Goal: Task Accomplishment & Management: Manage account settings

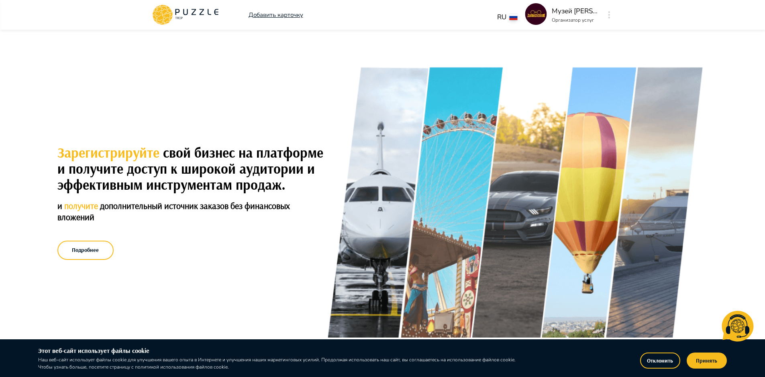
click at [533, 14] on img at bounding box center [536, 14] width 22 height 22
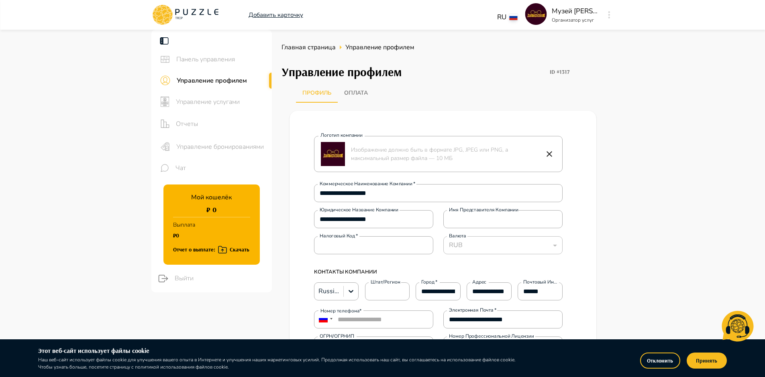
type textarea "*"
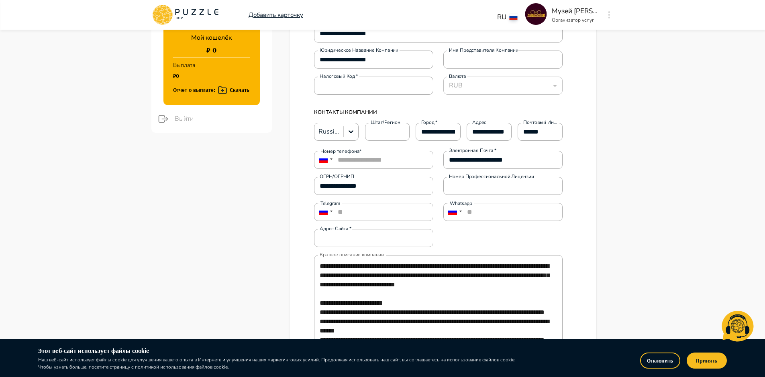
scroll to position [162, 0]
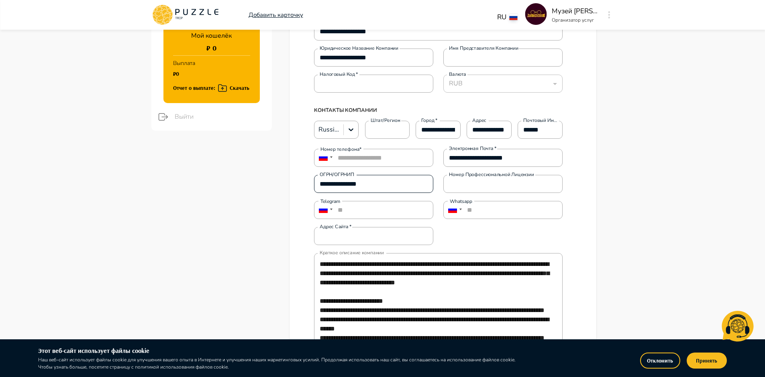
click at [390, 185] on input "**********" at bounding box center [373, 184] width 119 height 16
type input "**********"
type textarea "*"
type input "**********"
type textarea "*"
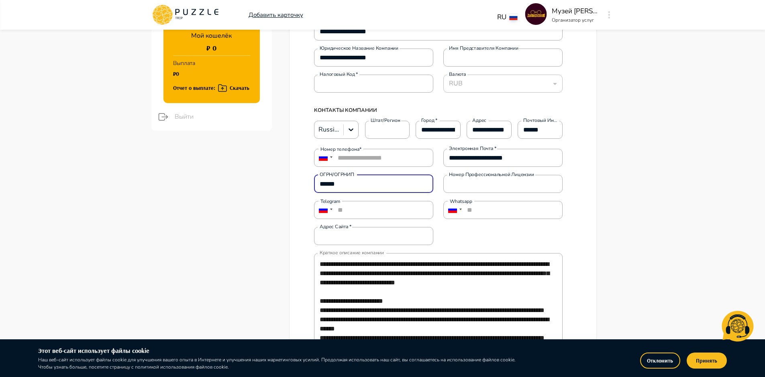
type input "*****"
type textarea "*"
type input "****"
type textarea "*"
type input "***"
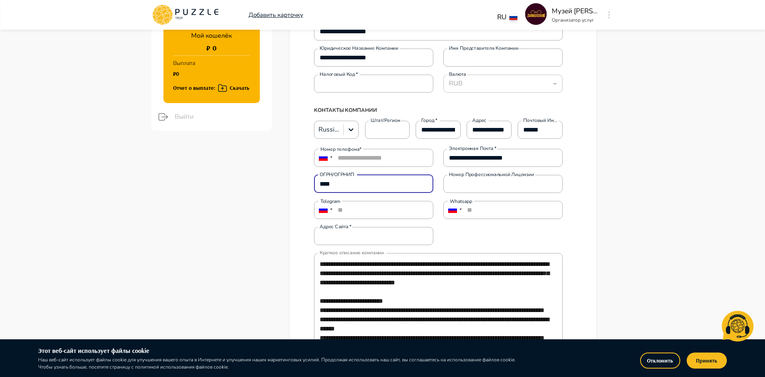
type textarea "*"
type input "**"
type textarea "*"
type input "*"
type textarea "*"
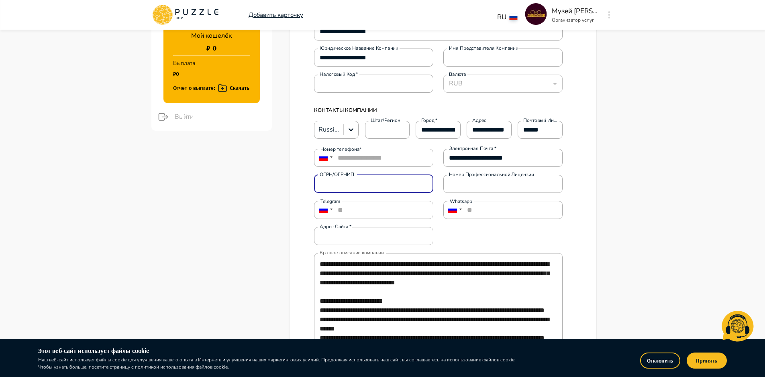
type textarea "*"
paste input "**********"
type input "**********"
type textarea "*"
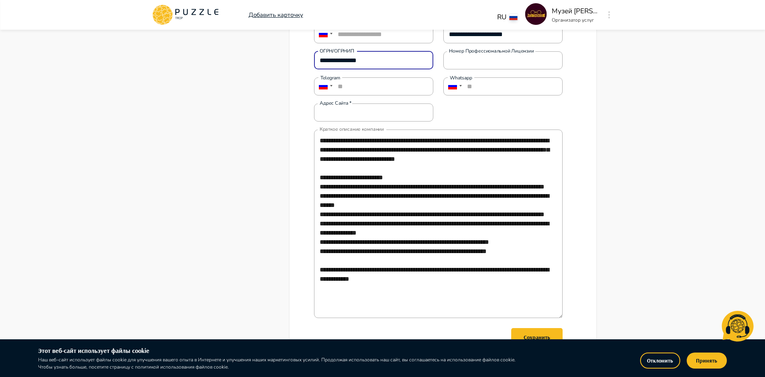
scroll to position [294, 0]
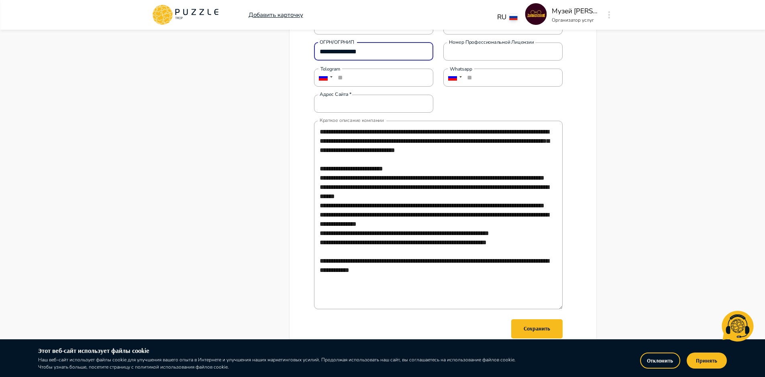
type input "**********"
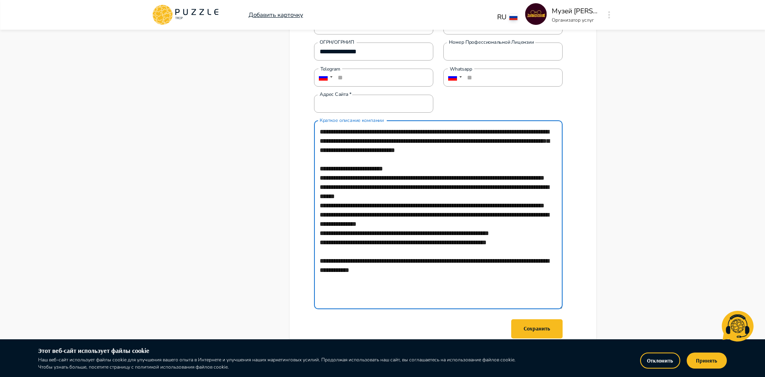
type textarea "*"
drag, startPoint x: 461, startPoint y: 298, endPoint x: 300, endPoint y: 122, distance: 238.1
click at [300, 122] on div "**********" at bounding box center [442, 109] width 289 height 568
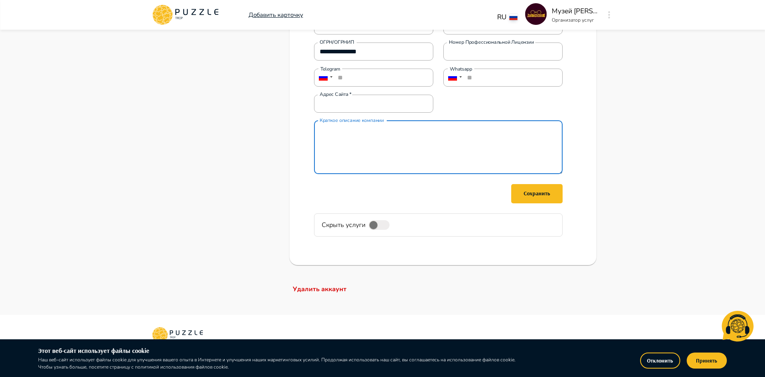
paste textarea "**********"
type textarea "**********"
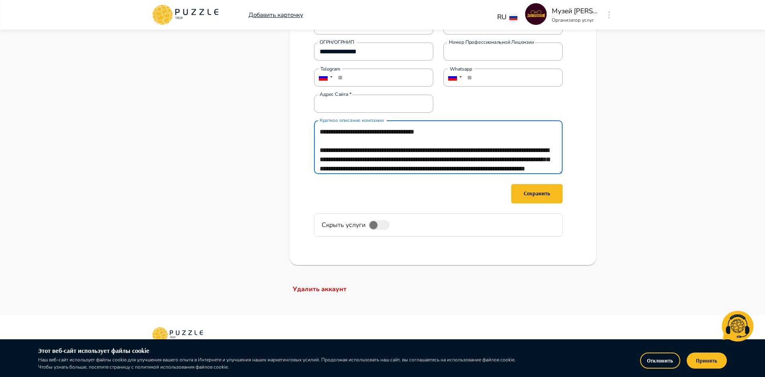
scroll to position [302, 0]
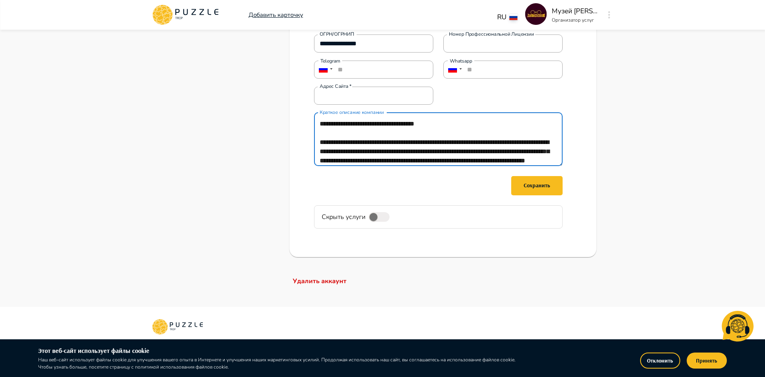
type textarea "*"
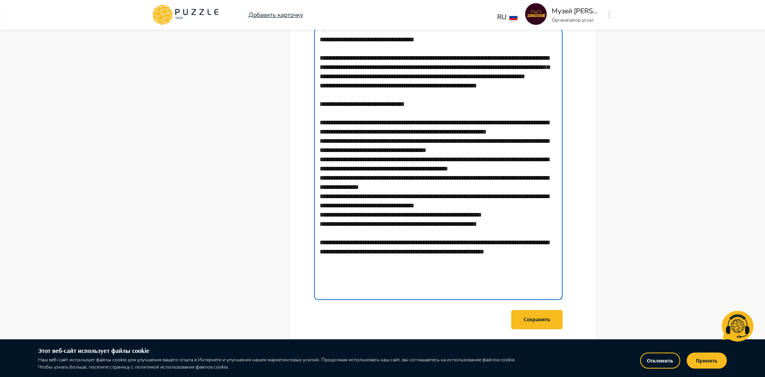
scroll to position [390, 0]
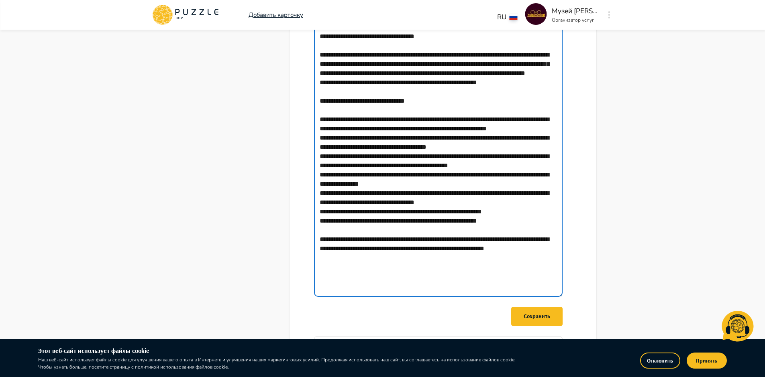
click at [398, 194] on textarea "Краткое описание компании" at bounding box center [438, 161] width 248 height 272
type textarea "**********"
type textarea "*"
type textarea "**********"
type textarea "*"
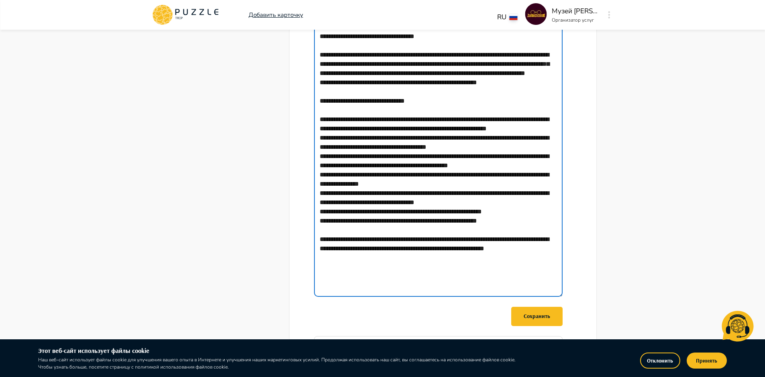
type textarea "**********"
type textarea "*"
type textarea "**********"
type textarea "*"
type textarea "**********"
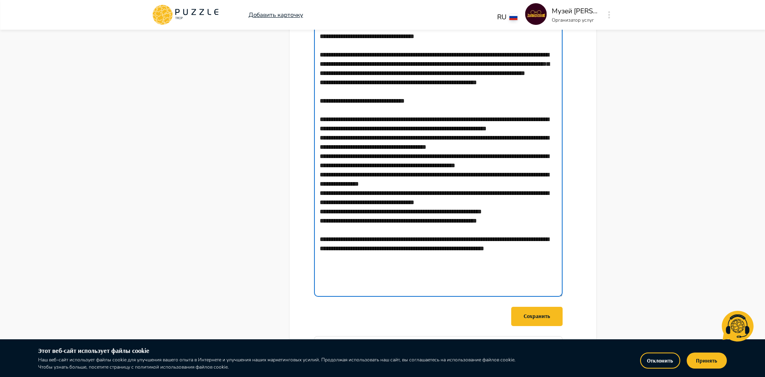
type textarea "*"
type textarea "**********"
type textarea "*"
type textarea "**********"
type textarea "*"
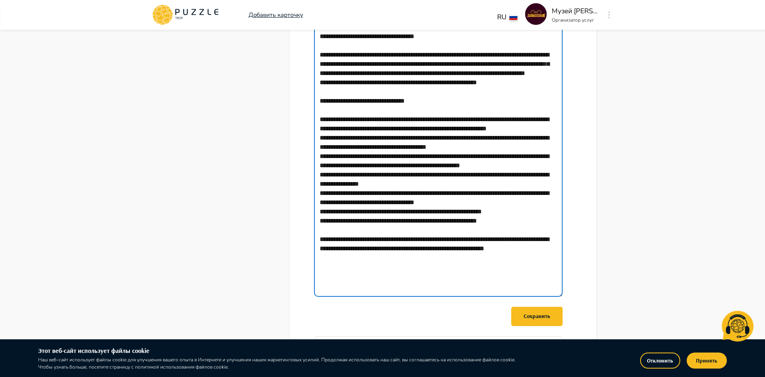
type textarea "**********"
type textarea "*"
type textarea "**********"
type textarea "*"
type textarea "**********"
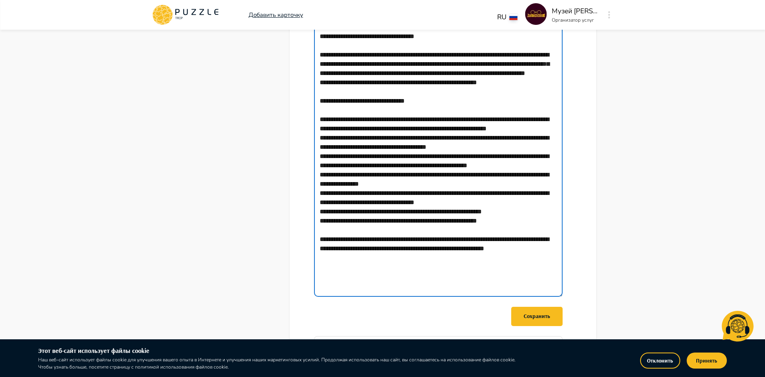
type textarea "*"
type textarea "**********"
type textarea "*"
type textarea "**********"
type textarea "*"
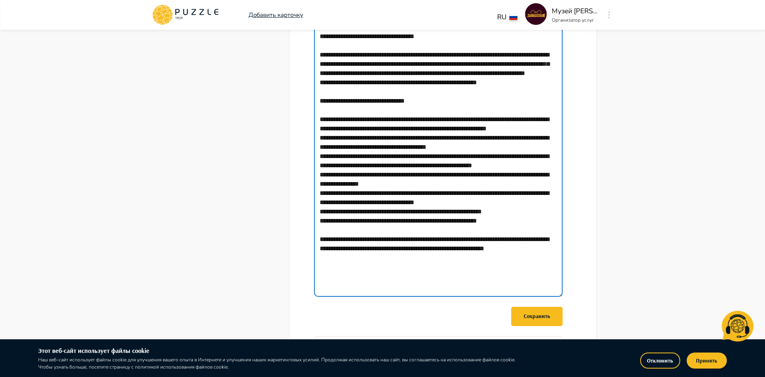
type textarea "**********"
type textarea "*"
type textarea "**********"
type textarea "*"
type textarea "**********"
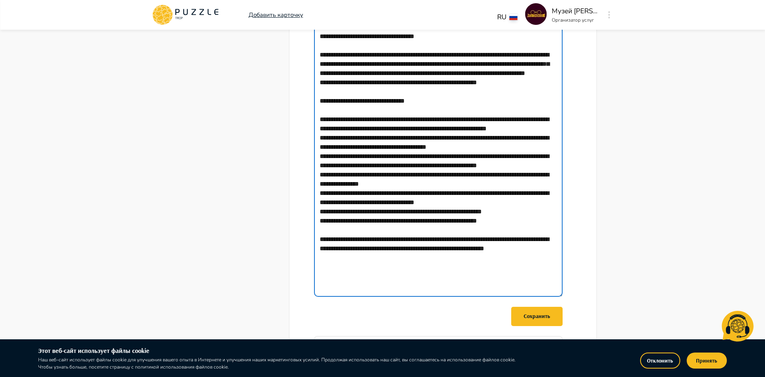
type textarea "*"
type textarea "**********"
type textarea "*"
type textarea "**********"
type textarea "*"
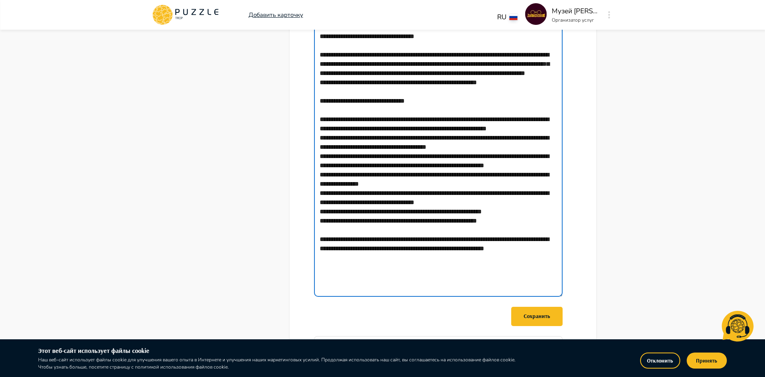
type textarea "**********"
type textarea "*"
type textarea "**********"
type textarea "*"
type textarea "**********"
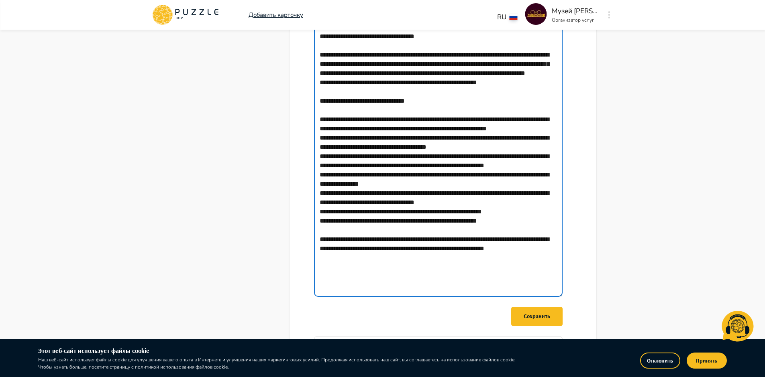
type textarea "*"
type textarea "**********"
type textarea "*"
type textarea "**********"
type textarea "*"
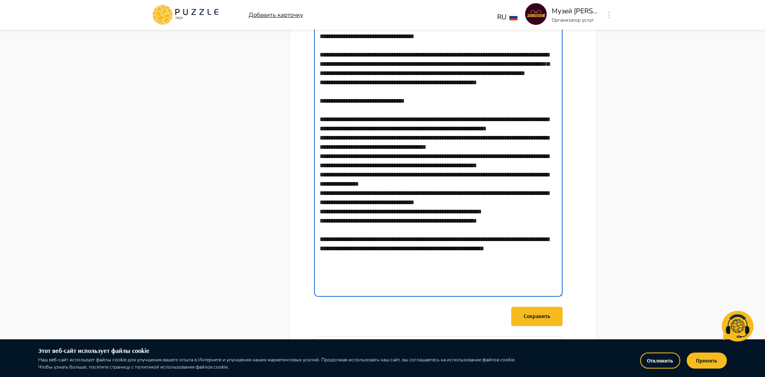
type textarea "**********"
type textarea "*"
type textarea "**********"
type textarea "*"
type textarea "**********"
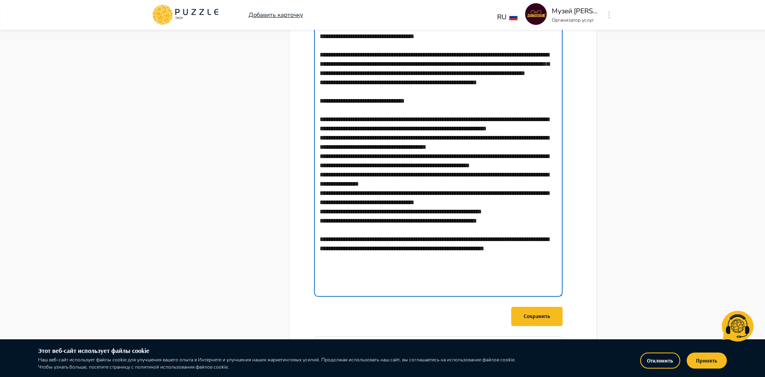
type textarea "*"
type textarea "**********"
type textarea "*"
type textarea "**********"
type textarea "*"
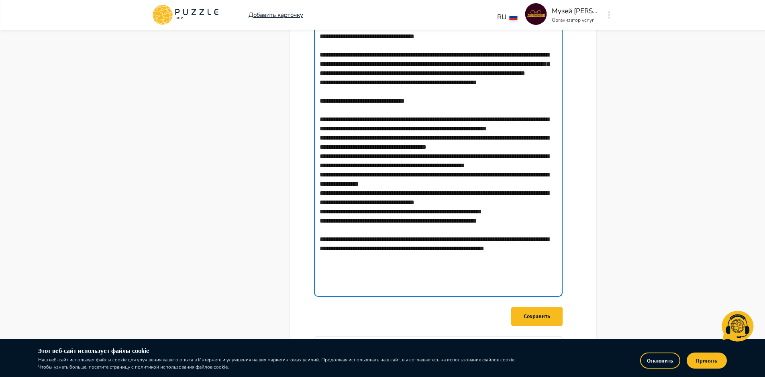
type textarea "**********"
type textarea "*"
type textarea "**********"
type textarea "*"
type textarea "**********"
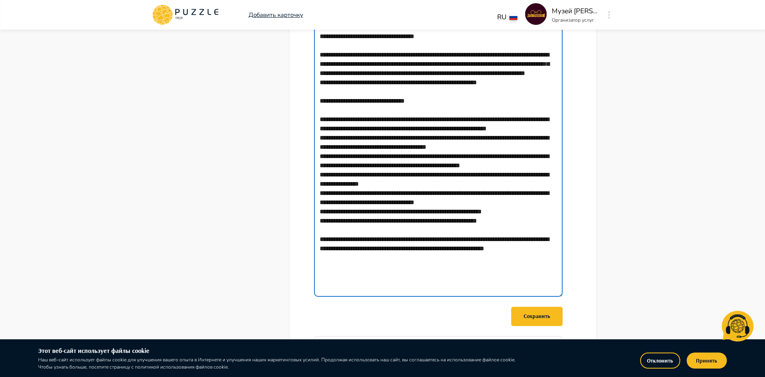
type textarea "*"
type textarea "**********"
type textarea "*"
type textarea "**********"
type textarea "*"
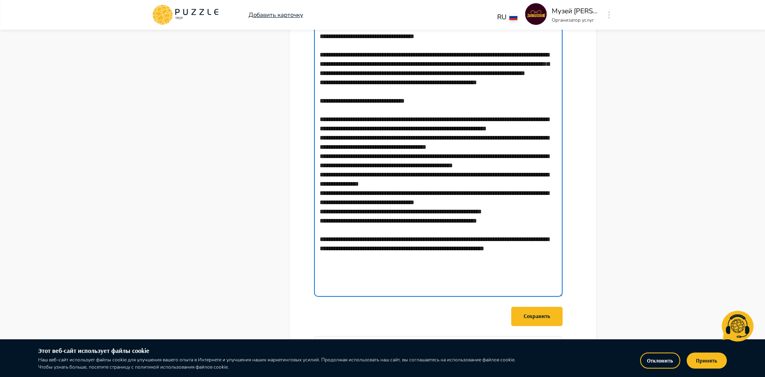
type textarea "**********"
type textarea "*"
type textarea "**********"
type textarea "*"
type textarea "**********"
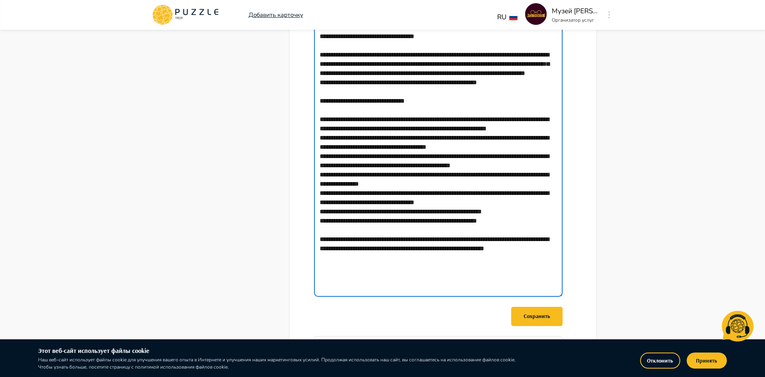
type textarea "*"
type textarea "**********"
type textarea "*"
type textarea "**********"
type textarea "*"
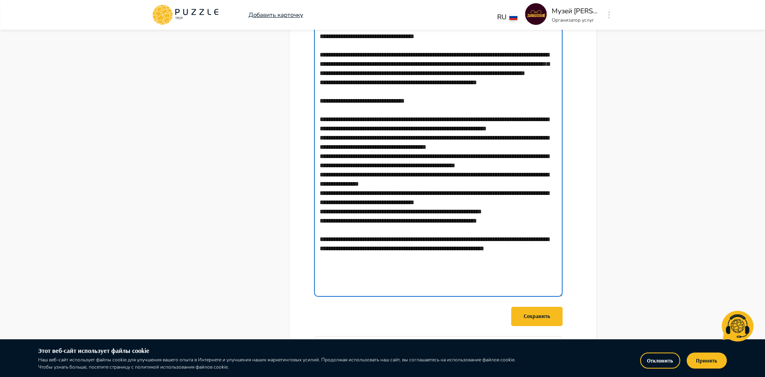
type textarea "**********"
type textarea "*"
type textarea "**********"
type textarea "*"
type textarea "**********"
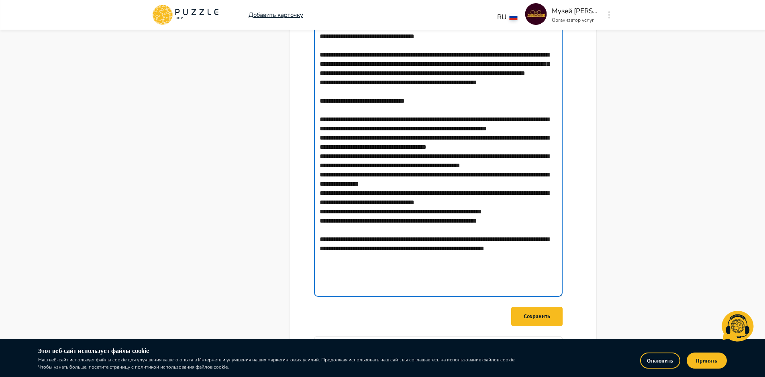
type textarea "*"
type textarea "**********"
type textarea "*"
type textarea "**********"
type textarea "*"
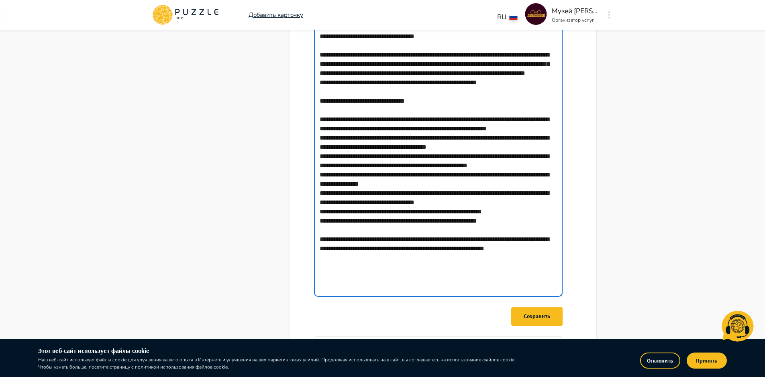
type textarea "**********"
type textarea "*"
type textarea "**********"
type textarea "*"
type textarea "**********"
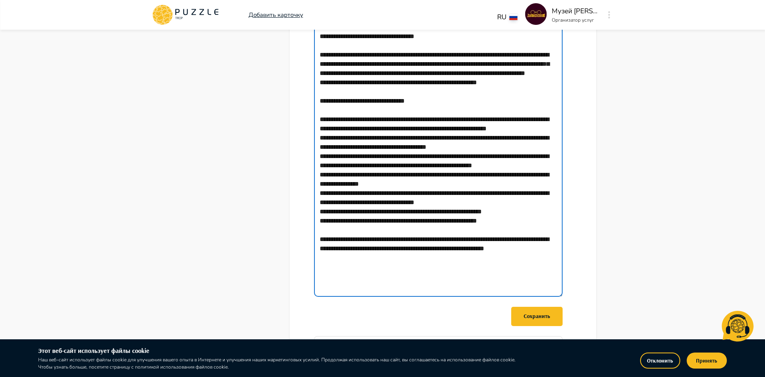
type textarea "*"
type textarea "**********"
type textarea "*"
type textarea "**********"
type textarea "*"
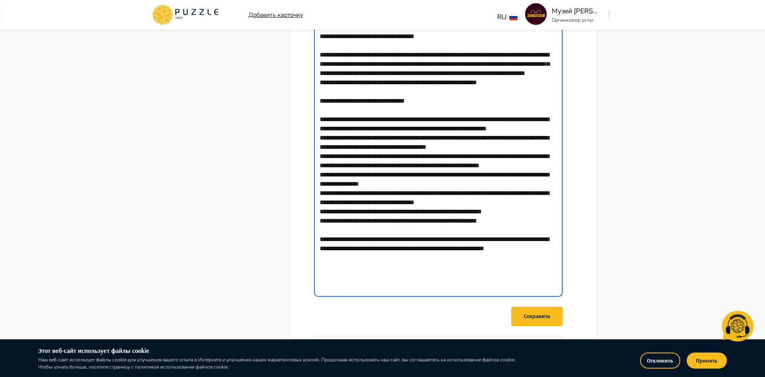
type textarea "**********"
type textarea "*"
type textarea "**********"
type textarea "*"
type textarea "**********"
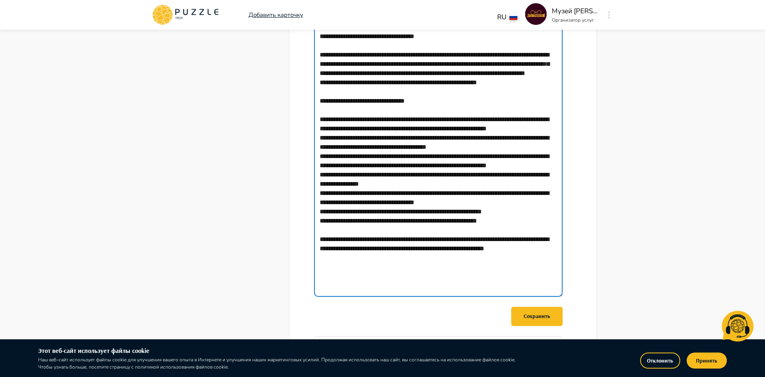
type textarea "*"
type textarea "**********"
type textarea "*"
type textarea "**********"
type textarea "*"
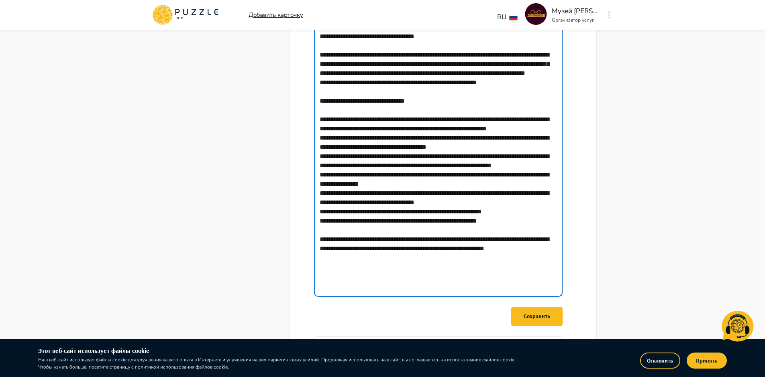
type textarea "**********"
type textarea "*"
type textarea "**********"
type textarea "*"
type textarea "**********"
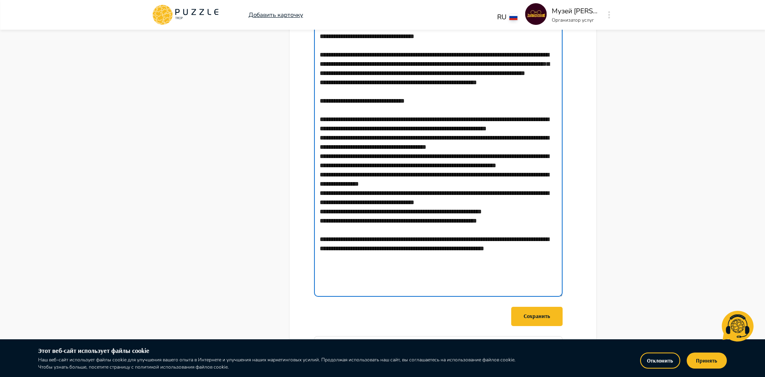
type textarea "*"
type textarea "**********"
type textarea "*"
type textarea "**********"
type textarea "*"
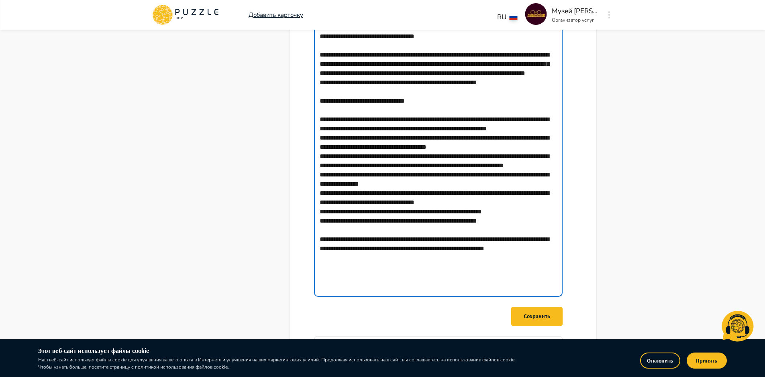
type textarea "**********"
type textarea "*"
type textarea "**********"
type textarea "*"
type textarea "**********"
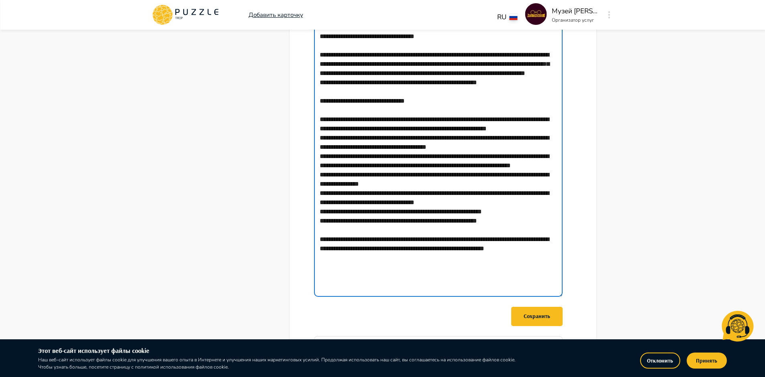
type textarea "*"
type textarea "**********"
type textarea "*"
type textarea "**********"
type textarea "*"
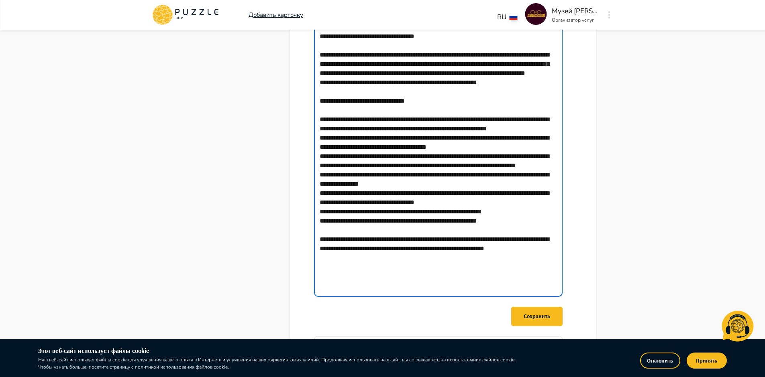
type textarea "**********"
type textarea "*"
type textarea "**********"
type textarea "*"
type textarea "**********"
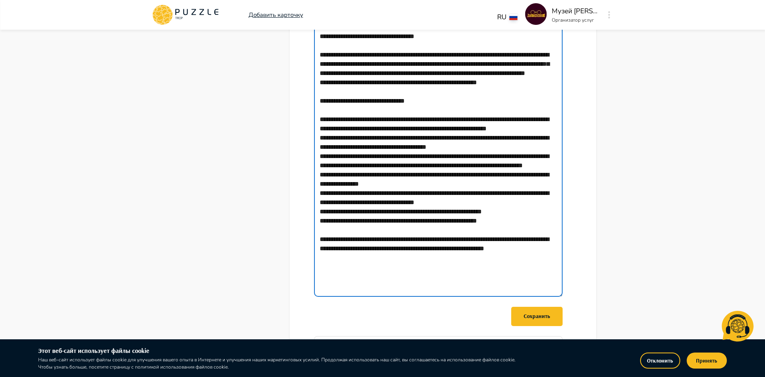
type textarea "*"
type textarea "**********"
type textarea "*"
type textarea "**********"
type textarea "*"
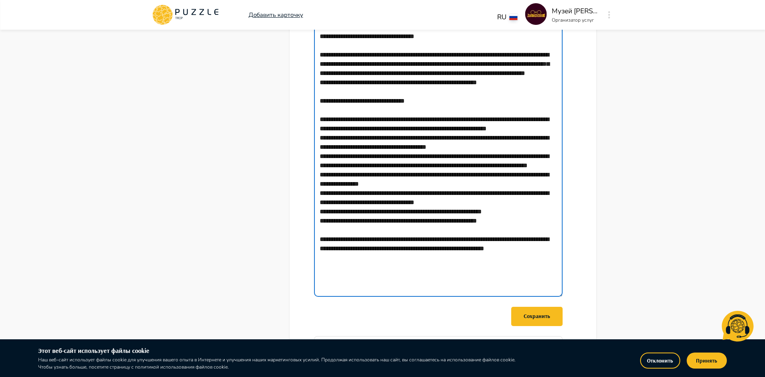
type textarea "**********"
type textarea "*"
type textarea "**********"
type textarea "*"
type textarea "**********"
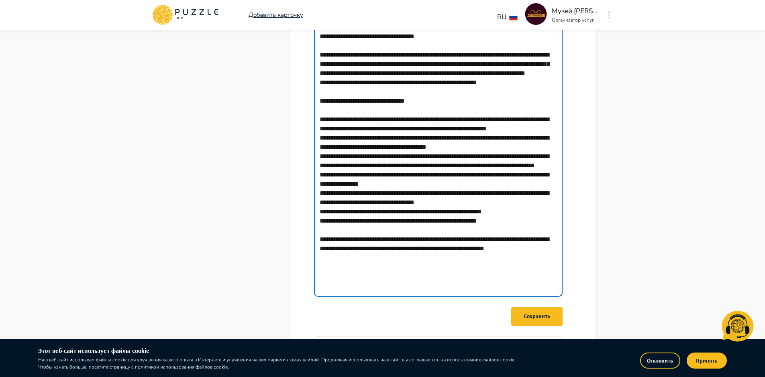
type textarea "*"
type textarea "**********"
type textarea "*"
type textarea "**********"
type textarea "*"
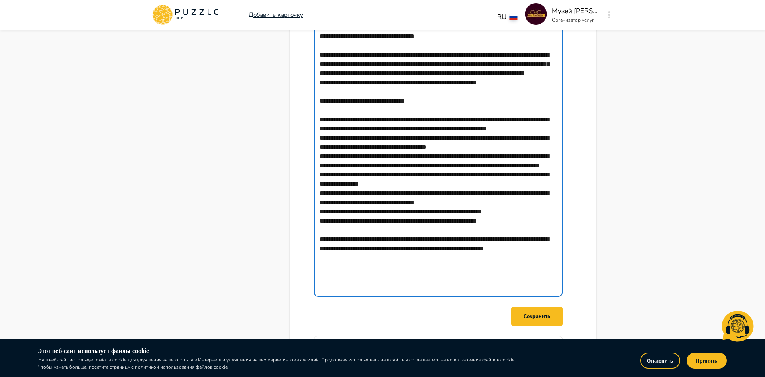
type textarea "**********"
type textarea "*"
type textarea "**********"
type textarea "*"
type textarea "**********"
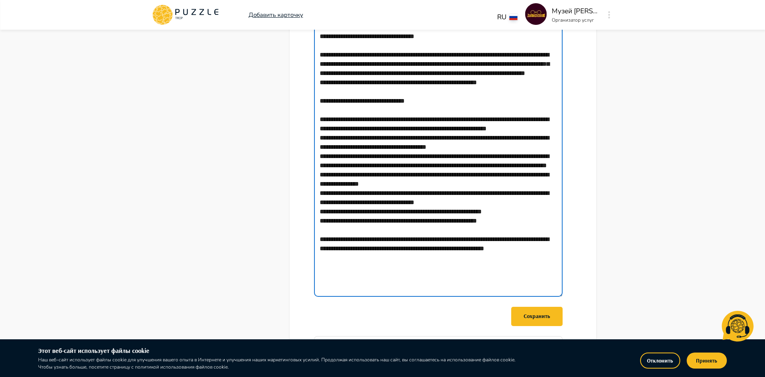
type textarea "*"
type textarea "**********"
type textarea "*"
type textarea "**********"
type textarea "*"
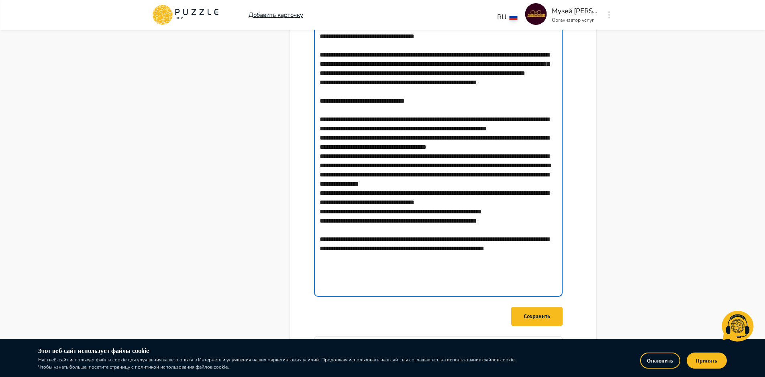
type textarea "**********"
type textarea "*"
type textarea "**********"
type textarea "*"
type textarea "**********"
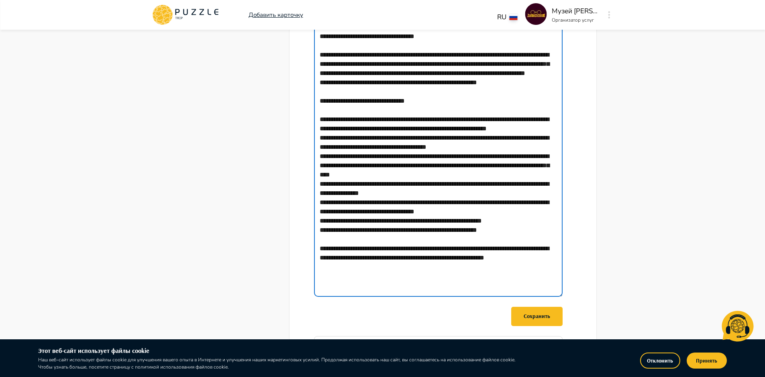
type textarea "*"
type textarea "**********"
type textarea "*"
type textarea "**********"
type textarea "*"
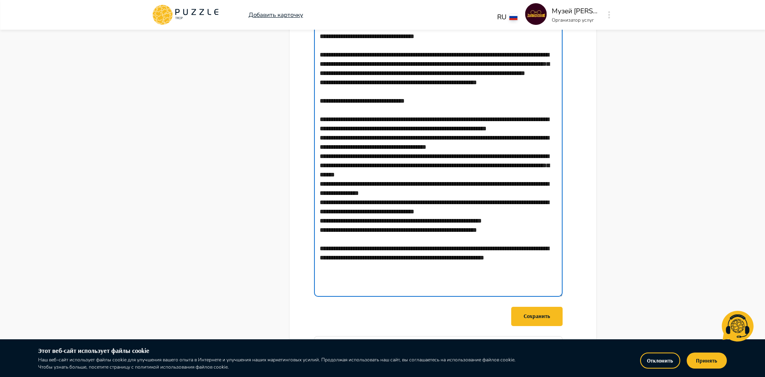
type textarea "**********"
type textarea "*"
type textarea "**********"
type textarea "*"
drag, startPoint x: 369, startPoint y: 193, endPoint x: 534, endPoint y: 195, distance: 165.0
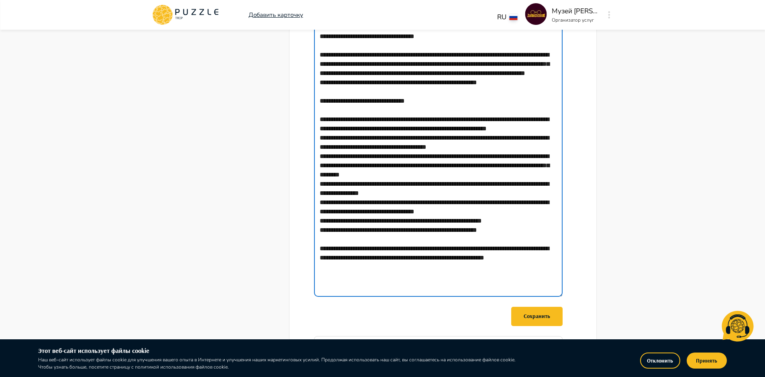
click at [534, 195] on textarea "Краткое описание компании" at bounding box center [438, 161] width 248 height 272
type textarea "**********"
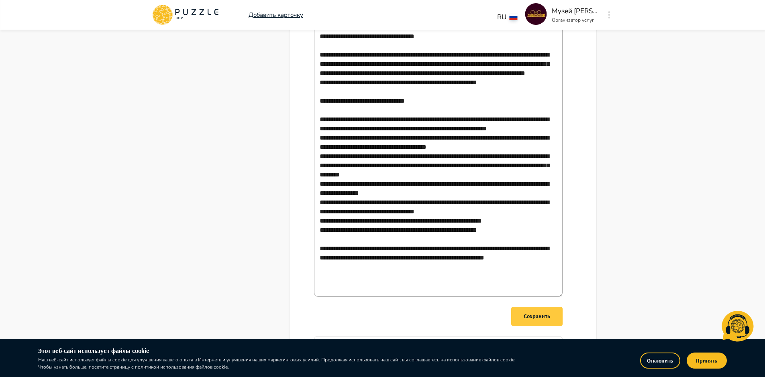
click at [541, 319] on div "Сохранить" at bounding box center [536, 316] width 26 height 10
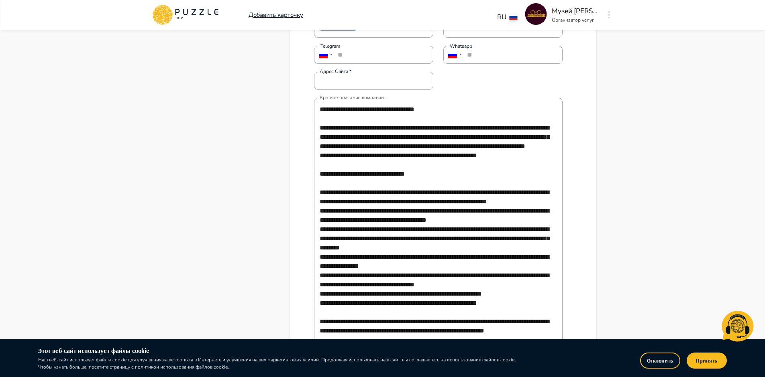
scroll to position [425, 0]
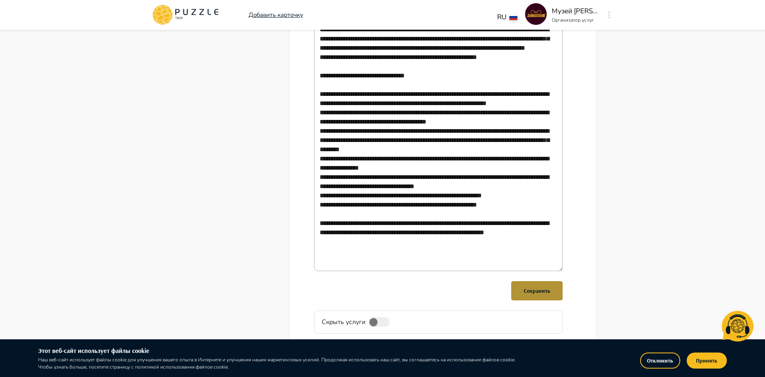
click at [535, 291] on div "Сохранить" at bounding box center [536, 291] width 26 height 10
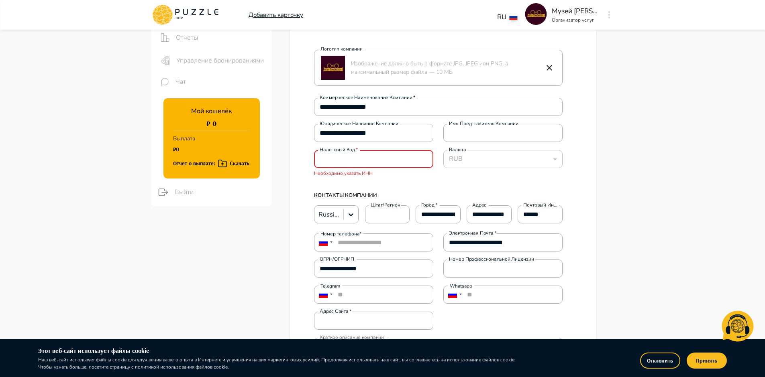
scroll to position [44, 0]
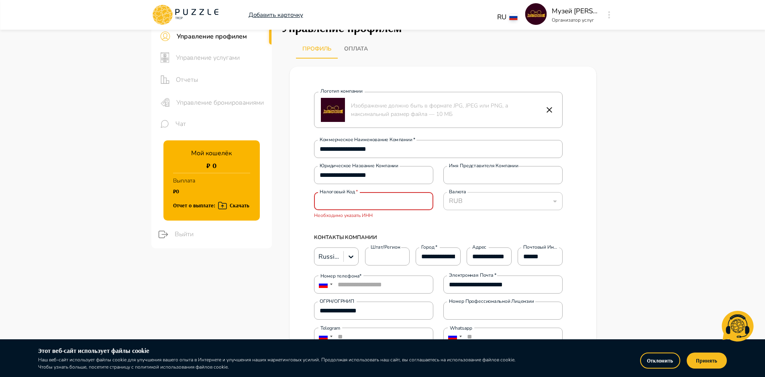
type textarea "*"
click at [336, 199] on input "Налоговый код   *" at bounding box center [373, 201] width 119 height 16
paste input "**********"
type input "**********"
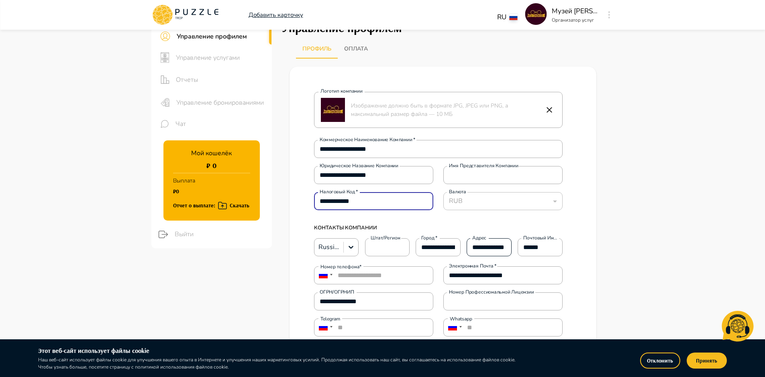
type textarea "*"
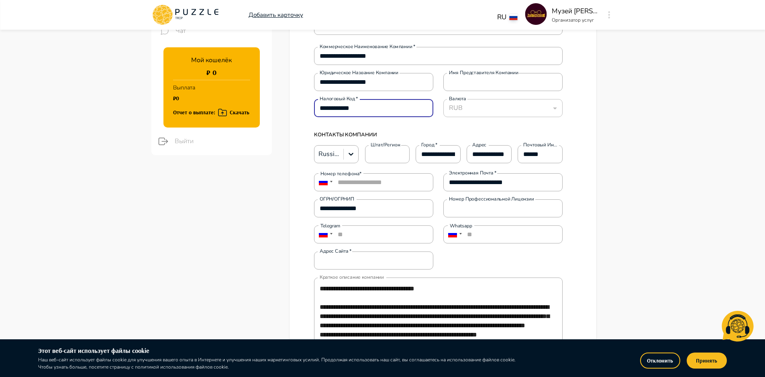
scroll to position [111, 0]
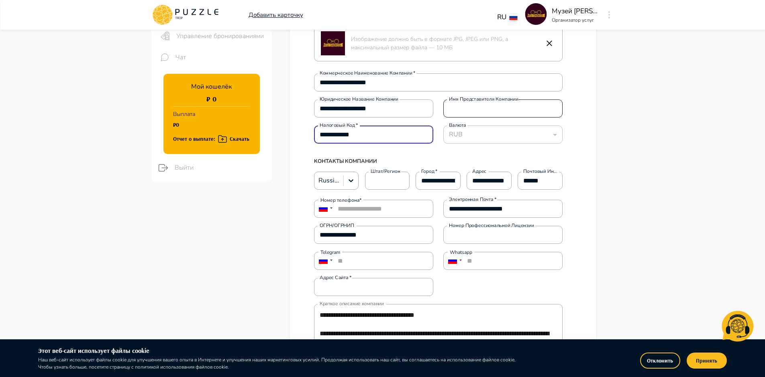
type input "**********"
click at [488, 104] on input "Имя представителя компании" at bounding box center [502, 109] width 119 height 16
type textarea "*"
type input "*"
type textarea "*"
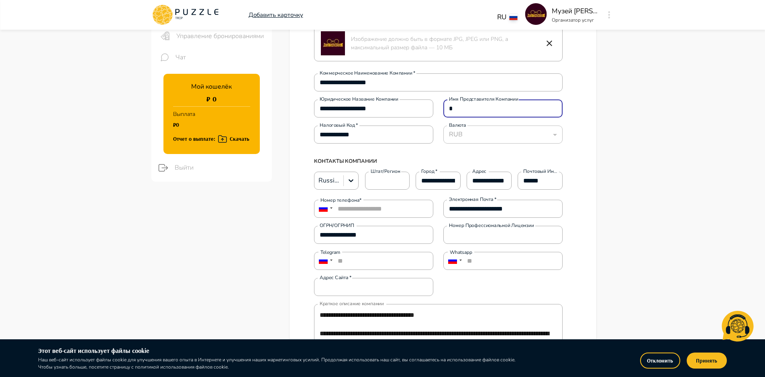
type input "**"
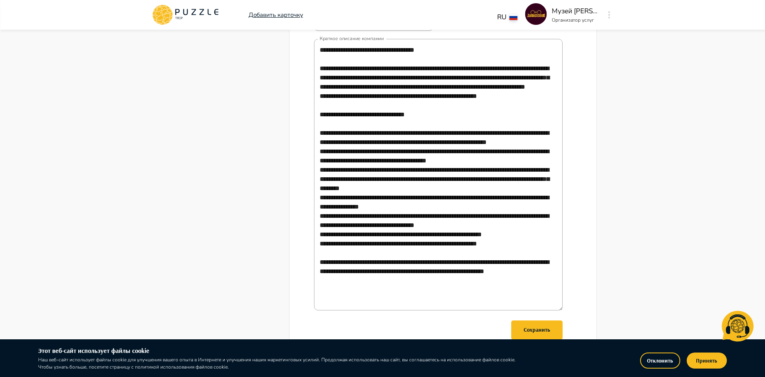
scroll to position [383, 0]
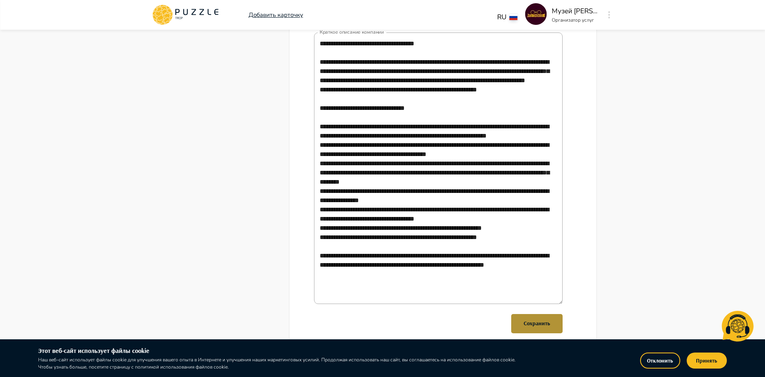
click at [540, 326] on div "Сохранить" at bounding box center [536, 324] width 26 height 10
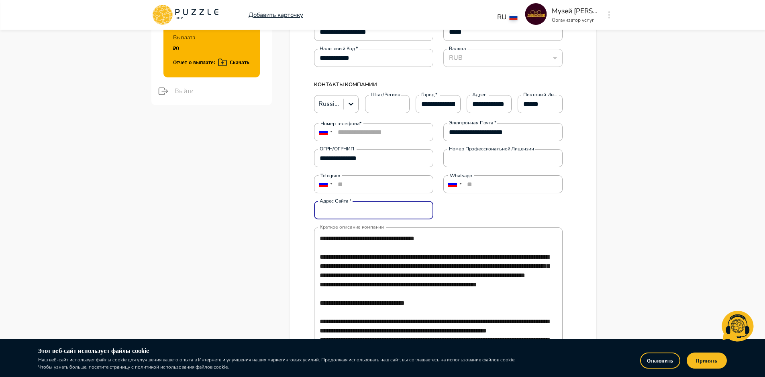
scroll to position [184, 0]
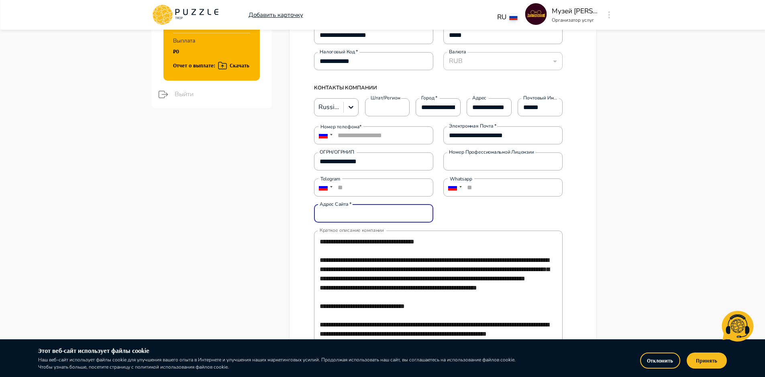
click at [356, 211] on input "Адрес сайта   *" at bounding box center [373, 214] width 119 height 16
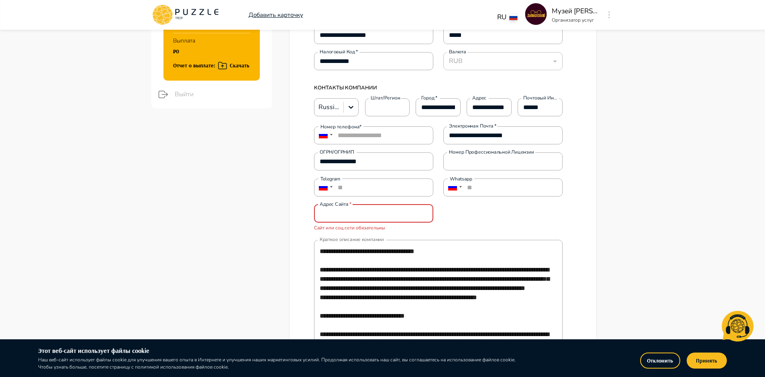
paste input "**********"
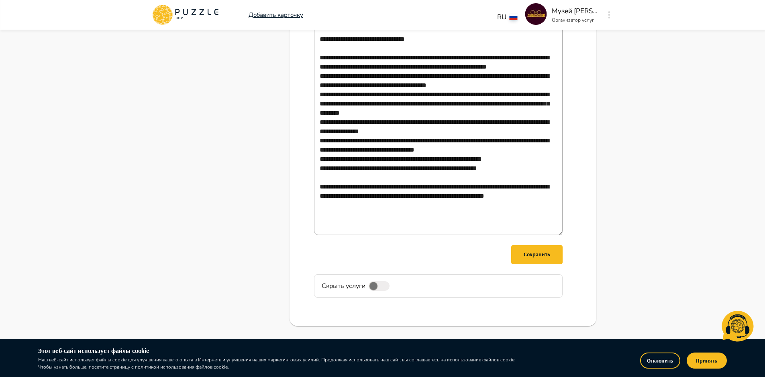
scroll to position [458, 0]
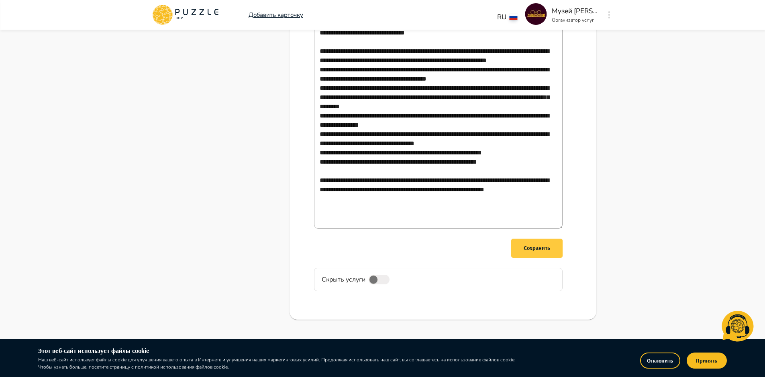
click at [537, 251] on div "Сохранить" at bounding box center [536, 248] width 26 height 10
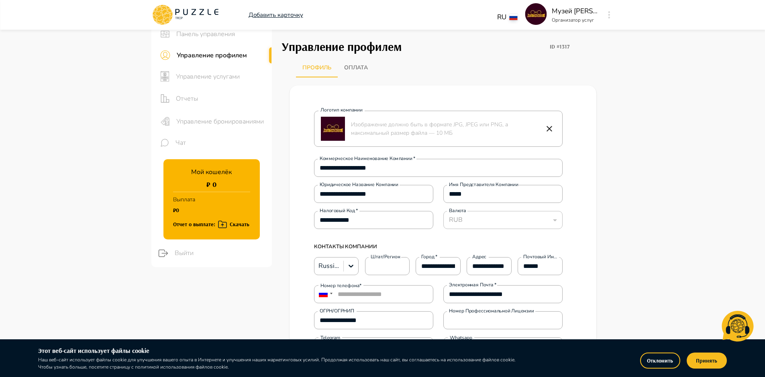
scroll to position [0, 0]
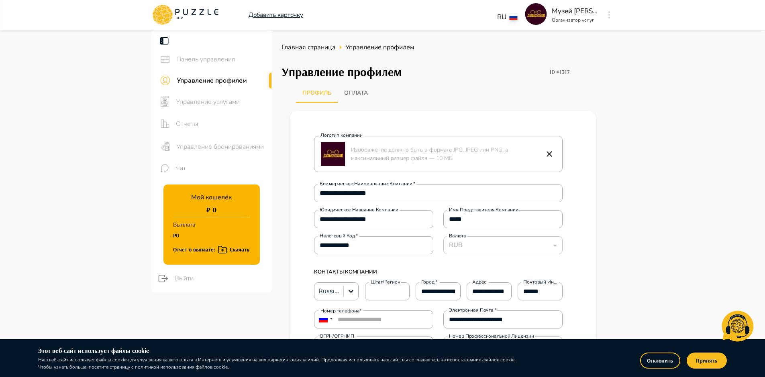
click at [214, 60] on span "Панель управления" at bounding box center [220, 60] width 89 height 10
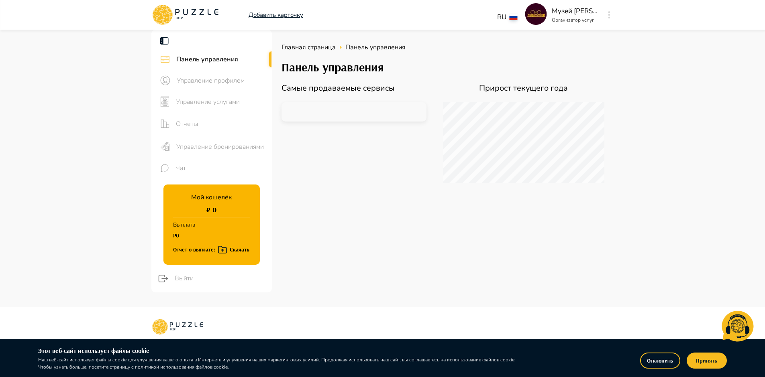
click at [213, 84] on span "Управление профилем" at bounding box center [221, 81] width 89 height 10
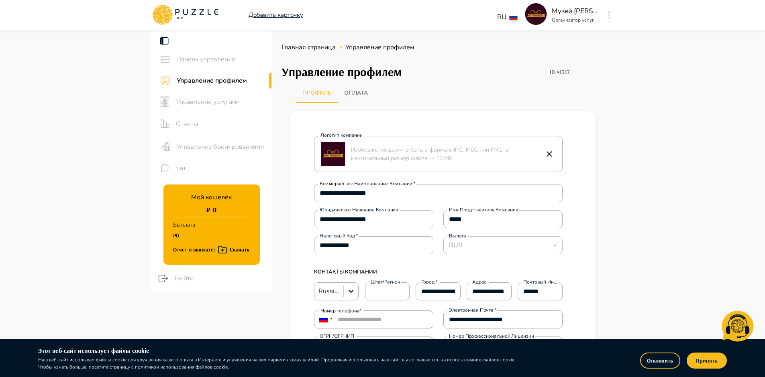
click at [211, 102] on span "Управление услугами" at bounding box center [221, 102] width 90 height 10
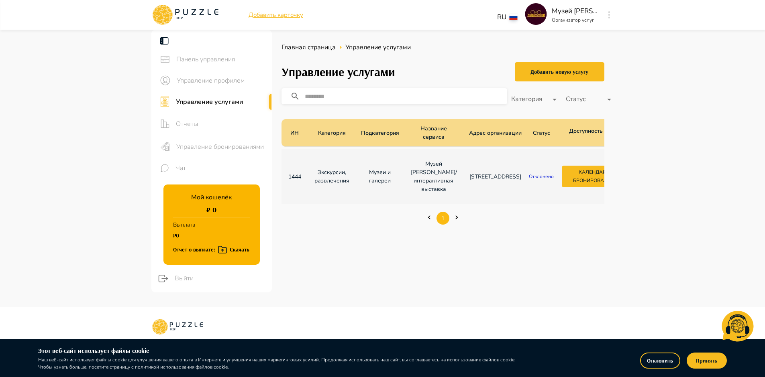
click at [586, 132] on body "Добавить карточку RU ** Музей [PERSON_NAME] Организатор услуг Панель управления…" at bounding box center [382, 246] width 765 height 492
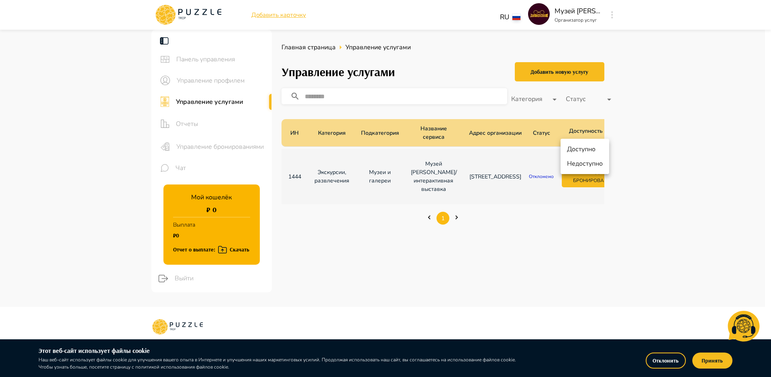
click at [588, 149] on li "Доступнo" at bounding box center [584, 149] width 49 height 14
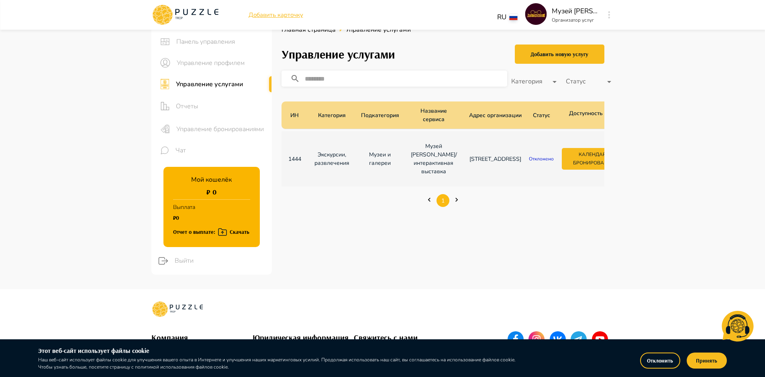
scroll to position [10, 0]
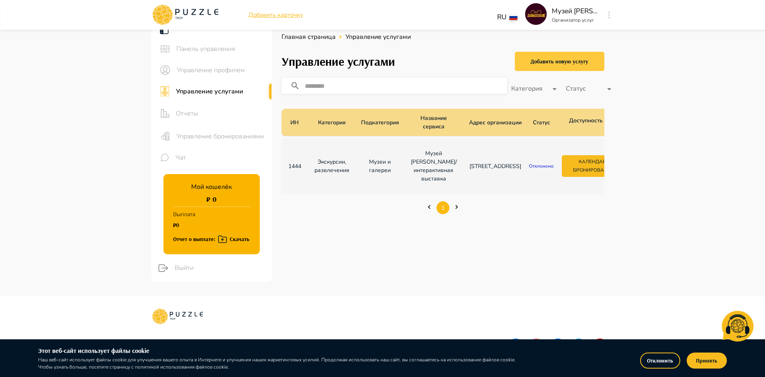
click at [551, 65] on div "Добавить новую услугу" at bounding box center [559, 62] width 58 height 10
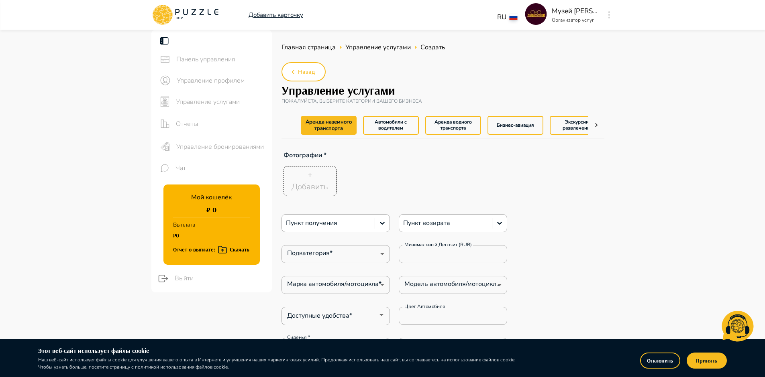
click at [370, 49] on span "Управление услугами" at bounding box center [377, 47] width 65 height 9
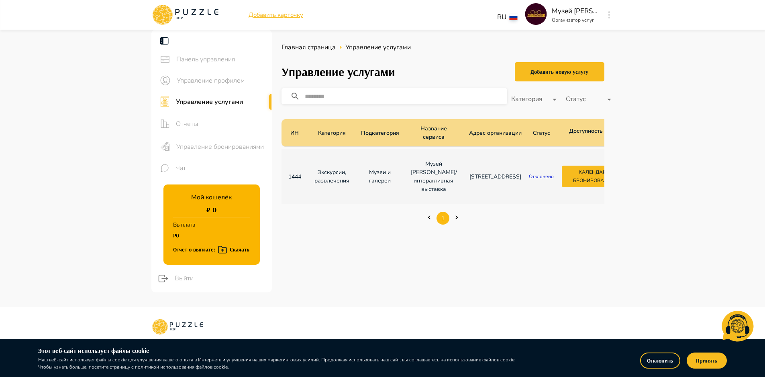
click at [383, 177] on p "Музеи и галереи" at bounding box center [380, 176] width 36 height 17
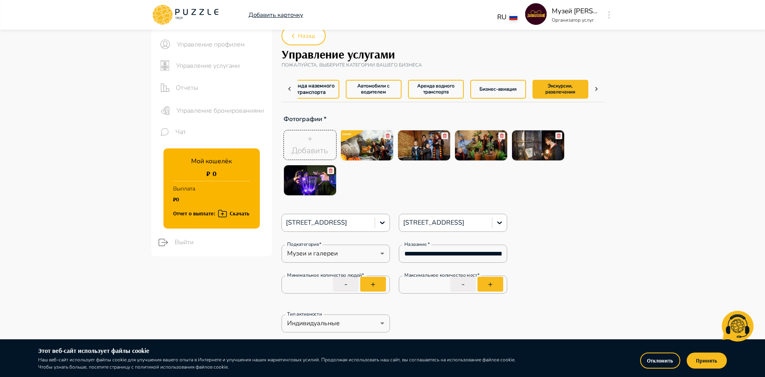
scroll to position [69, 0]
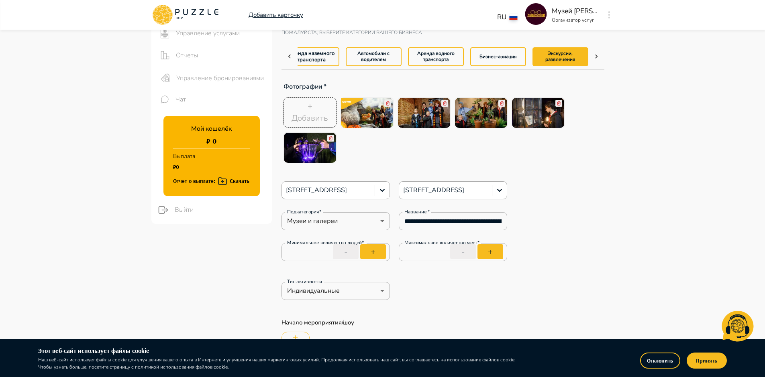
click at [329, 138] on icon at bounding box center [330, 139] width 3 height 4
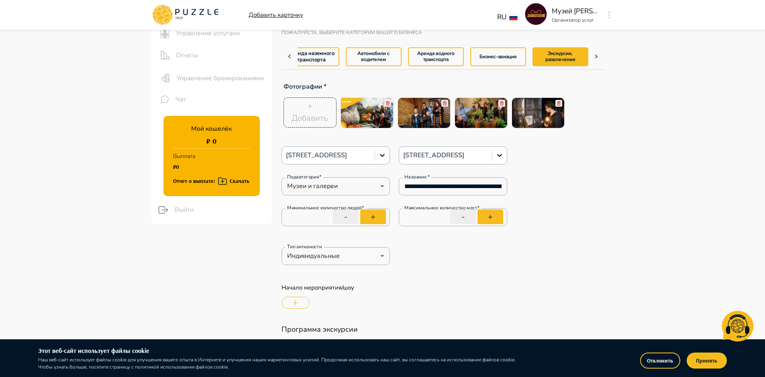
click at [387, 102] on rect at bounding box center [387, 103] width 7 height 7
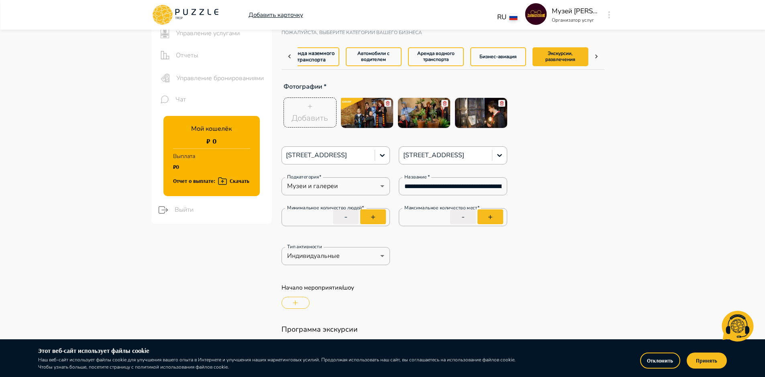
click at [387, 102] on rect at bounding box center [387, 103] width 7 height 7
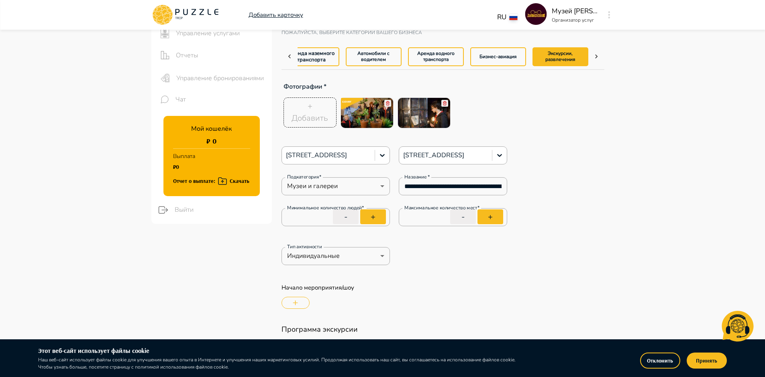
click at [387, 102] on rect at bounding box center [387, 103] width 7 height 7
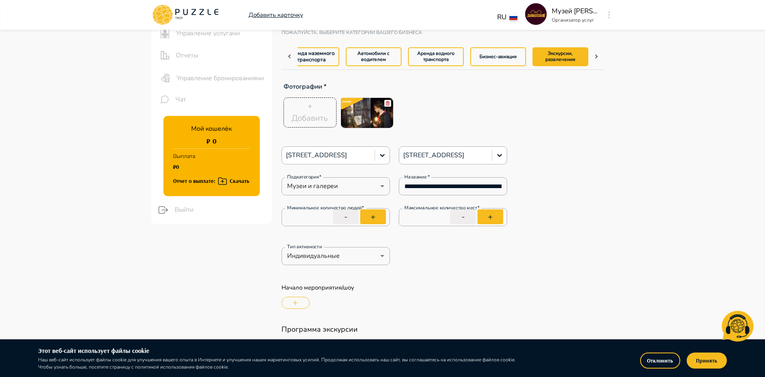
click at [387, 102] on rect at bounding box center [387, 103] width 7 height 7
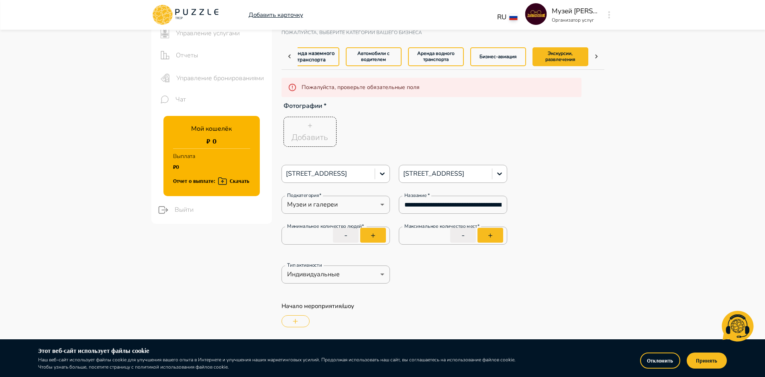
click at [307, 131] on p "+" at bounding box center [309, 126] width 5 height 12
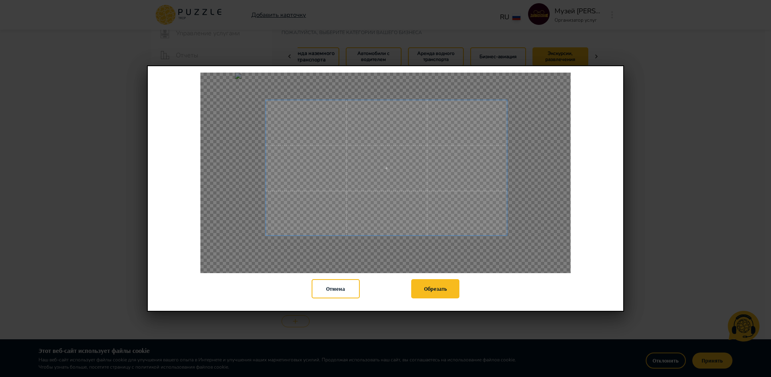
click at [403, 183] on span at bounding box center [386, 167] width 241 height 135
click at [330, 284] on button "Отмена" at bounding box center [335, 288] width 48 height 19
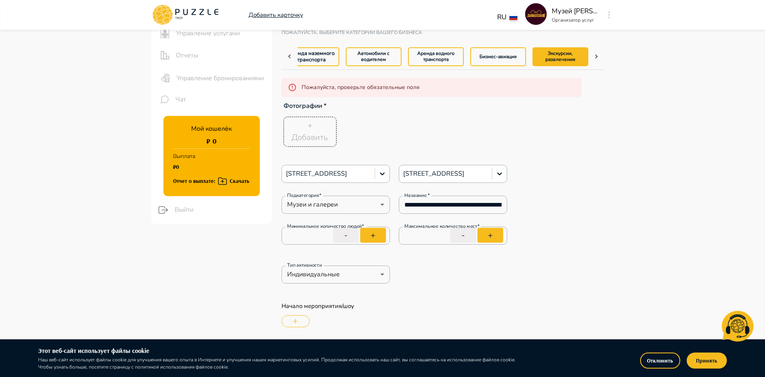
click at [308, 129] on p "+" at bounding box center [309, 126] width 5 height 12
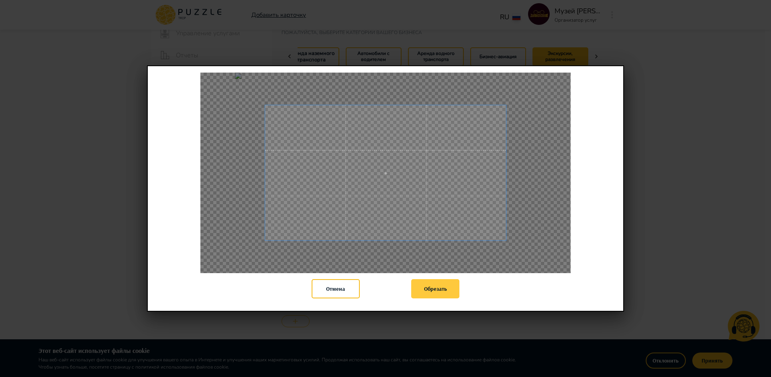
click at [427, 289] on button "Обрезать" at bounding box center [435, 288] width 48 height 19
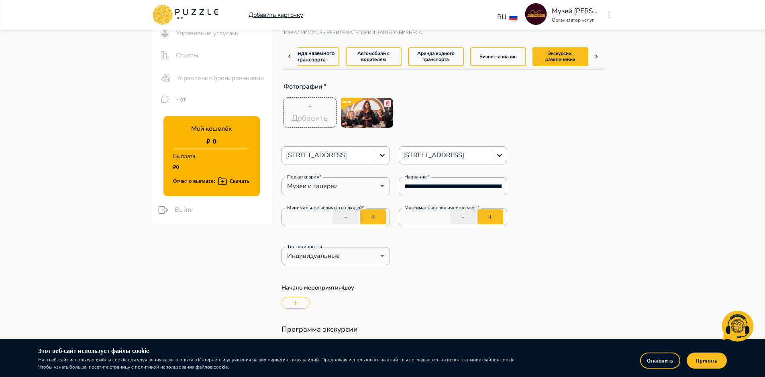
click at [317, 115] on p "Добавить" at bounding box center [309, 118] width 37 height 12
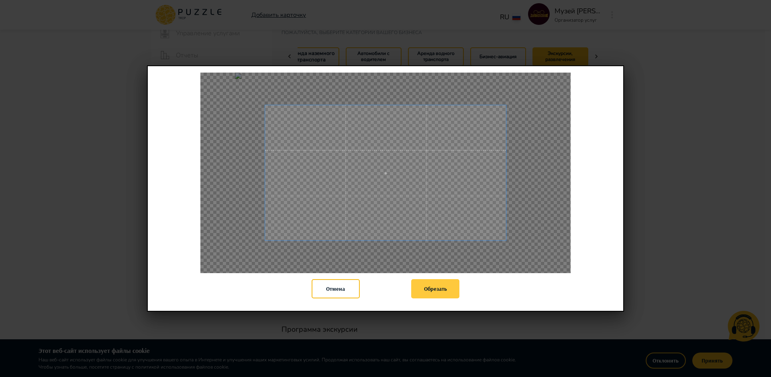
click at [447, 289] on button "Обрезать" at bounding box center [435, 288] width 48 height 19
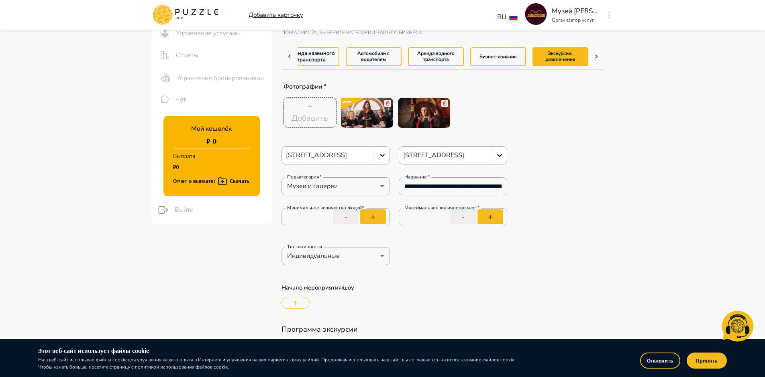
click at [309, 108] on p "+" at bounding box center [309, 106] width 5 height 12
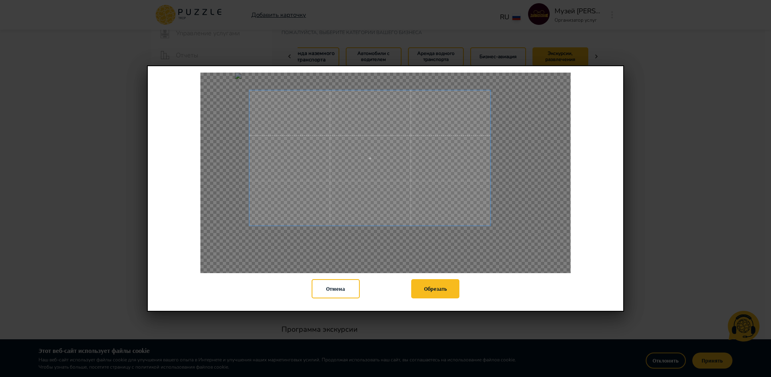
click at [393, 190] on span at bounding box center [369, 157] width 241 height 135
click at [428, 293] on button "Обрезать" at bounding box center [435, 288] width 48 height 19
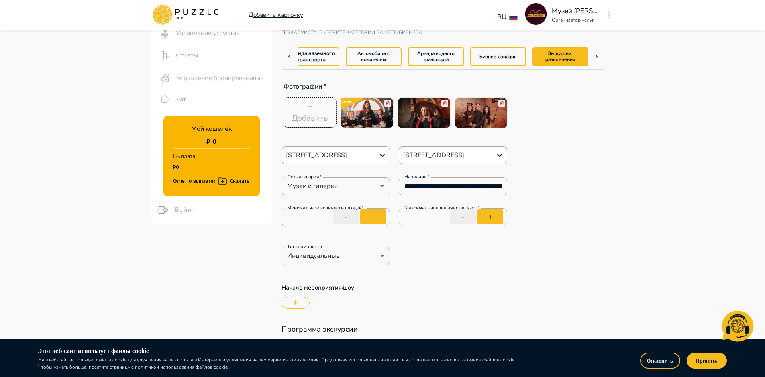
click at [309, 108] on p "+" at bounding box center [309, 106] width 5 height 12
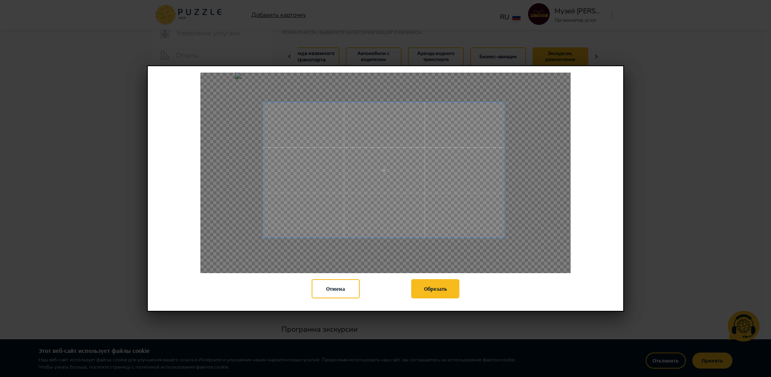
click at [370, 179] on span at bounding box center [383, 169] width 241 height 135
click at [427, 287] on button "Обрезать" at bounding box center [435, 288] width 48 height 19
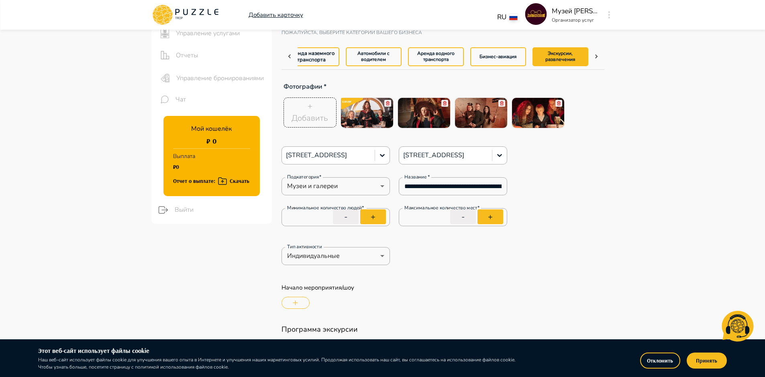
click at [308, 108] on p "+" at bounding box center [309, 106] width 5 height 12
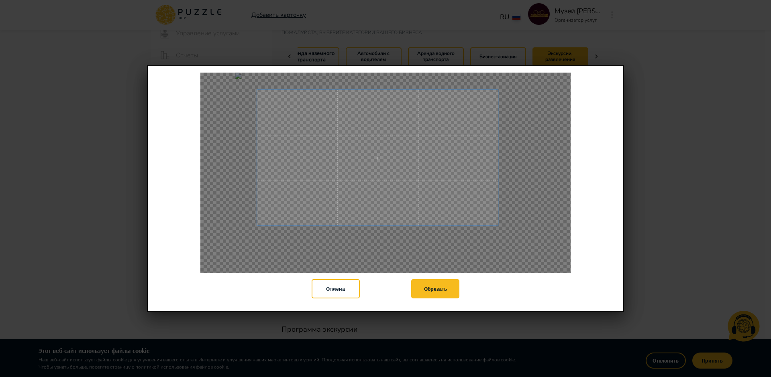
click at [368, 169] on span at bounding box center [377, 157] width 241 height 135
click at [437, 289] on button "Обрезать" at bounding box center [435, 288] width 48 height 19
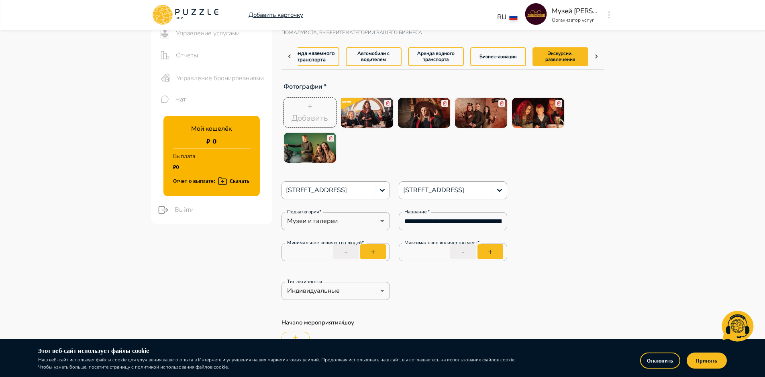
click at [303, 104] on div "+ Добавить" at bounding box center [309, 112] width 37 height 24
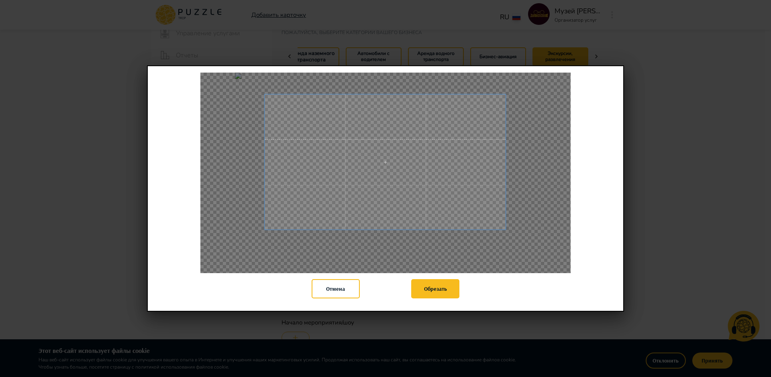
click at [392, 211] on span at bounding box center [385, 161] width 241 height 135
click at [408, 212] on span at bounding box center [378, 160] width 241 height 135
click at [437, 291] on button "Обрезать" at bounding box center [435, 288] width 48 height 19
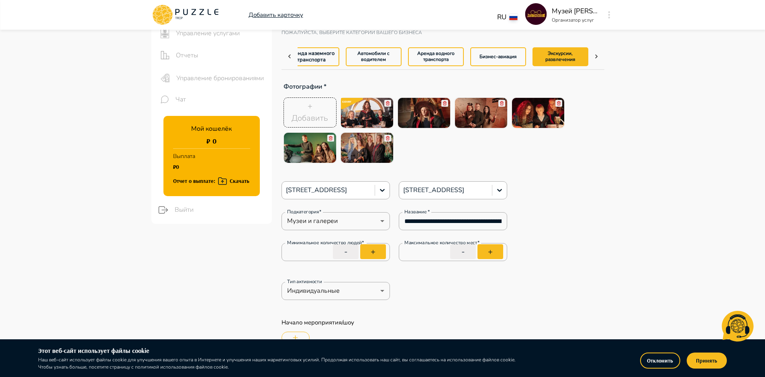
click at [306, 104] on div "+ Добавить" at bounding box center [309, 112] width 37 height 24
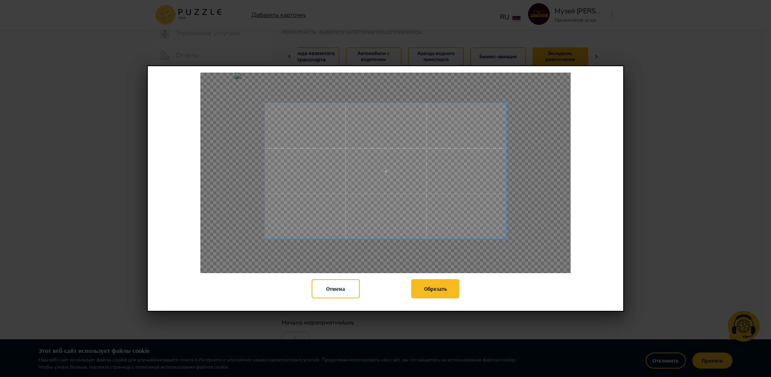
click at [446, 216] on span at bounding box center [385, 170] width 241 height 135
drag, startPoint x: 334, startPoint y: 289, endPoint x: 358, endPoint y: 283, distance: 24.7
click at [334, 288] on button "Отмена" at bounding box center [335, 288] width 48 height 19
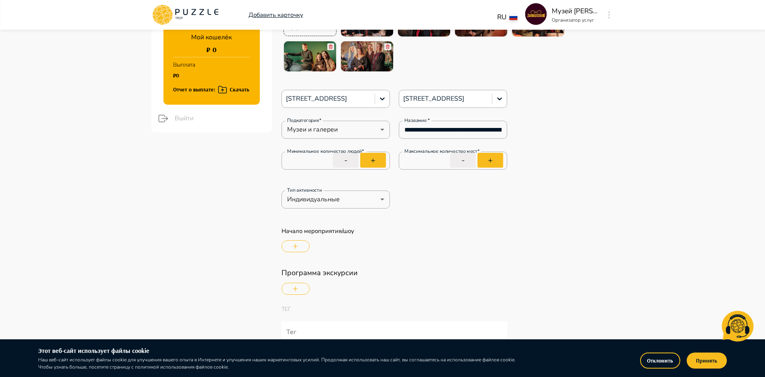
scroll to position [196, 0]
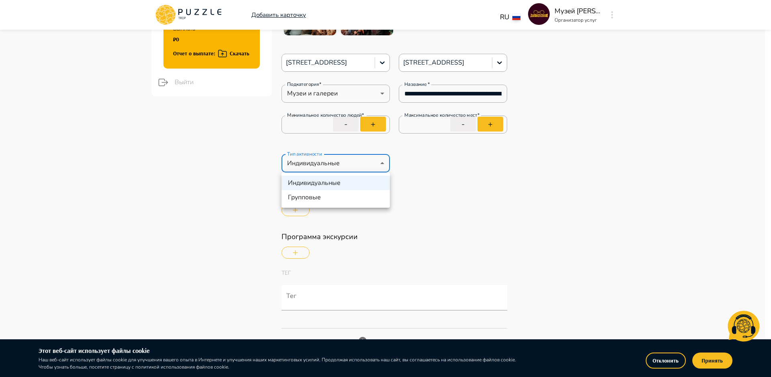
click at [321, 200] on li "Групповые" at bounding box center [335, 197] width 108 height 14
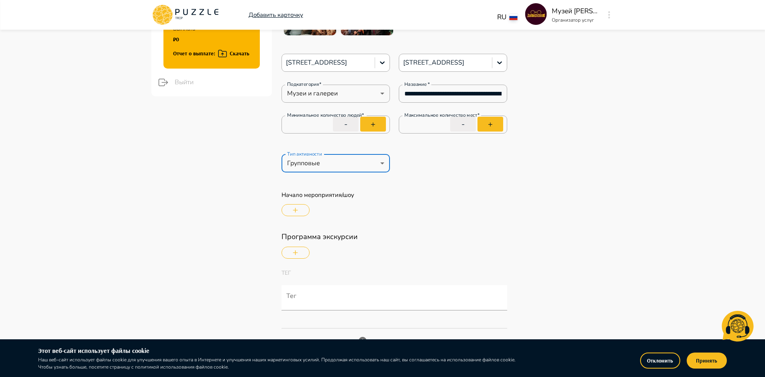
click at [701, 367] on button "Принять" at bounding box center [706, 361] width 40 height 16
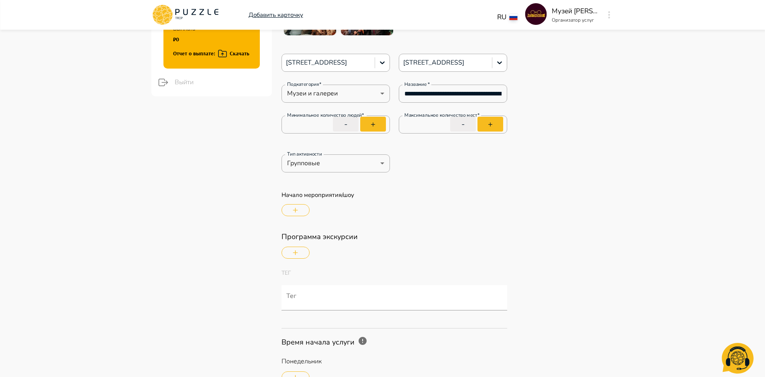
click at [299, 210] on button "button" at bounding box center [295, 210] width 28 height 12
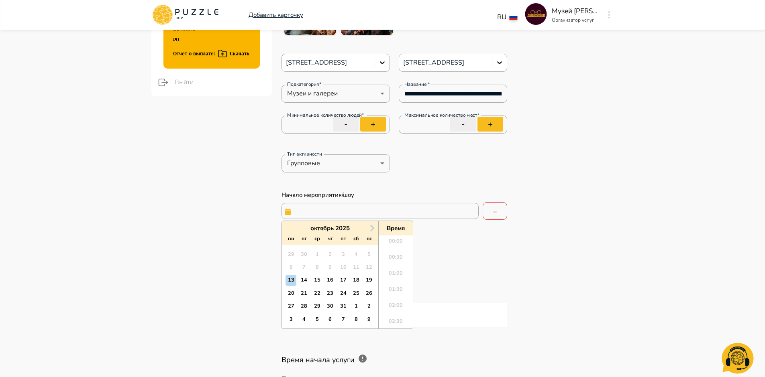
click at [454, 213] on input "text" at bounding box center [379, 211] width 197 height 16
click at [292, 281] on div "13" at bounding box center [290, 280] width 11 height 11
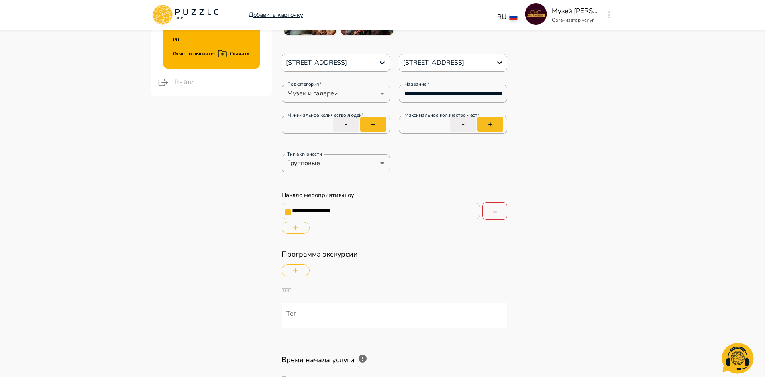
click at [502, 267] on div at bounding box center [394, 270] width 226 height 16
click at [492, 209] on icon "button" at bounding box center [494, 212] width 7 height 7
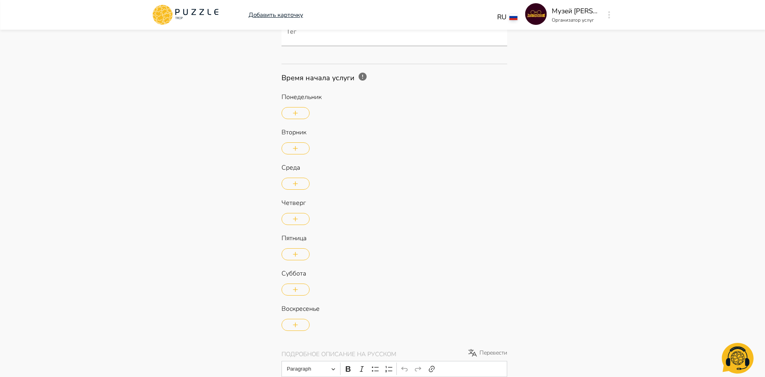
scroll to position [438, 0]
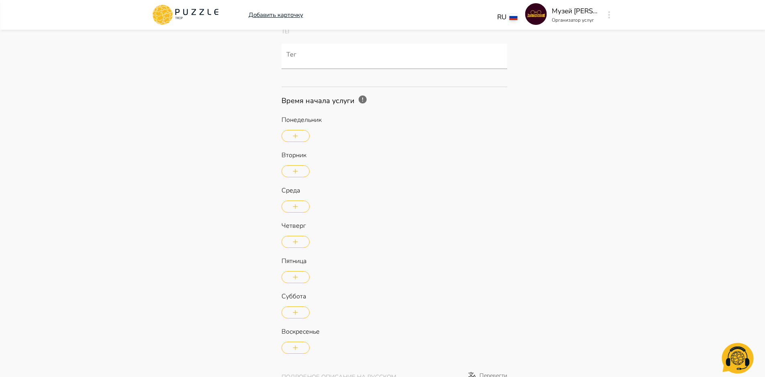
click at [303, 141] on button "button" at bounding box center [295, 136] width 28 height 12
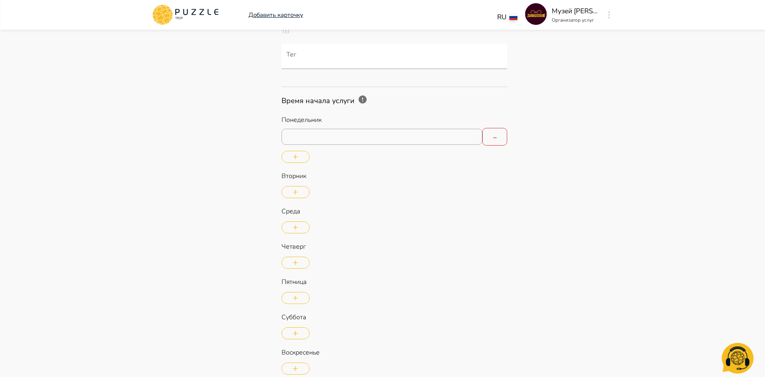
click at [305, 140] on input "text" at bounding box center [381, 137] width 201 height 16
click at [300, 236] on li "10:00" at bounding box center [299, 235] width 34 height 16
click at [352, 136] on input "*****" at bounding box center [381, 137] width 201 height 16
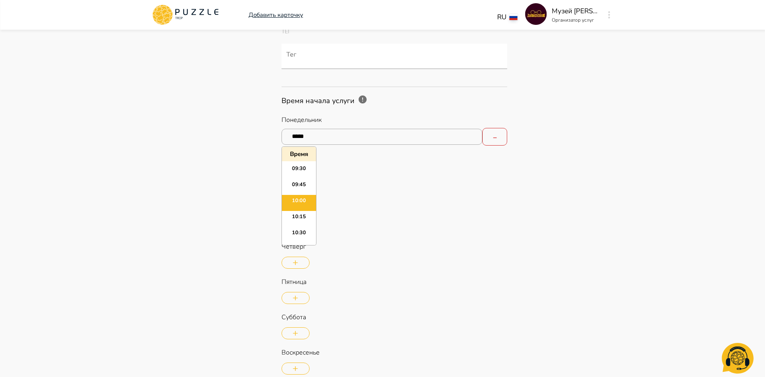
click at [496, 138] on icon "button" at bounding box center [494, 137] width 7 height 7
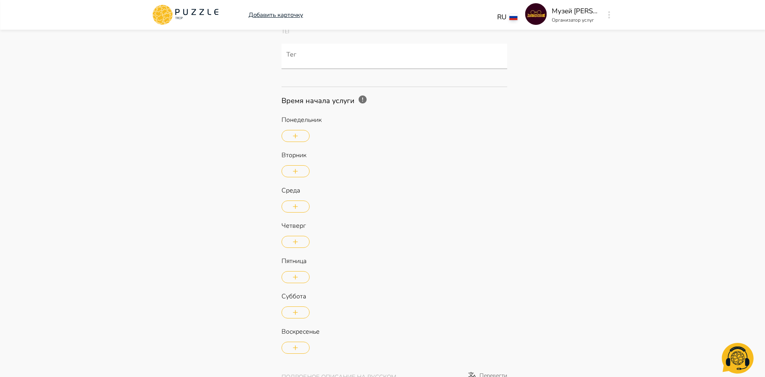
click at [300, 133] on button "button" at bounding box center [295, 136] width 28 height 12
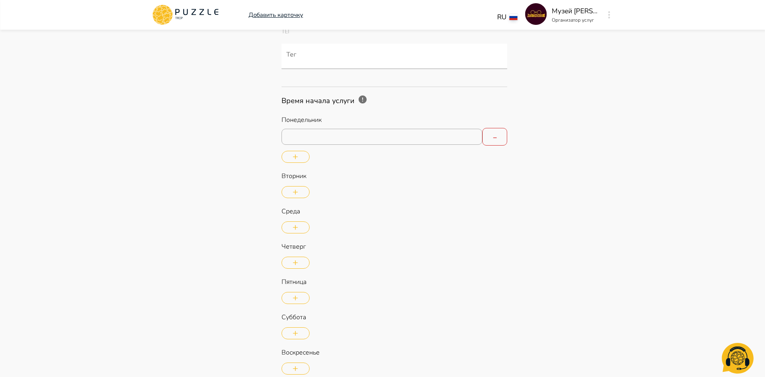
click at [344, 132] on input "text" at bounding box center [381, 137] width 201 height 16
click at [300, 201] on li "10:00" at bounding box center [299, 207] width 34 height 16
click at [298, 160] on button "button" at bounding box center [295, 157] width 28 height 12
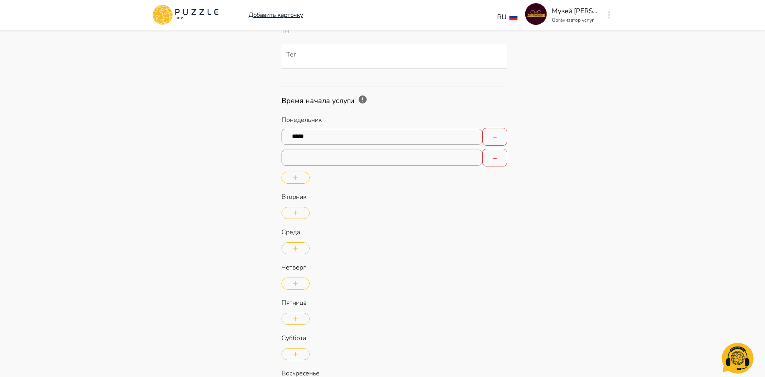
click at [366, 157] on input "text" at bounding box center [381, 158] width 201 height 16
click at [302, 225] on li "11:00" at bounding box center [299, 229] width 34 height 16
click at [299, 179] on button "button" at bounding box center [295, 178] width 28 height 12
click at [301, 197] on button "button" at bounding box center [295, 199] width 28 height 12
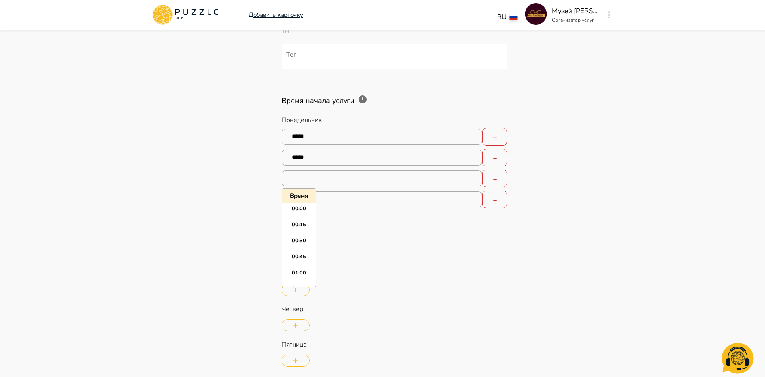
click at [307, 178] on input "text" at bounding box center [381, 179] width 201 height 16
click at [293, 238] on li "12:00" at bounding box center [299, 239] width 34 height 16
click at [301, 198] on input "text" at bounding box center [381, 199] width 201 height 16
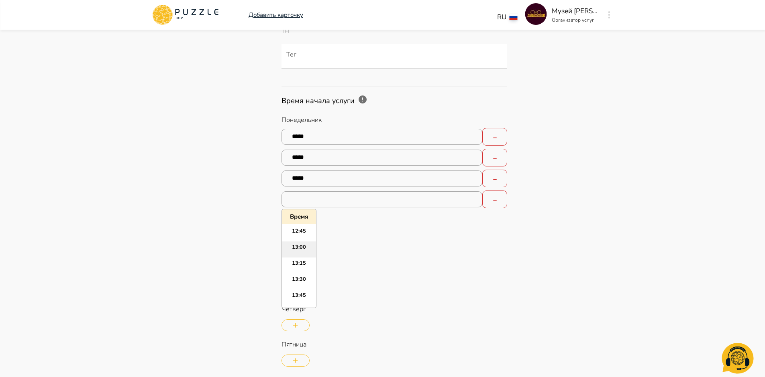
click at [300, 243] on li "13:00" at bounding box center [299, 250] width 34 height 16
click at [297, 222] on button "button" at bounding box center [295, 220] width 28 height 12
click at [305, 222] on input "text" at bounding box center [381, 220] width 201 height 16
click at [302, 279] on li "14:00" at bounding box center [299, 279] width 34 height 16
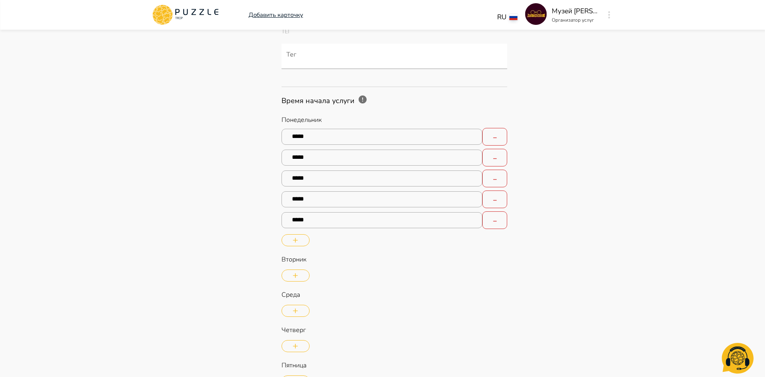
click at [298, 248] on div "Понедельник Selected time: 10:00 ***** Selected time: 11:00 ***** Selected time…" at bounding box center [394, 181] width 226 height 133
click at [298, 241] on button "button" at bounding box center [295, 240] width 28 height 12
click at [313, 240] on input "text" at bounding box center [381, 241] width 201 height 16
click at [302, 305] on li "15:00" at bounding box center [299, 308] width 34 height 16
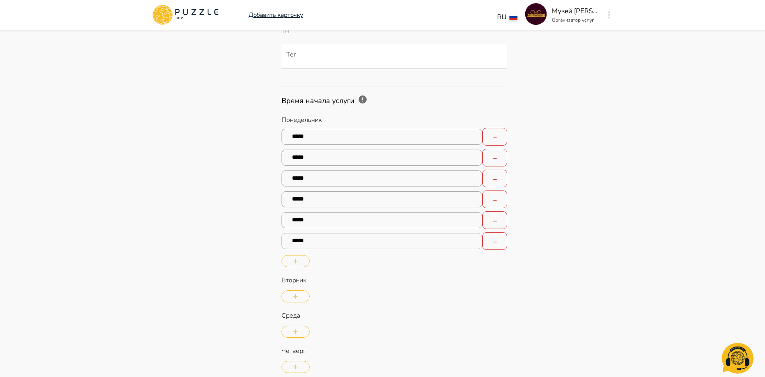
click at [299, 261] on button "button" at bounding box center [295, 261] width 28 height 12
click at [349, 264] on input "text" at bounding box center [381, 262] width 201 height 16
drag, startPoint x: 299, startPoint y: 332, endPoint x: 309, endPoint y: 329, distance: 10.8
click at [299, 332] on li "16:00" at bounding box center [299, 337] width 34 height 16
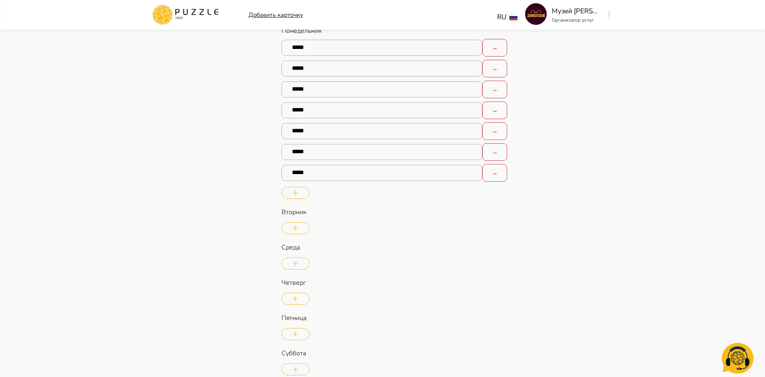
scroll to position [537, 0]
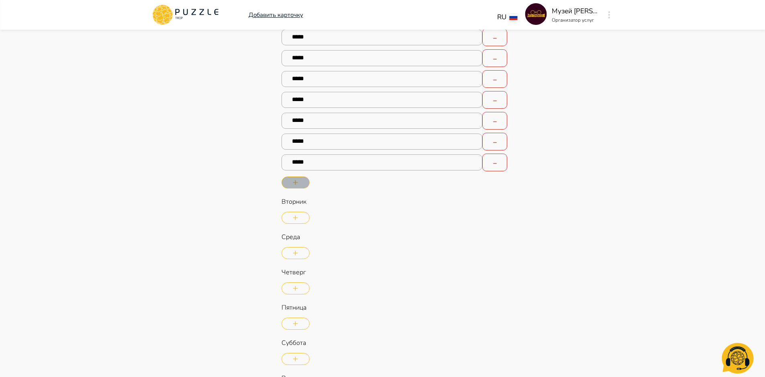
click at [301, 183] on button "button" at bounding box center [295, 183] width 28 height 12
click at [301, 184] on input "text" at bounding box center [381, 183] width 201 height 16
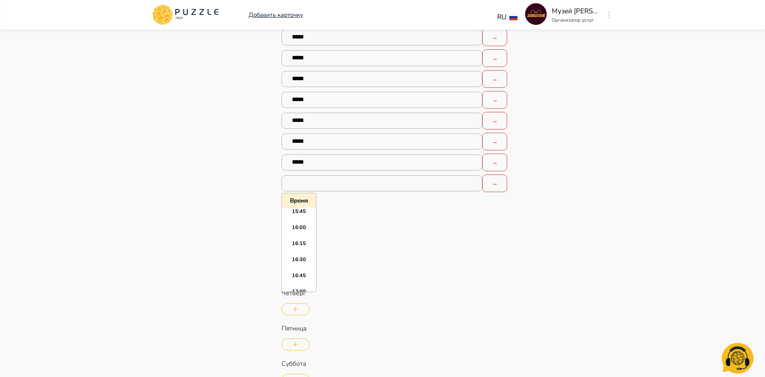
scroll to position [1032, 0]
click at [301, 270] on li "17:00" at bounding box center [299, 276] width 34 height 16
click at [293, 199] on button "button" at bounding box center [295, 203] width 28 height 12
click at [359, 203] on input "text" at bounding box center [381, 204] width 201 height 16
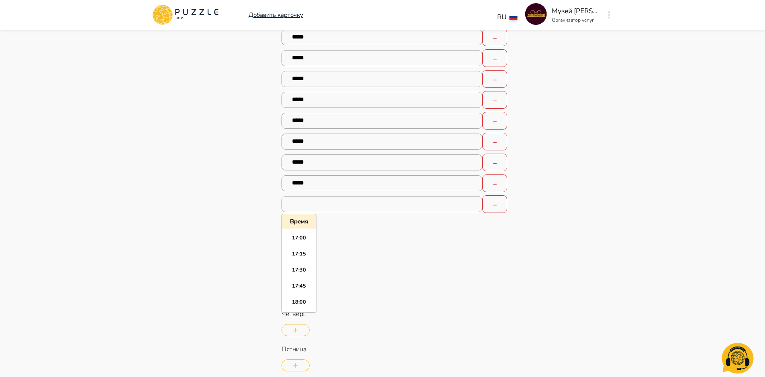
scroll to position [1107, 0]
click at [298, 283] on li "18:00" at bounding box center [299, 286] width 34 height 16
click at [301, 220] on button "button" at bounding box center [295, 224] width 28 height 12
click at [436, 229] on input "text" at bounding box center [381, 225] width 201 height 16
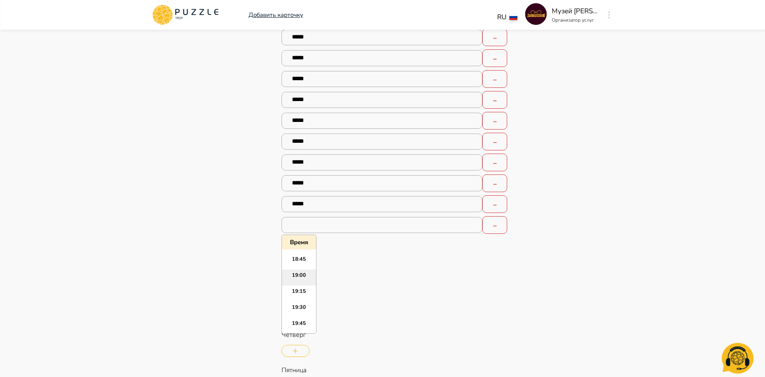
click at [297, 277] on li "19:00" at bounding box center [299, 278] width 34 height 16
click at [294, 240] on button "button" at bounding box center [295, 245] width 28 height 12
click at [424, 244] on input "text" at bounding box center [381, 246] width 201 height 16
click at [305, 314] on li "20:00" at bounding box center [299, 316] width 34 height 16
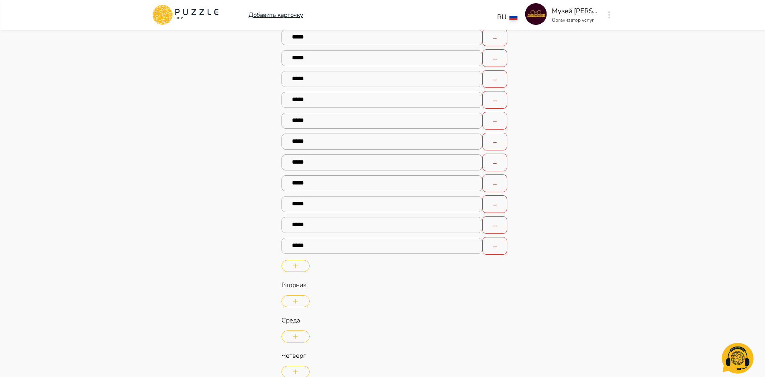
click at [300, 267] on button "button" at bounding box center [295, 266] width 28 height 12
click at [368, 264] on input "text" at bounding box center [381, 267] width 201 height 16
click at [297, 176] on li "21:00" at bounding box center [299, 174] width 34 height 16
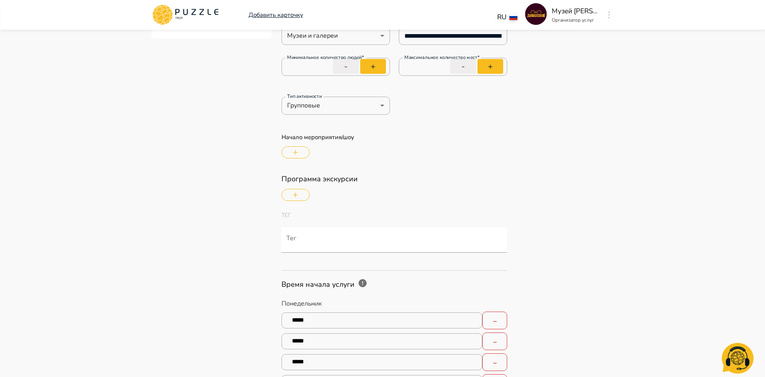
scroll to position [275, 0]
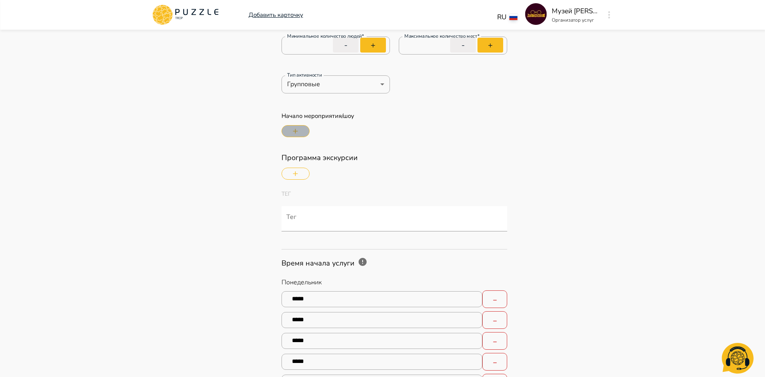
click at [292, 134] on button "button" at bounding box center [295, 131] width 28 height 12
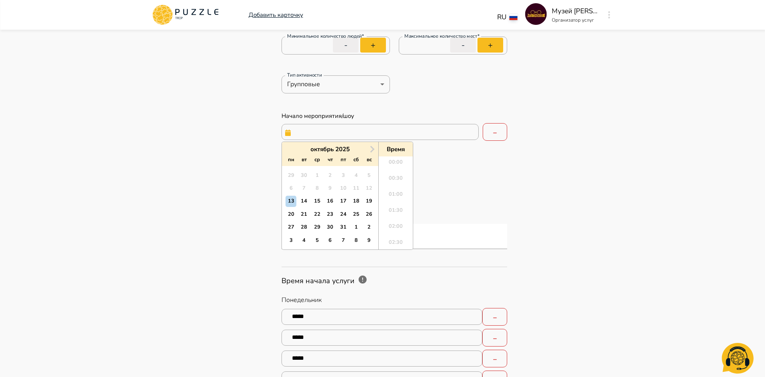
click at [357, 134] on input "text" at bounding box center [379, 132] width 197 height 16
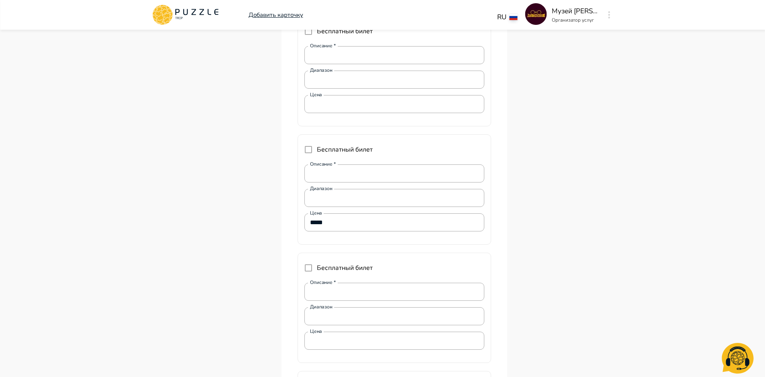
scroll to position [2039, 0]
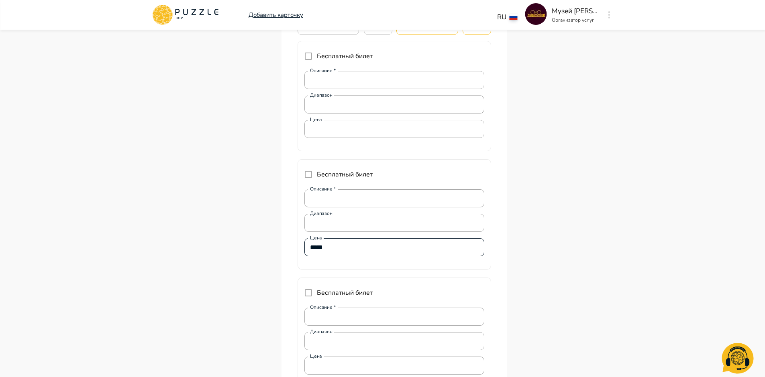
click at [359, 248] on input "*****" at bounding box center [394, 248] width 180 height 16
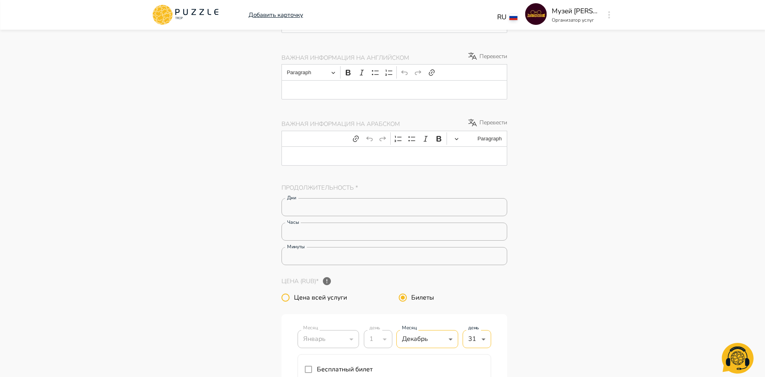
scroll to position [1658, 0]
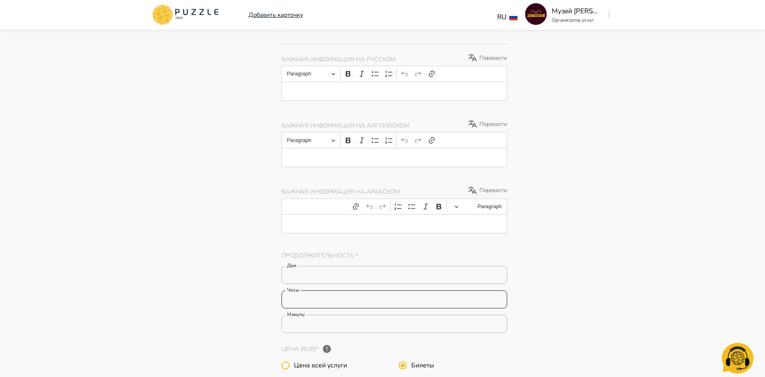
click at [300, 297] on input "*" at bounding box center [394, 300] width 226 height 16
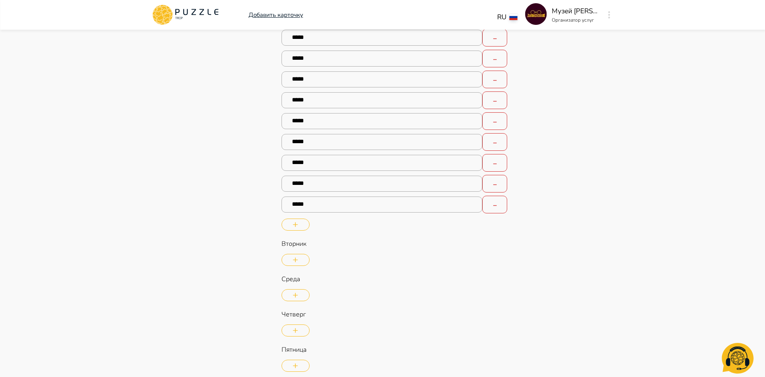
scroll to position [568, 0]
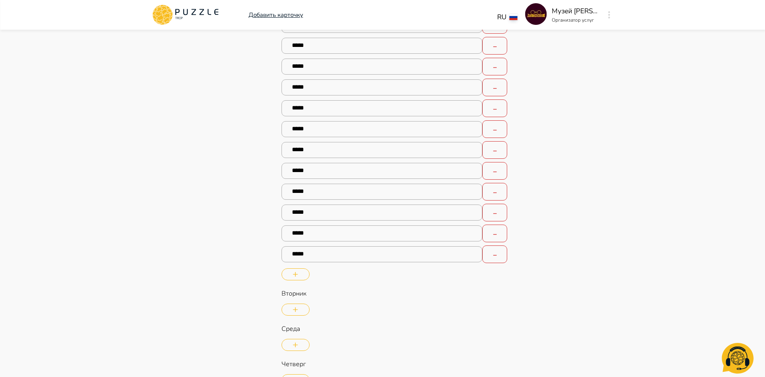
click at [294, 310] on icon "button" at bounding box center [295, 309] width 5 height 5
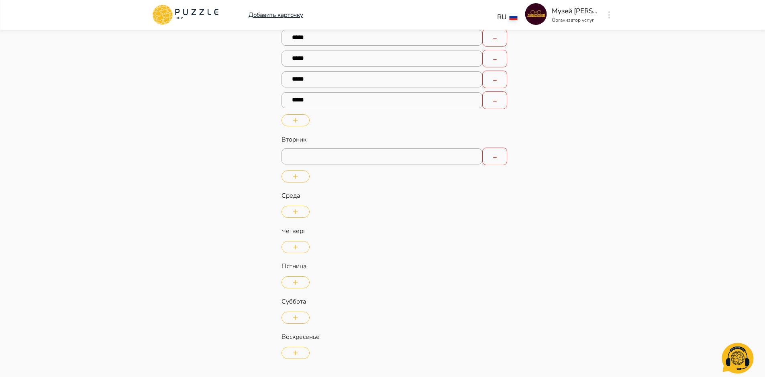
scroll to position [743, 0]
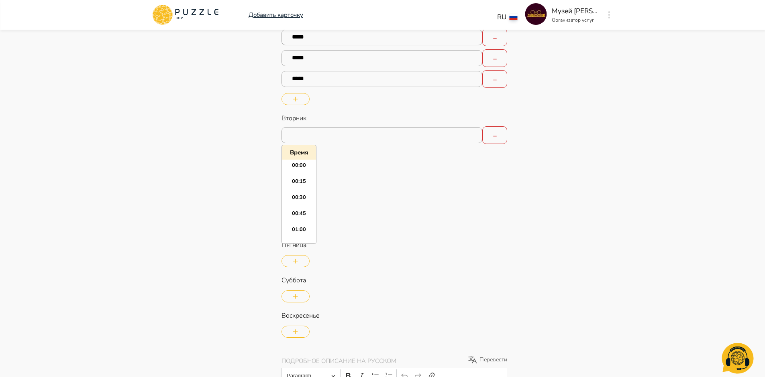
click at [405, 139] on input "text" at bounding box center [381, 135] width 201 height 16
drag, startPoint x: 301, startPoint y: 171, endPoint x: 303, endPoint y: 177, distance: 5.7
click at [302, 171] on li "10:00" at bounding box center [299, 170] width 34 height 16
click at [298, 156] on button "button" at bounding box center [295, 155] width 28 height 12
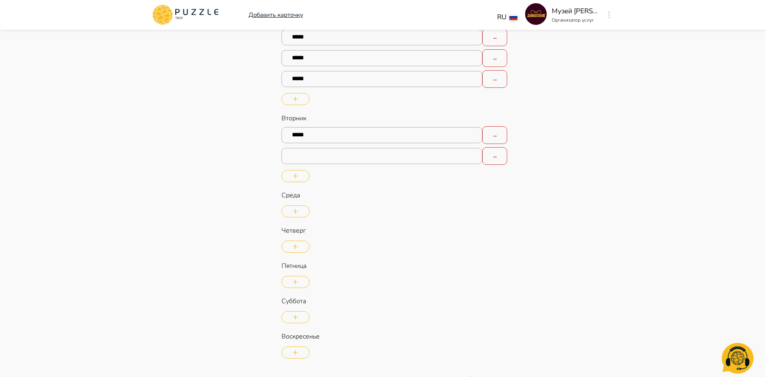
click at [315, 159] on input "text" at bounding box center [381, 156] width 201 height 16
click at [299, 196] on li "11:00" at bounding box center [299, 199] width 34 height 16
click at [299, 175] on button "button" at bounding box center [295, 176] width 28 height 12
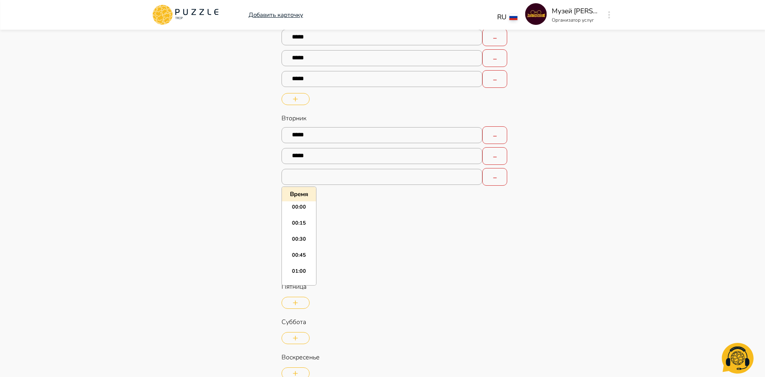
click at [309, 176] on input "text" at bounding box center [381, 177] width 201 height 16
click at [302, 208] on li "12:00" at bounding box center [299, 209] width 34 height 16
click at [296, 195] on icon "button" at bounding box center [295, 197] width 5 height 5
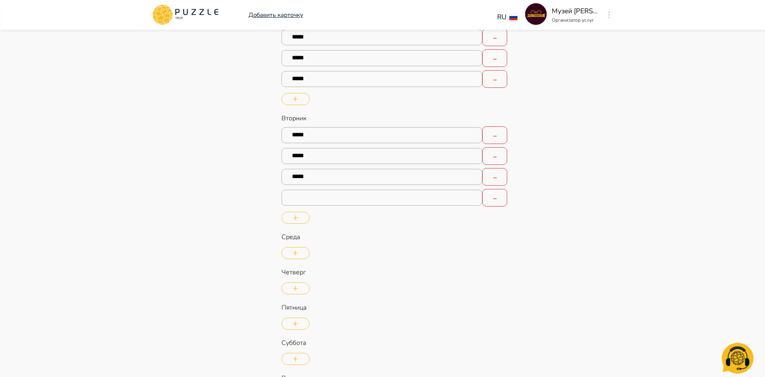
click at [319, 197] on input "text" at bounding box center [381, 198] width 201 height 16
click at [305, 244] on li "13:00" at bounding box center [299, 248] width 34 height 16
click at [302, 222] on button "button" at bounding box center [295, 218] width 28 height 12
click at [327, 220] on input "text" at bounding box center [381, 219] width 201 height 16
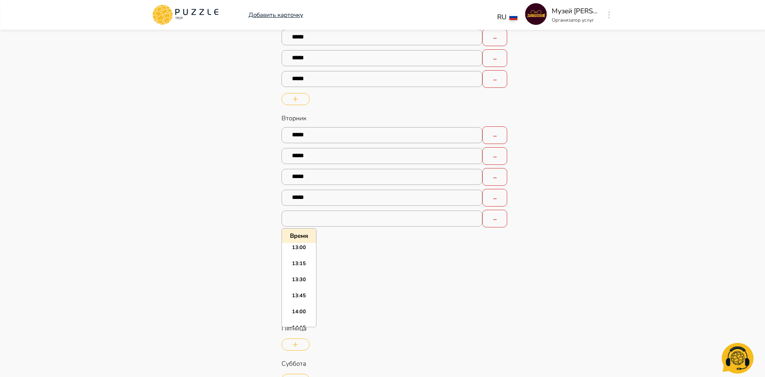
scroll to position [845, 0]
click at [302, 299] on li "14:00" at bounding box center [299, 305] width 34 height 16
click at [300, 244] on button "button" at bounding box center [295, 239] width 28 height 12
click at [318, 242] on input "text" at bounding box center [381, 240] width 201 height 16
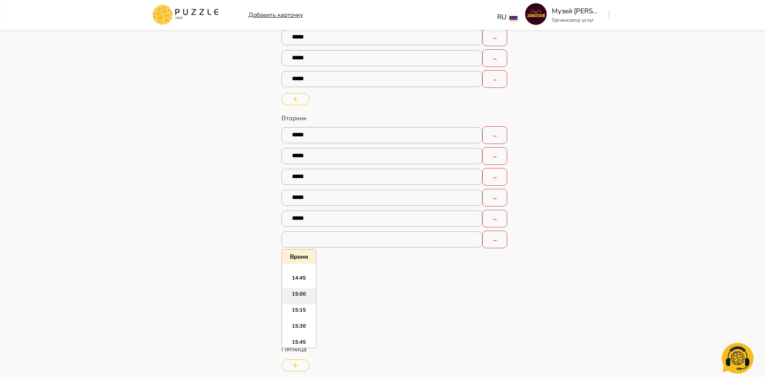
click at [301, 291] on li "15:00" at bounding box center [299, 297] width 34 height 16
click at [302, 263] on button "button" at bounding box center [295, 260] width 28 height 12
click at [339, 263] on input "text" at bounding box center [381, 260] width 201 height 16
click at [303, 340] on li "16:00" at bounding box center [299, 344] width 34 height 16
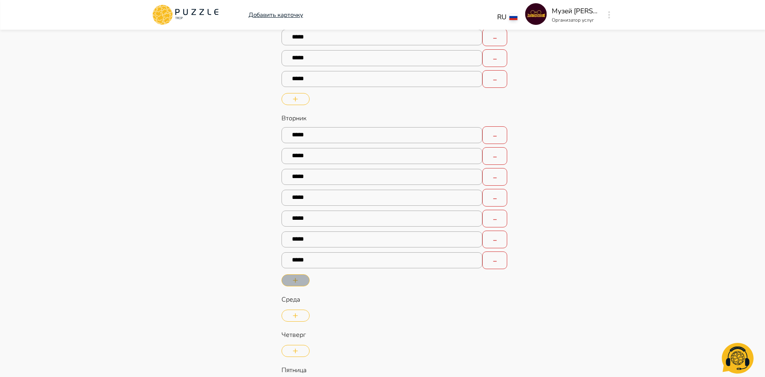
click at [297, 281] on icon "button" at bounding box center [295, 280] width 5 height 5
click at [315, 283] on input "text" at bounding box center [381, 281] width 201 height 16
drag, startPoint x: 305, startPoint y: 252, endPoint x: 304, endPoint y: 264, distance: 12.0
click at [305, 252] on li "17:00" at bounding box center [299, 259] width 34 height 16
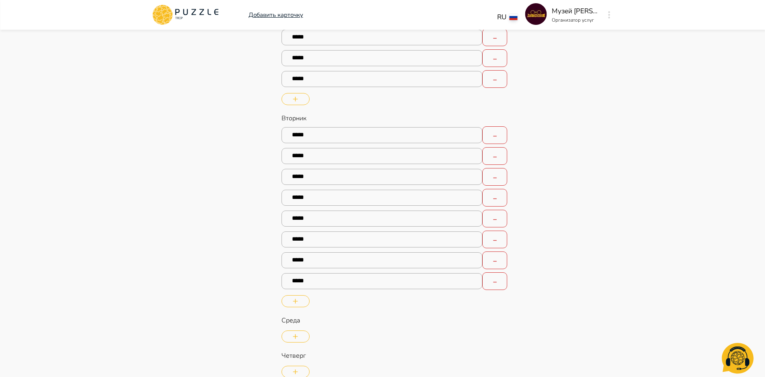
click at [303, 300] on button "button" at bounding box center [295, 301] width 28 height 12
click at [336, 299] on input "text" at bounding box center [381, 302] width 201 height 16
click at [303, 248] on li "18:00" at bounding box center [299, 250] width 34 height 16
click at [295, 321] on icon "button" at bounding box center [295, 322] width 5 height 5
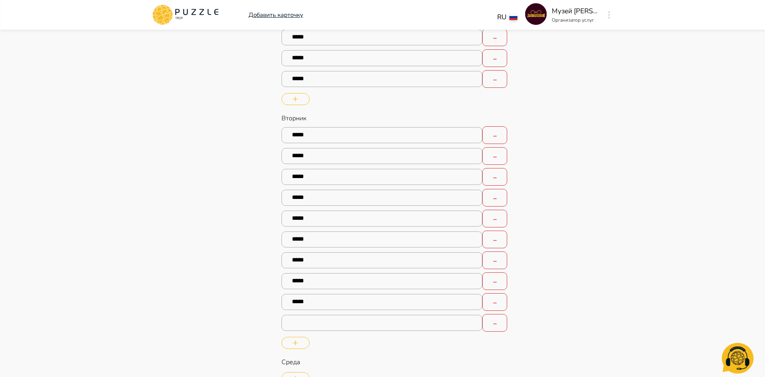
click at [332, 320] on input "text" at bounding box center [381, 323] width 201 height 16
click at [299, 266] on li "19:00" at bounding box center [299, 270] width 34 height 16
drag, startPoint x: 300, startPoint y: 341, endPoint x: 325, endPoint y: 332, distance: 26.3
click at [300, 341] on button "button" at bounding box center [295, 343] width 28 height 12
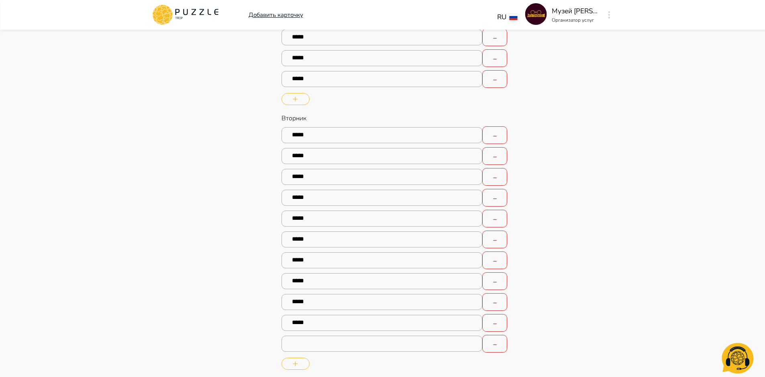
click at [442, 342] on input "text" at bounding box center [381, 344] width 201 height 16
click at [303, 312] on li "20:00" at bounding box center [299, 318] width 34 height 16
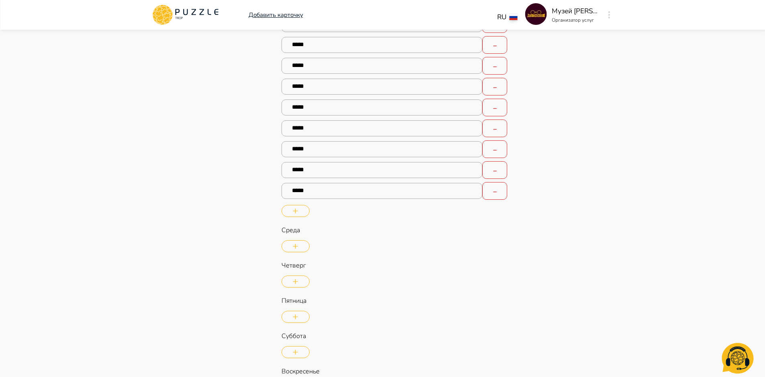
scroll to position [926, 0]
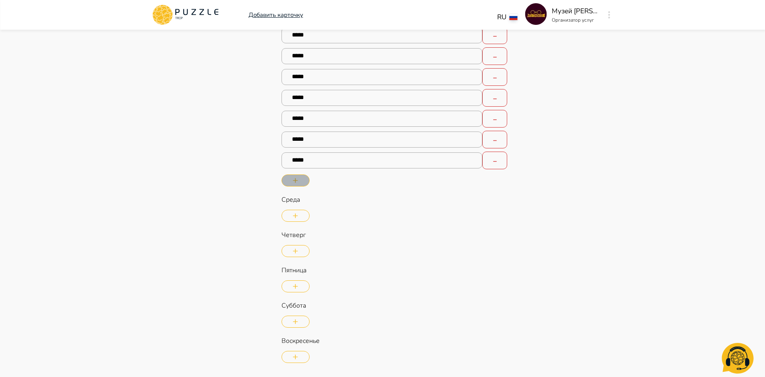
click at [291, 181] on button "button" at bounding box center [295, 181] width 28 height 12
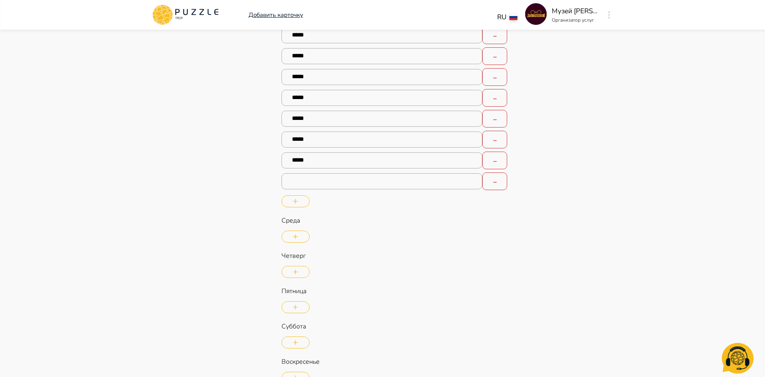
click at [314, 184] on input "text" at bounding box center [381, 181] width 201 height 16
click at [300, 262] on li "21:00" at bounding box center [299, 269] width 34 height 16
click at [462, 256] on p "Четверг" at bounding box center [394, 256] width 226 height 10
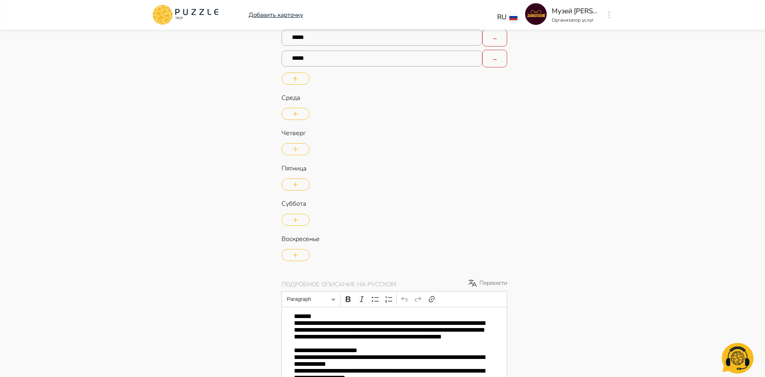
scroll to position [1061, 0]
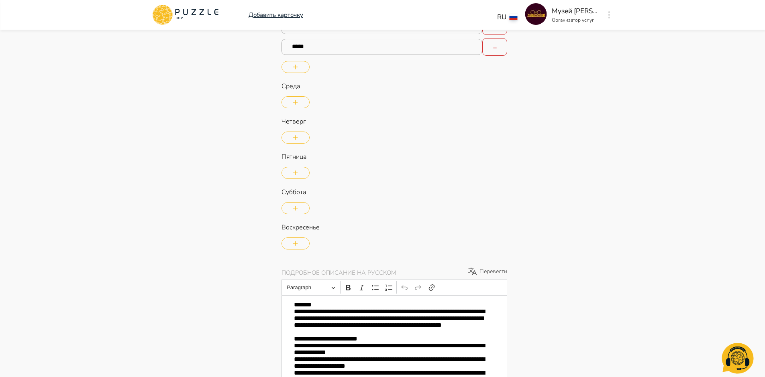
click at [299, 102] on button "button" at bounding box center [295, 102] width 28 height 12
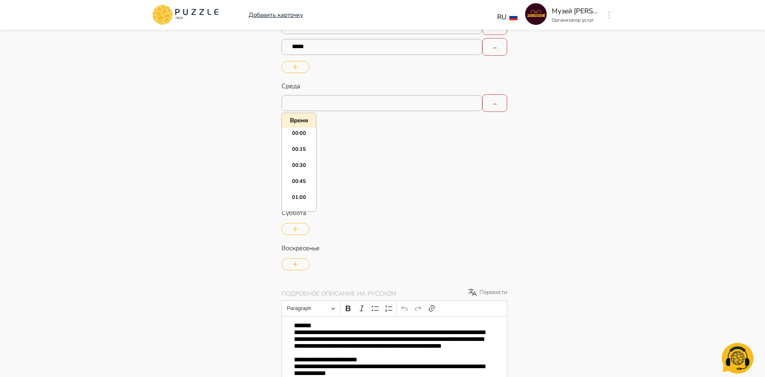
click at [335, 100] on input "text" at bounding box center [381, 103] width 201 height 16
click at [306, 171] on li "10:00" at bounding box center [299, 175] width 34 height 16
click at [298, 124] on button "button" at bounding box center [295, 123] width 28 height 12
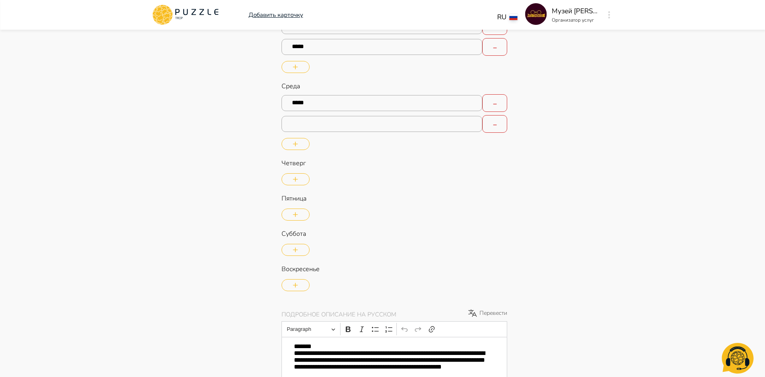
click at [307, 129] on input "text" at bounding box center [381, 124] width 201 height 16
drag, startPoint x: 301, startPoint y: 164, endPoint x: 316, endPoint y: 175, distance: 17.8
click at [301, 165] on li "11:00" at bounding box center [299, 167] width 34 height 16
click at [298, 149] on button "button" at bounding box center [295, 144] width 28 height 12
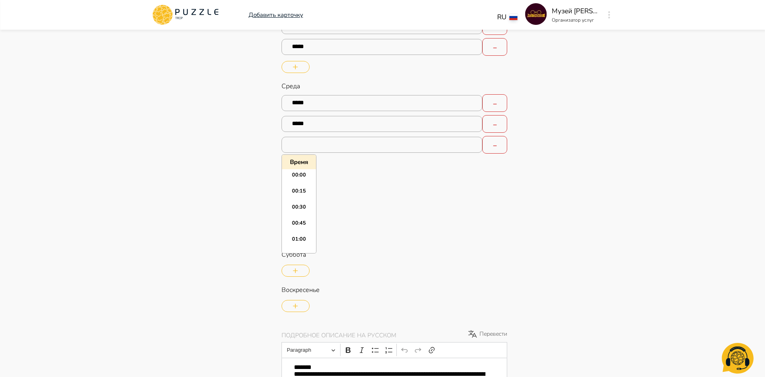
click at [307, 149] on input "text" at bounding box center [381, 145] width 201 height 16
click at [301, 218] on li "12:00" at bounding box center [299, 224] width 34 height 16
click at [302, 163] on button "button" at bounding box center [295, 165] width 28 height 12
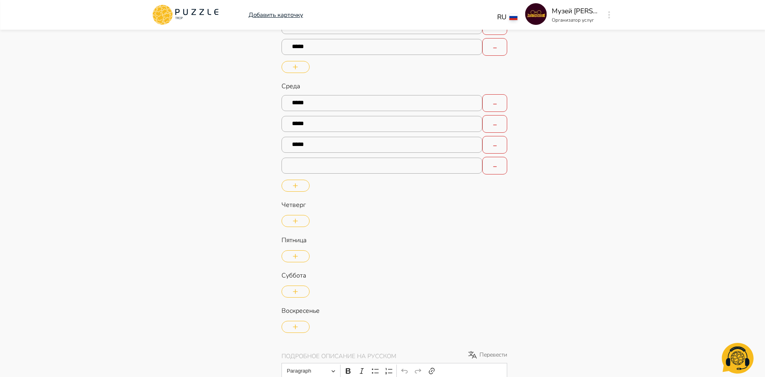
click at [322, 170] on input "text" at bounding box center [381, 166] width 201 height 16
click at [305, 212] on li "13:00" at bounding box center [299, 216] width 34 height 16
drag, startPoint x: 296, startPoint y: 186, endPoint x: 350, endPoint y: 195, distance: 54.6
click at [296, 186] on icon "button" at bounding box center [295, 185] width 5 height 5
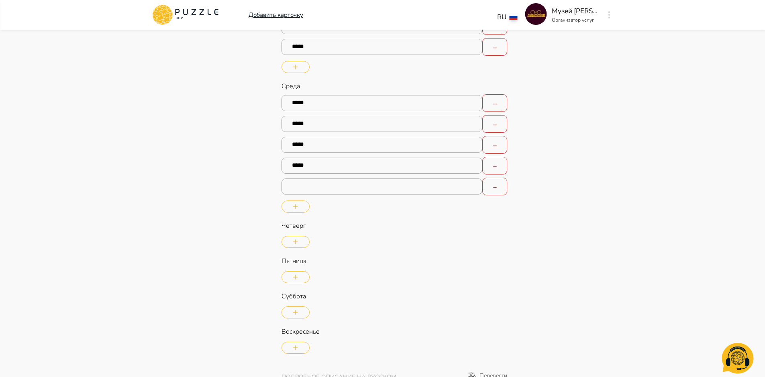
click at [316, 190] on input "text" at bounding box center [381, 187] width 201 height 16
click at [306, 270] on li "14:00" at bounding box center [299, 273] width 34 height 16
click at [304, 209] on button "button" at bounding box center [295, 207] width 28 height 12
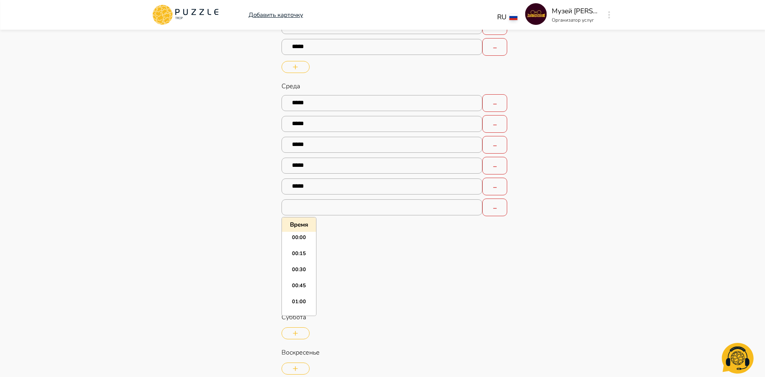
click at [322, 213] on input "text" at bounding box center [381, 207] width 201 height 16
click at [302, 273] on li "15:00" at bounding box center [299, 274] width 34 height 16
click at [296, 229] on icon "button" at bounding box center [295, 227] width 5 height 5
click at [318, 231] on input "text" at bounding box center [381, 228] width 201 height 16
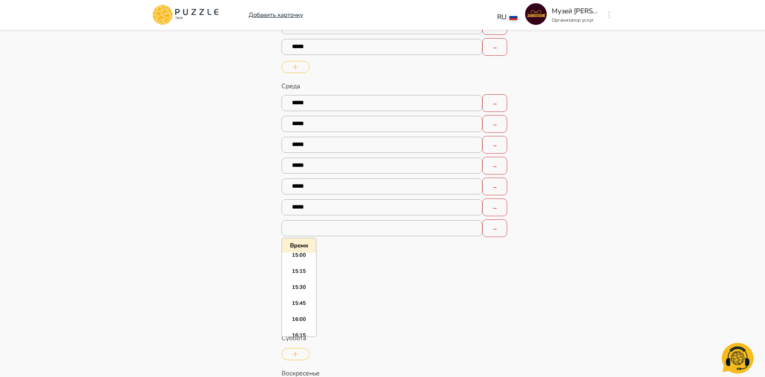
scroll to position [985, 0]
click at [303, 298] on li "16:00" at bounding box center [299, 303] width 34 height 16
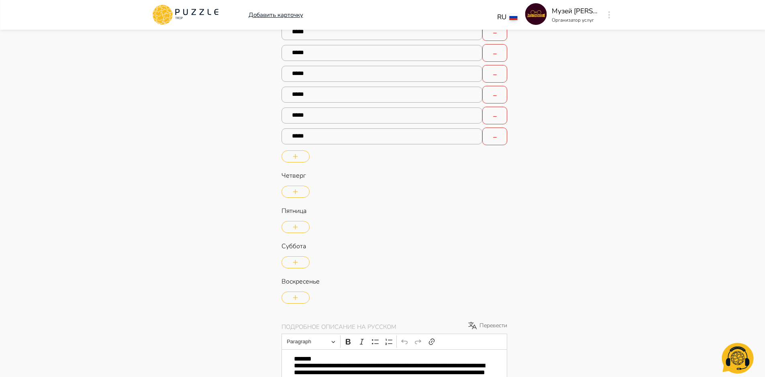
scroll to position [1165, 0]
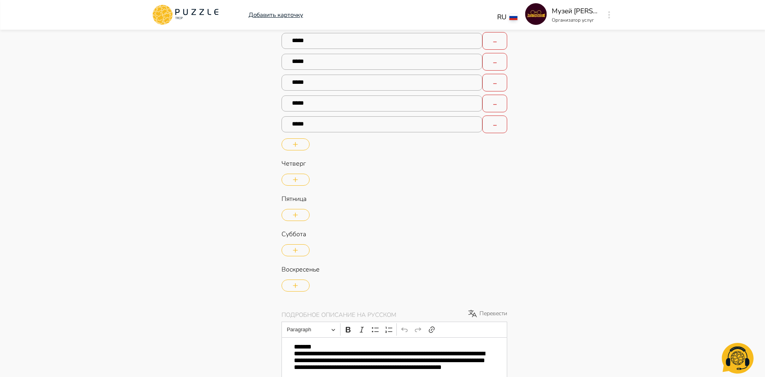
click at [299, 144] on button "button" at bounding box center [295, 144] width 28 height 12
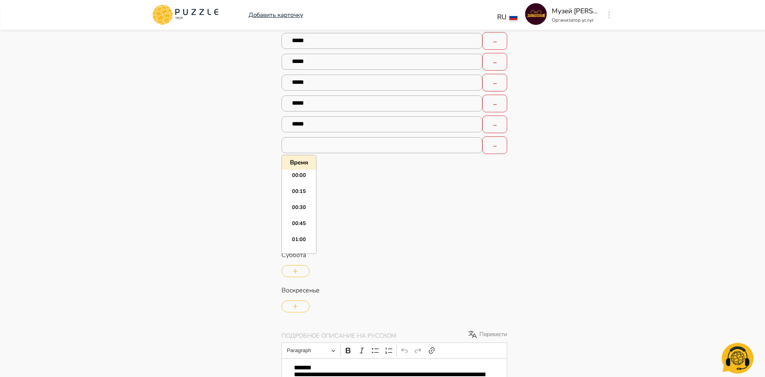
click at [330, 146] on input "text" at bounding box center [381, 145] width 201 height 16
click at [303, 219] on li "17:00" at bounding box center [299, 219] width 34 height 16
click at [299, 171] on button "button" at bounding box center [295, 165] width 28 height 12
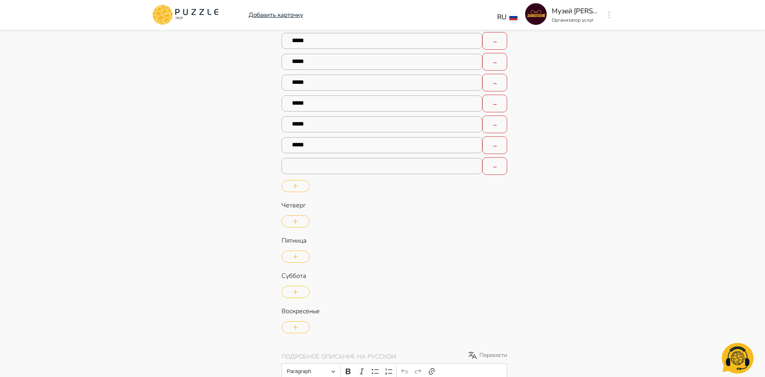
click at [330, 167] on input "text" at bounding box center [381, 166] width 201 height 16
click at [300, 227] on li "18:00" at bounding box center [299, 229] width 34 height 16
click at [298, 185] on button "button" at bounding box center [295, 186] width 28 height 12
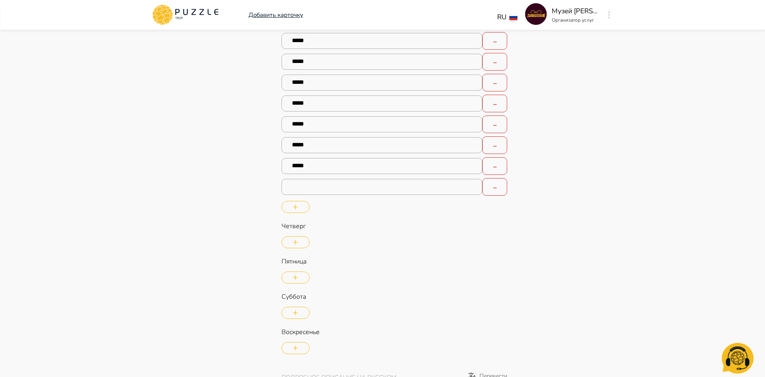
click at [344, 194] on input "text" at bounding box center [381, 187] width 201 height 16
click at [307, 272] on li "19:00" at bounding box center [299, 277] width 34 height 16
click at [298, 206] on button "button" at bounding box center [295, 207] width 28 height 12
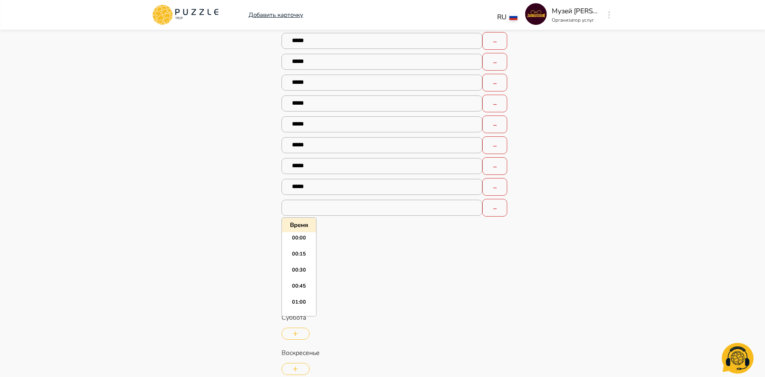
click at [354, 209] on input "text" at bounding box center [381, 208] width 201 height 16
drag, startPoint x: 300, startPoint y: 292, endPoint x: 299, endPoint y: 273, distance: 18.9
click at [299, 292] on li "20:00" at bounding box center [299, 297] width 34 height 16
click at [301, 230] on button "button" at bounding box center [295, 228] width 28 height 12
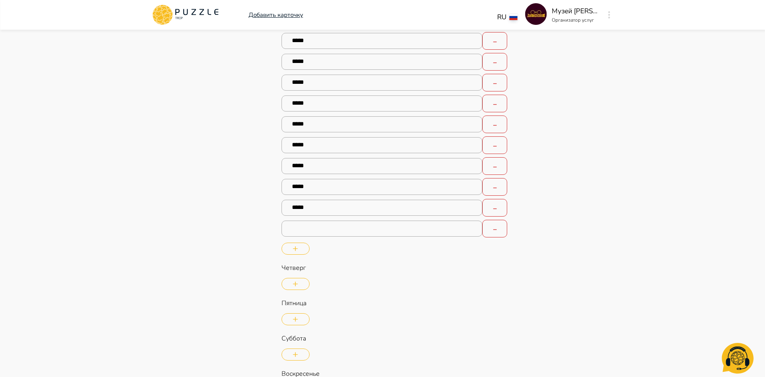
click at [332, 227] on input "text" at bounding box center [381, 229] width 201 height 16
click at [303, 321] on li "21:00" at bounding box center [299, 325] width 34 height 16
drag, startPoint x: 445, startPoint y: 302, endPoint x: 446, endPoint y: 296, distance: 6.1
click at [445, 302] on p "Пятница" at bounding box center [394, 304] width 226 height 10
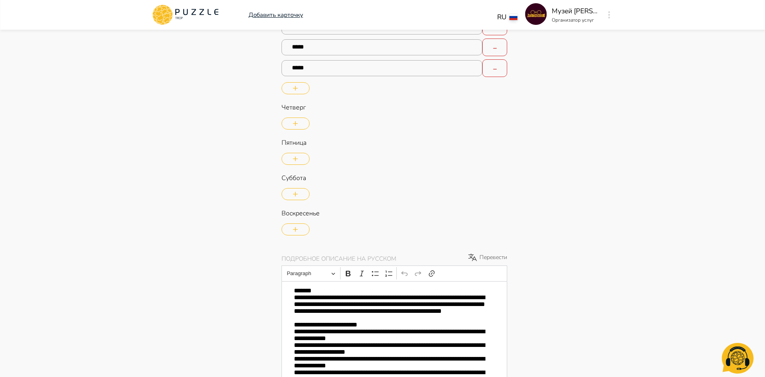
scroll to position [1329, 0]
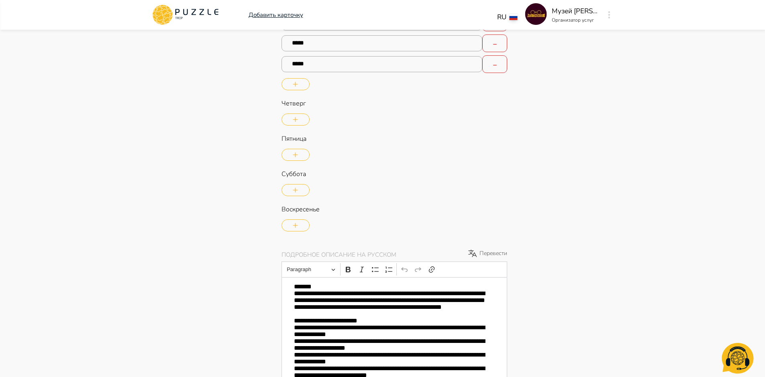
click at [304, 119] on button "button" at bounding box center [295, 120] width 28 height 12
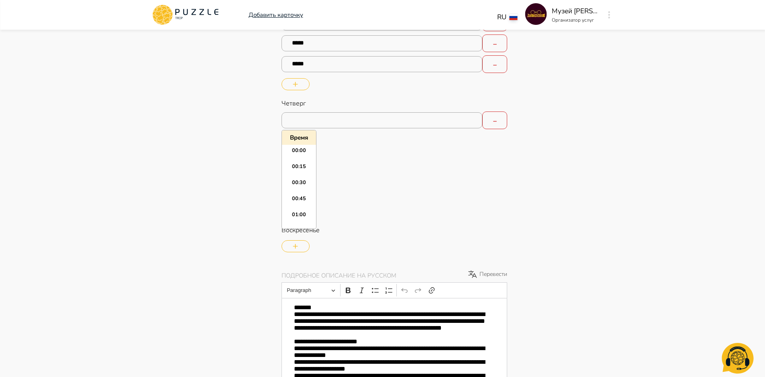
click at [352, 114] on input "text" at bounding box center [381, 120] width 201 height 16
drag, startPoint x: 300, startPoint y: 179, endPoint x: 307, endPoint y: 178, distance: 6.9
click at [301, 179] on li "10:00" at bounding box center [299, 183] width 34 height 16
click at [297, 140] on icon "button" at bounding box center [295, 140] width 5 height 5
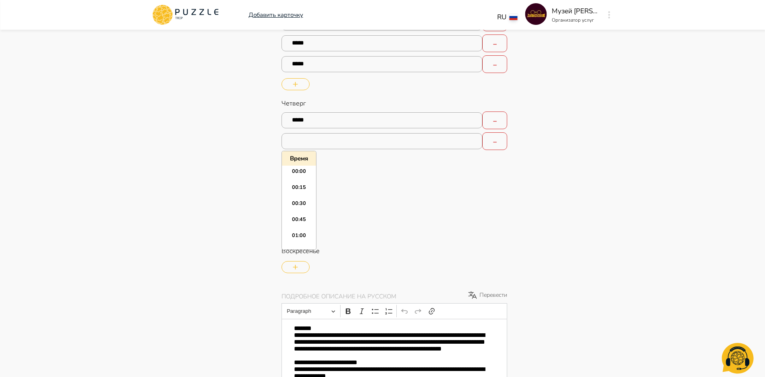
click at [308, 141] on input "text" at bounding box center [381, 141] width 201 height 16
click at [299, 183] on li "11:00" at bounding box center [299, 185] width 34 height 16
click at [298, 163] on button "button" at bounding box center [295, 161] width 28 height 12
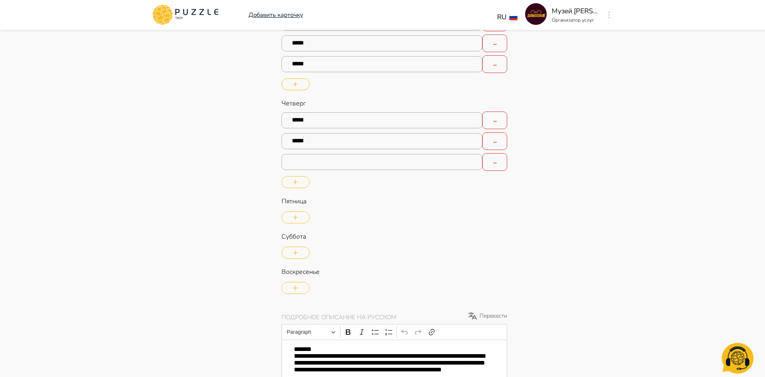
click at [309, 164] on input "text" at bounding box center [381, 162] width 201 height 16
click at [303, 226] on li "12:00" at bounding box center [299, 232] width 34 height 16
click at [303, 183] on button "button" at bounding box center [295, 182] width 28 height 12
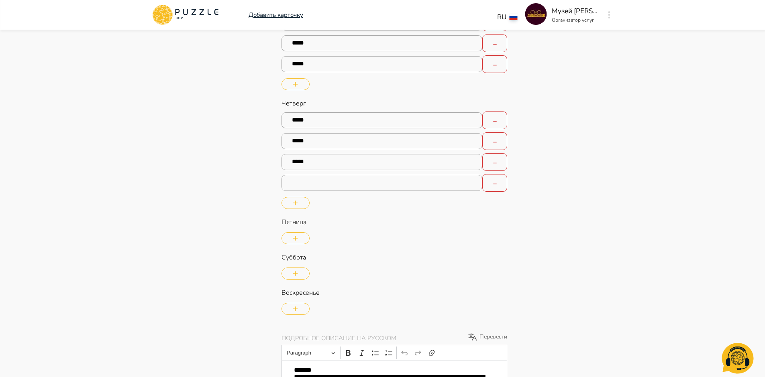
click at [312, 186] on input "text" at bounding box center [381, 183] width 201 height 16
click at [303, 231] on li "13:00" at bounding box center [299, 233] width 34 height 16
click at [295, 206] on button "button" at bounding box center [295, 203] width 28 height 12
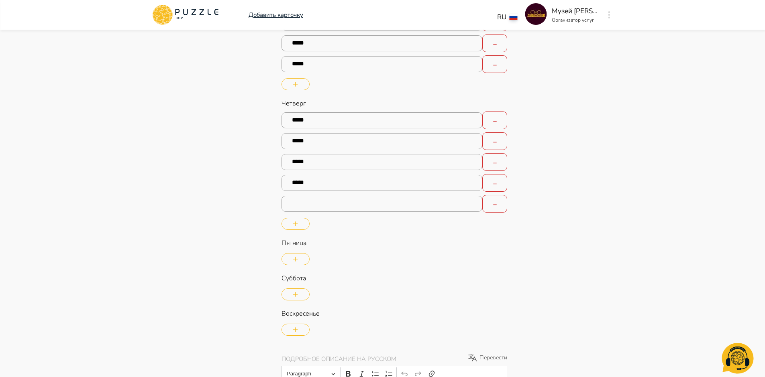
click at [312, 208] on input "text" at bounding box center [381, 204] width 201 height 16
click at [301, 278] on li "14:00" at bounding box center [299, 281] width 34 height 16
click at [293, 225] on icon "button" at bounding box center [295, 224] width 5 height 5
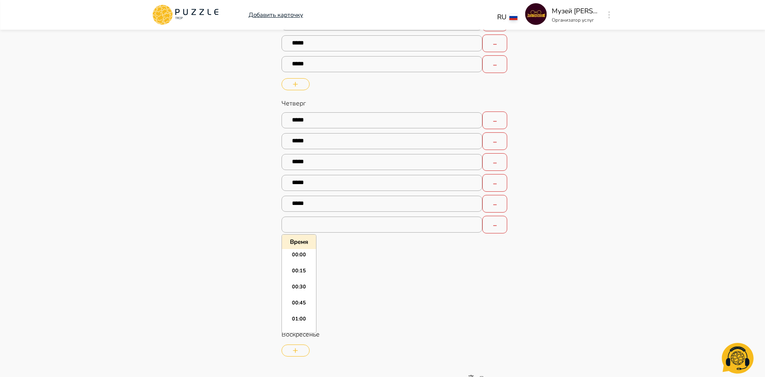
click at [321, 226] on input "text" at bounding box center [381, 225] width 201 height 16
click at [300, 290] on li "15:00" at bounding box center [299, 291] width 34 height 16
click at [295, 246] on icon "button" at bounding box center [295, 244] width 5 height 5
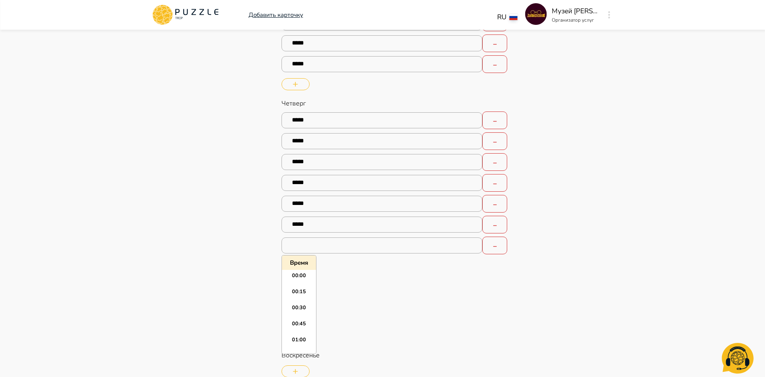
click at [329, 242] on input "text" at bounding box center [381, 246] width 201 height 16
click at [297, 302] on li "16:00" at bounding box center [299, 301] width 34 height 16
click at [301, 268] on button "button" at bounding box center [295, 266] width 28 height 12
click at [328, 272] on input "text" at bounding box center [381, 266] width 201 height 16
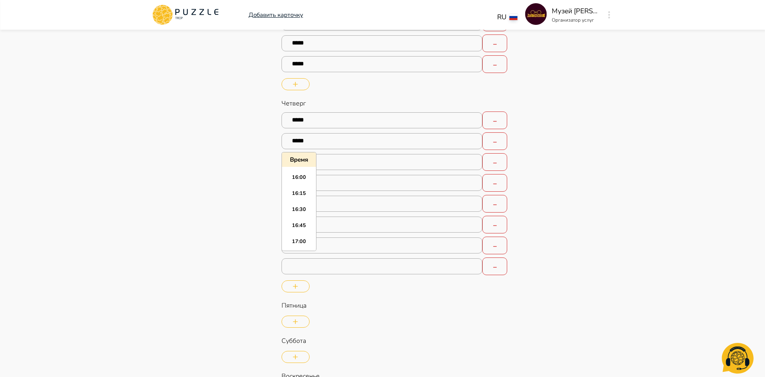
scroll to position [1051, 0]
click at [307, 216] on li "17:00" at bounding box center [299, 216] width 34 height 16
click at [300, 287] on button "button" at bounding box center [295, 287] width 28 height 12
click at [314, 295] on input "text" at bounding box center [381, 287] width 201 height 16
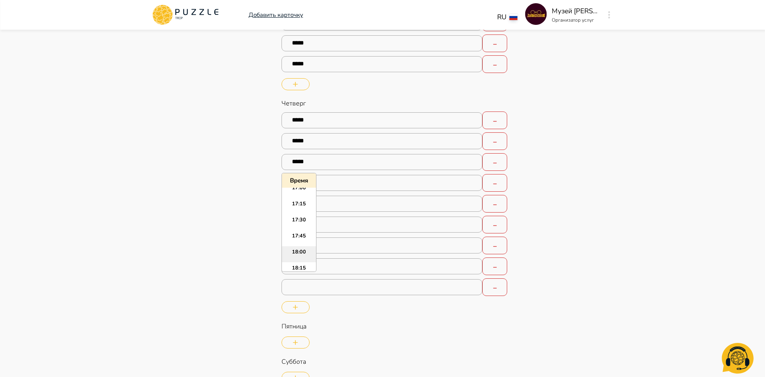
click at [303, 249] on li "18:00" at bounding box center [299, 254] width 34 height 16
drag, startPoint x: 296, startPoint y: 306, endPoint x: 344, endPoint y: 295, distance: 49.0
click at [295, 307] on icon "button" at bounding box center [295, 307] width 5 height 5
click at [306, 309] on input "text" at bounding box center [381, 308] width 201 height 16
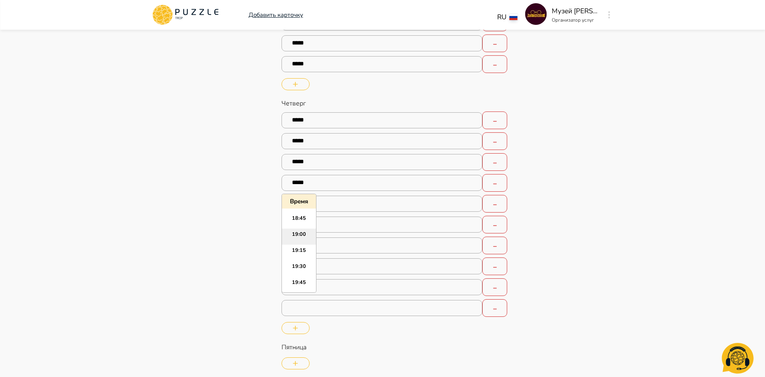
click at [298, 236] on li "19:00" at bounding box center [299, 237] width 34 height 16
click at [301, 326] on button "button" at bounding box center [295, 328] width 28 height 12
click at [325, 331] on input "text" at bounding box center [381, 329] width 201 height 16
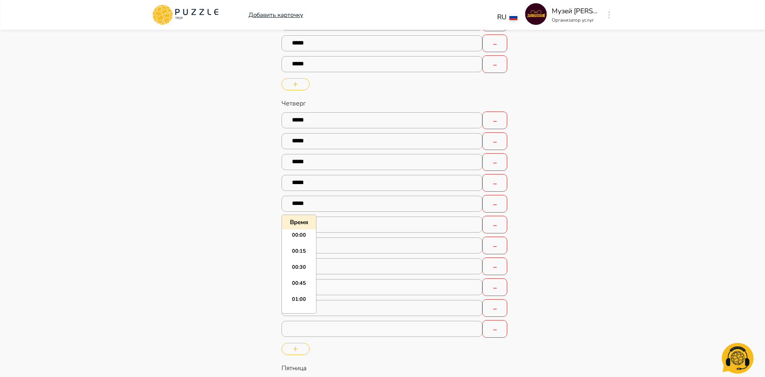
click at [292, 327] on input "text" at bounding box center [381, 329] width 201 height 16
click at [299, 268] on li "20:00" at bounding box center [299, 266] width 34 height 16
drag, startPoint x: 297, startPoint y: 348, endPoint x: 307, endPoint y: 328, distance: 23.3
click at [297, 348] on icon "button" at bounding box center [295, 349] width 5 height 5
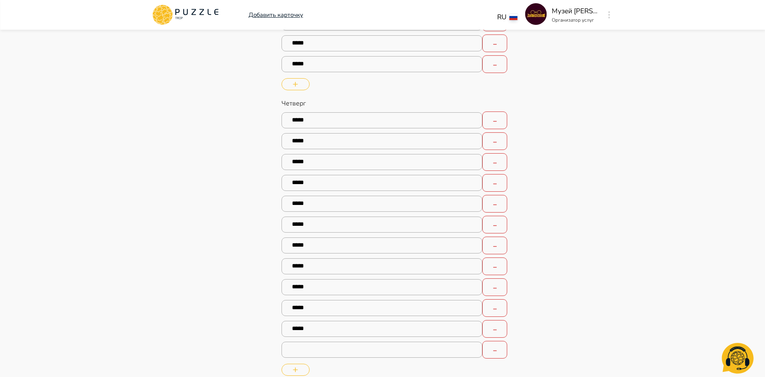
click at [301, 354] on input "text" at bounding box center [381, 350] width 201 height 16
click at [302, 317] on li "21:00" at bounding box center [299, 323] width 34 height 16
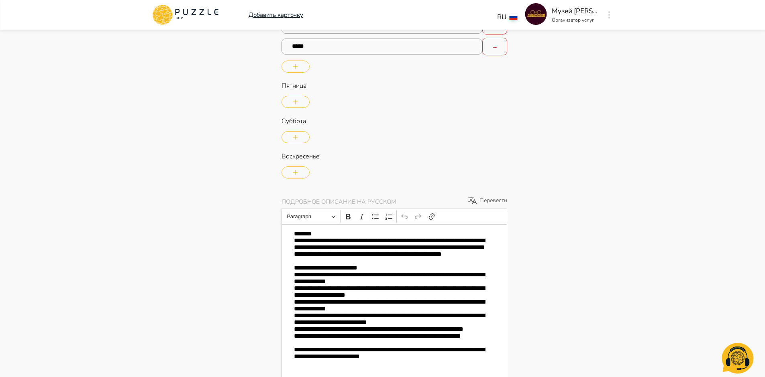
scroll to position [1646, 0]
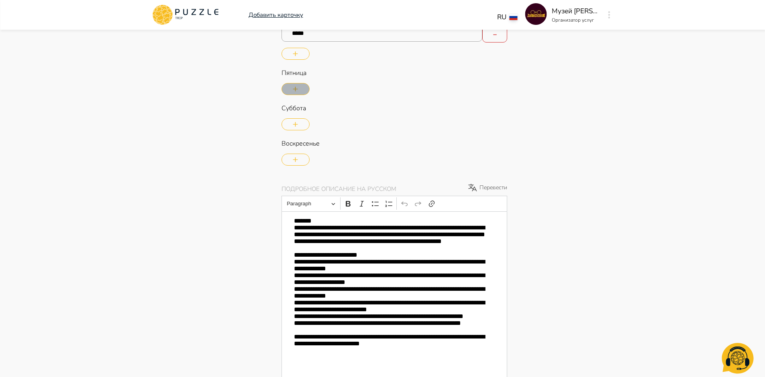
click at [303, 87] on button "button" at bounding box center [295, 89] width 28 height 12
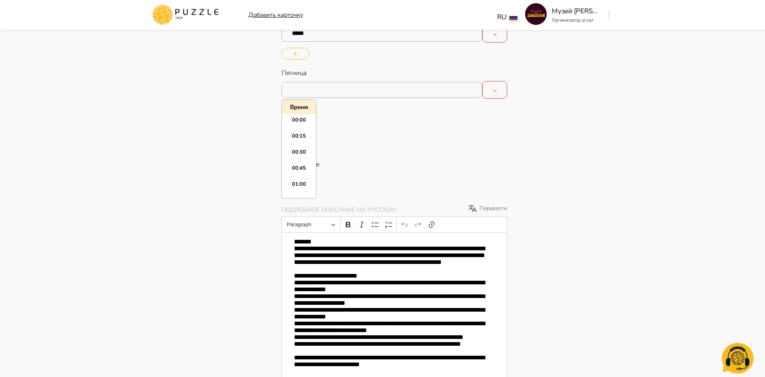
click at [376, 94] on input "text" at bounding box center [381, 90] width 201 height 16
click at [303, 131] on li "10:00" at bounding box center [299, 134] width 34 height 16
click at [297, 111] on icon "button" at bounding box center [295, 110] width 5 height 5
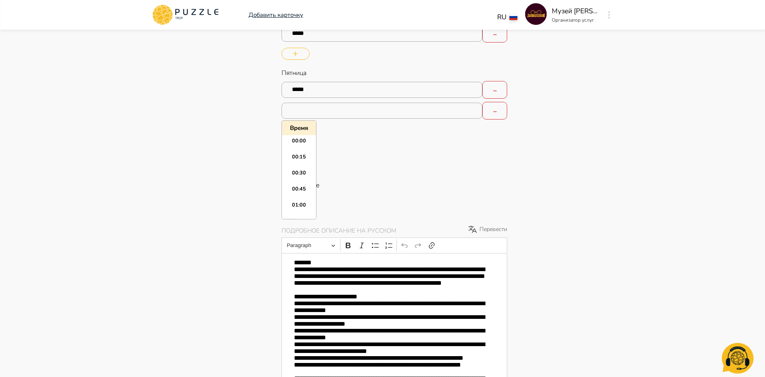
click at [324, 117] on input "text" at bounding box center [381, 111] width 201 height 16
click at [302, 182] on li "11:00" at bounding box center [299, 182] width 34 height 16
click at [302, 134] on button "button" at bounding box center [295, 131] width 28 height 12
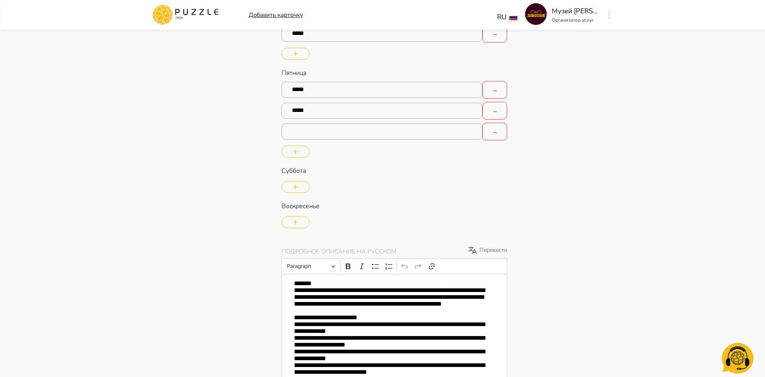
click at [307, 136] on input "text" at bounding box center [381, 132] width 201 height 16
click at [305, 173] on li "12:00" at bounding box center [299, 174] width 34 height 16
click at [297, 154] on icon "button" at bounding box center [295, 151] width 5 height 5
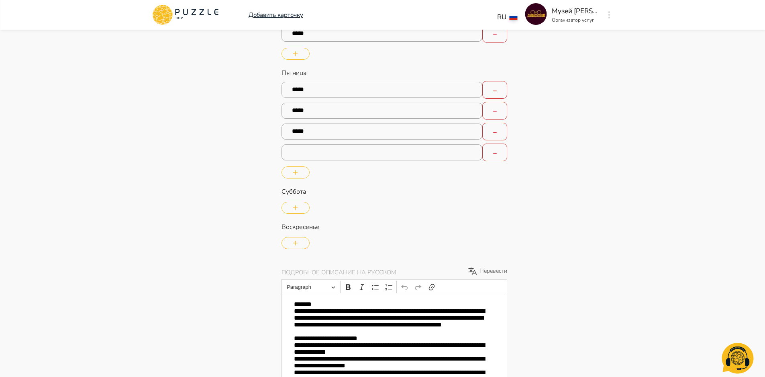
click at [319, 158] on input "text" at bounding box center [381, 152] width 201 height 16
click at [300, 197] on li "13:00" at bounding box center [299, 203] width 34 height 16
click at [300, 171] on button "button" at bounding box center [295, 173] width 28 height 12
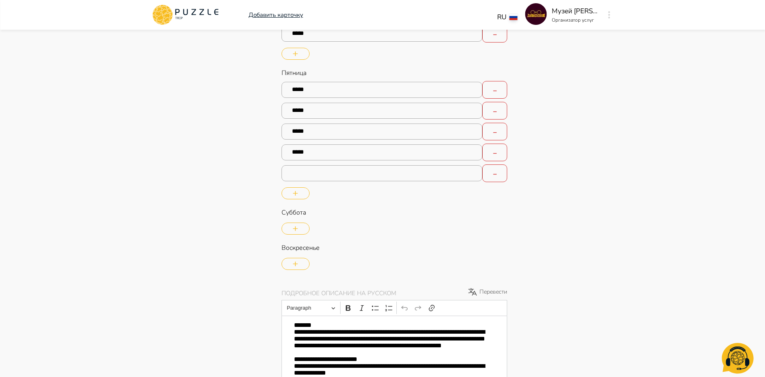
click at [321, 178] on input "text" at bounding box center [381, 173] width 201 height 16
drag, startPoint x: 304, startPoint y: 248, endPoint x: 307, endPoint y: 233, distance: 15.3
click at [304, 248] on li "14:00" at bounding box center [299, 250] width 34 height 16
click at [301, 195] on button "button" at bounding box center [295, 193] width 28 height 12
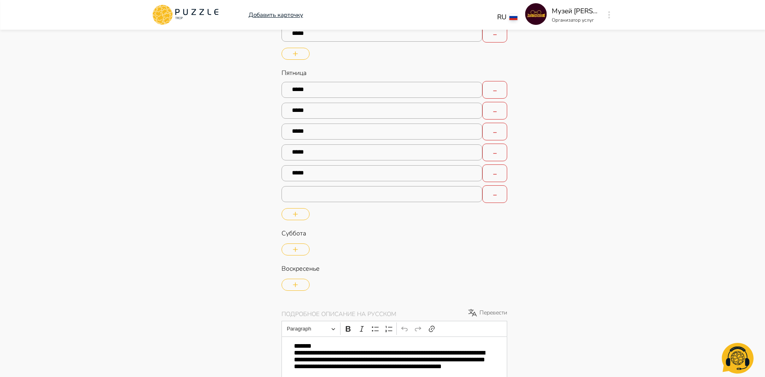
click at [321, 194] on input "text" at bounding box center [381, 194] width 201 height 16
click at [303, 266] on li "15:00" at bounding box center [299, 270] width 34 height 16
click at [295, 211] on button "button" at bounding box center [295, 214] width 28 height 12
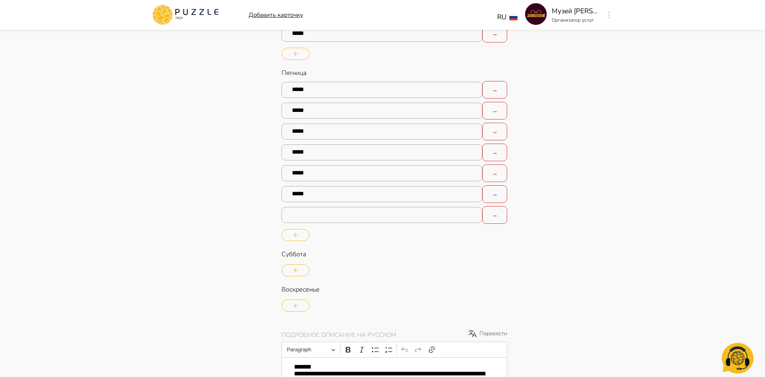
click at [333, 216] on input "text" at bounding box center [381, 215] width 201 height 16
drag, startPoint x: 300, startPoint y: 271, endPoint x: 304, endPoint y: 271, distance: 4.0
click at [301, 271] on li "16:00" at bounding box center [299, 271] width 34 height 16
click at [300, 238] on button "button" at bounding box center [295, 235] width 28 height 12
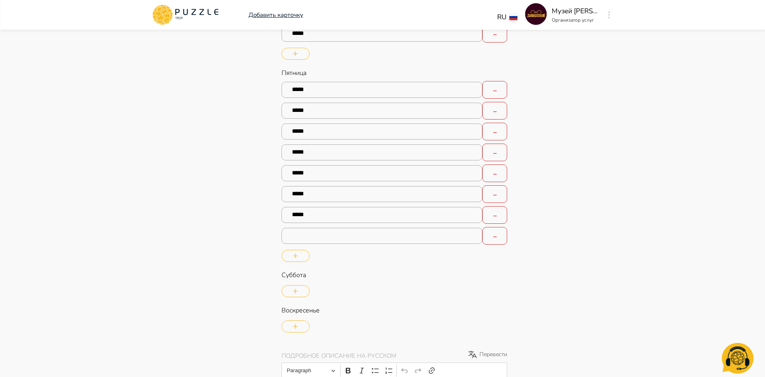
click at [325, 240] on input "text" at bounding box center [381, 236] width 201 height 16
drag, startPoint x: 300, startPoint y: 303, endPoint x: 319, endPoint y: 303, distance: 18.9
click at [300, 303] on li "17:00" at bounding box center [299, 309] width 34 height 16
click at [296, 256] on icon "button" at bounding box center [295, 256] width 5 height 5
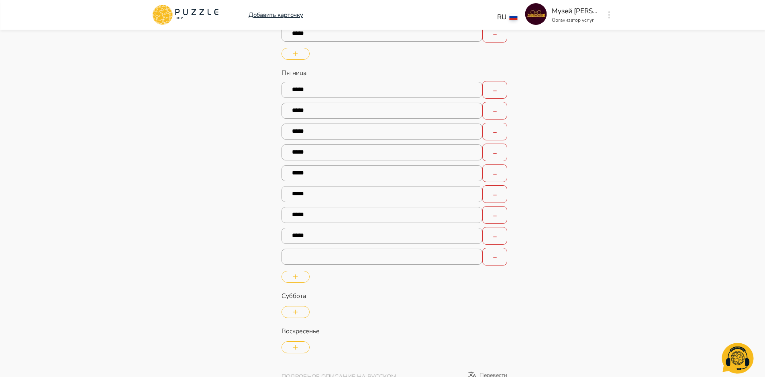
click at [335, 259] on input "text" at bounding box center [381, 257] width 201 height 16
click at [301, 315] on li "18:00" at bounding box center [299, 320] width 34 height 16
click at [295, 283] on div "Пятница Selected time: 10:00 ***** Selected time: 11:00 ***** Selected time: 12…" at bounding box center [394, 176] width 226 height 217
click at [290, 275] on button "button" at bounding box center [295, 277] width 28 height 12
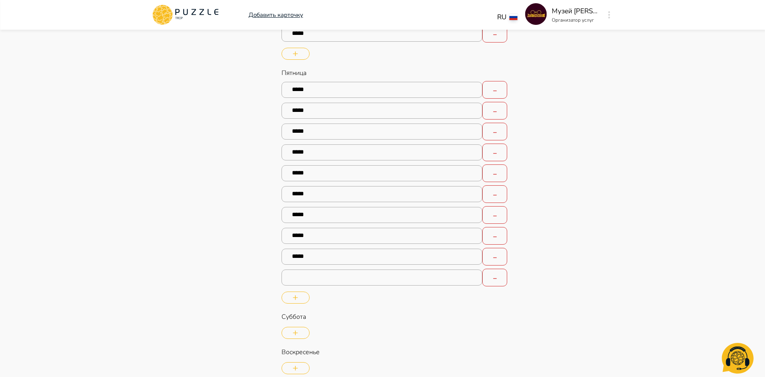
drag, startPoint x: 336, startPoint y: 275, endPoint x: 367, endPoint y: 291, distance: 34.5
click at [337, 275] on input "text" at bounding box center [381, 278] width 201 height 16
click at [301, 215] on li "19:00" at bounding box center [299, 216] width 34 height 16
click at [299, 297] on button "button" at bounding box center [295, 298] width 28 height 12
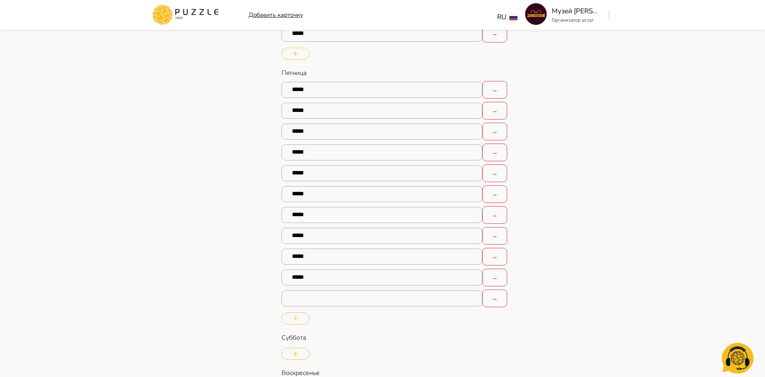
click at [322, 295] on input "text" at bounding box center [381, 299] width 201 height 16
click at [303, 245] on li "20:00" at bounding box center [299, 244] width 34 height 16
click at [294, 317] on icon "button" at bounding box center [295, 318] width 5 height 5
click at [300, 320] on input "text" at bounding box center [381, 319] width 201 height 16
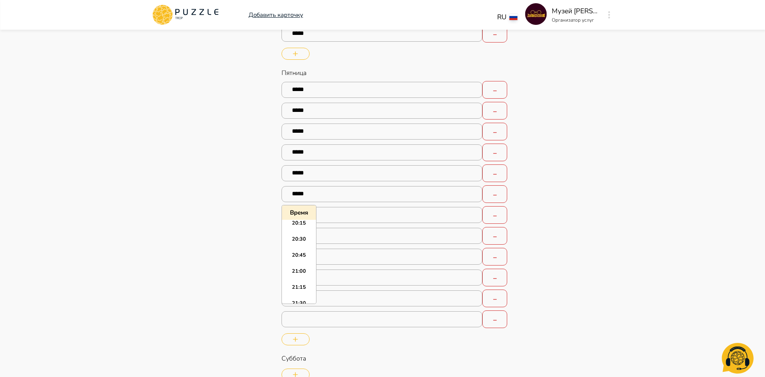
scroll to position [1312, 0]
click at [299, 264] on li "21:00" at bounding box center [299, 264] width 34 height 16
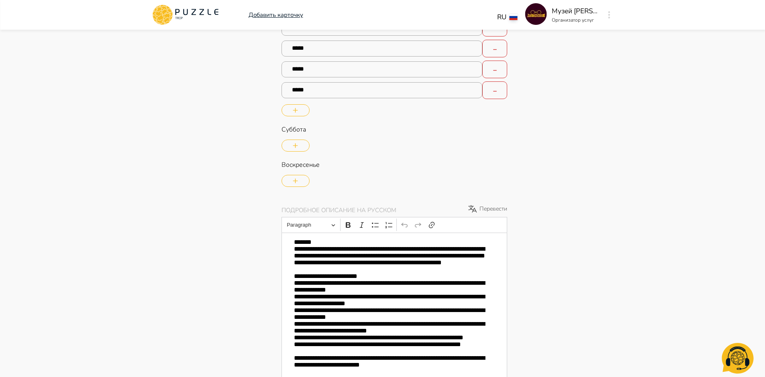
scroll to position [1889, 0]
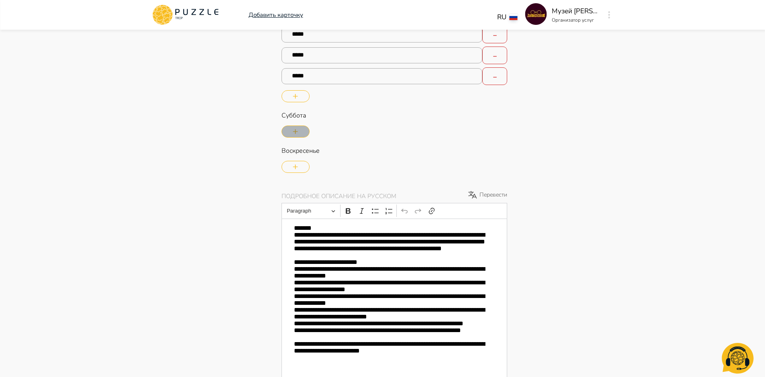
click at [301, 130] on button "button" at bounding box center [295, 132] width 28 height 12
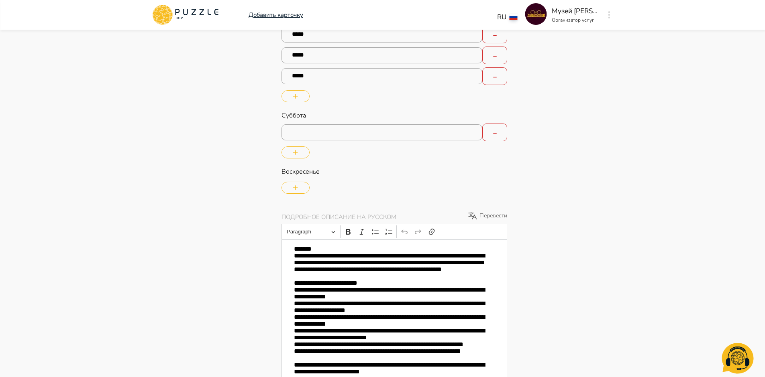
click at [327, 132] on input "text" at bounding box center [381, 132] width 201 height 16
click at [298, 168] on li "10:00" at bounding box center [299, 167] width 34 height 16
click at [299, 153] on button "button" at bounding box center [295, 152] width 28 height 12
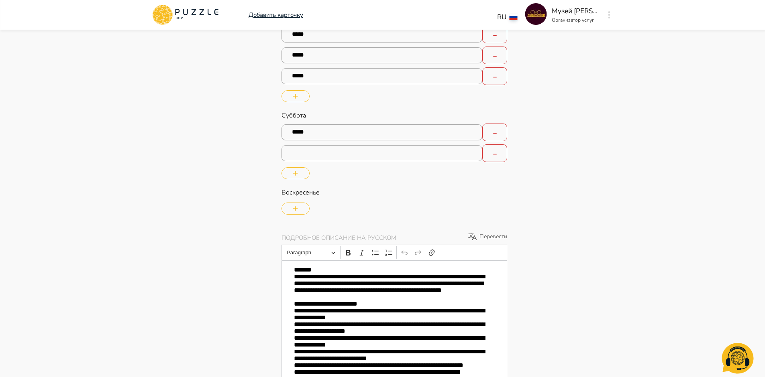
click at [301, 157] on input "text" at bounding box center [381, 153] width 201 height 16
click at [298, 190] on li "11:00" at bounding box center [299, 187] width 34 height 16
click at [298, 176] on button "button" at bounding box center [295, 173] width 28 height 12
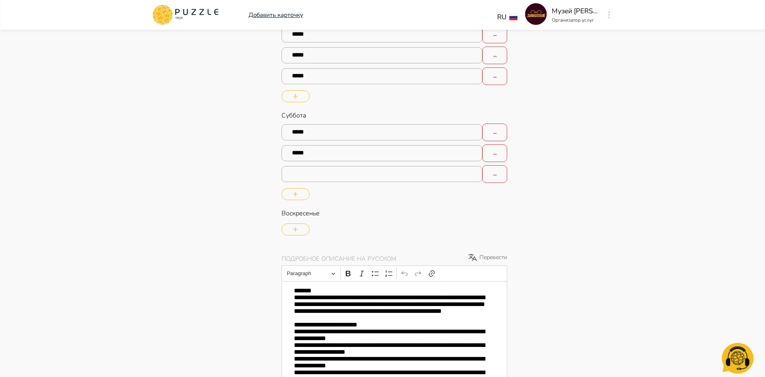
click at [307, 177] on input "text" at bounding box center [381, 174] width 201 height 16
click at [295, 213] on li "12:00" at bounding box center [299, 216] width 34 height 16
click at [293, 198] on button "button" at bounding box center [295, 194] width 28 height 12
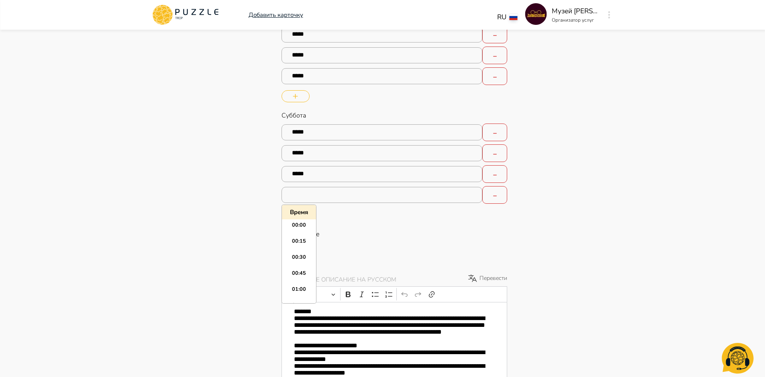
click at [307, 197] on input "text" at bounding box center [381, 195] width 201 height 16
click at [297, 237] on ul "00:00 00:15 00:30 00:45 01:00 01:15 01:30 01:45 02:00 02:15 02:30 02:45 03:00 0…" at bounding box center [299, 262] width 34 height 84
click at [297, 242] on li "13:00" at bounding box center [299, 245] width 34 height 16
click at [305, 217] on button "button" at bounding box center [295, 215] width 28 height 12
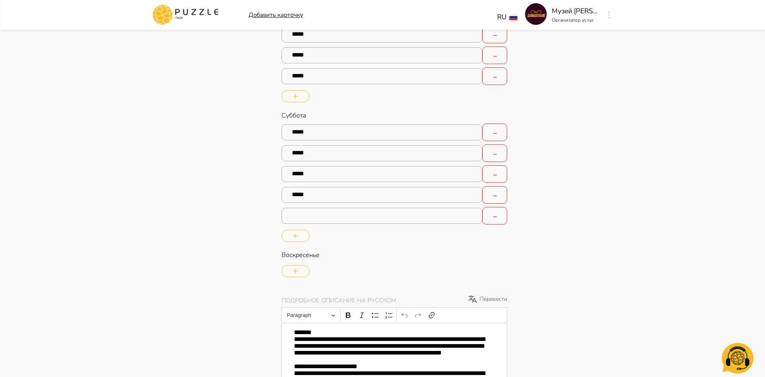
click at [325, 215] on input "text" at bounding box center [381, 216] width 201 height 16
drag, startPoint x: 304, startPoint y: 300, endPoint x: 312, endPoint y: 283, distance: 18.7
click at [305, 300] on li "14:00" at bounding box center [299, 302] width 34 height 16
click at [299, 239] on button "button" at bounding box center [295, 236] width 28 height 12
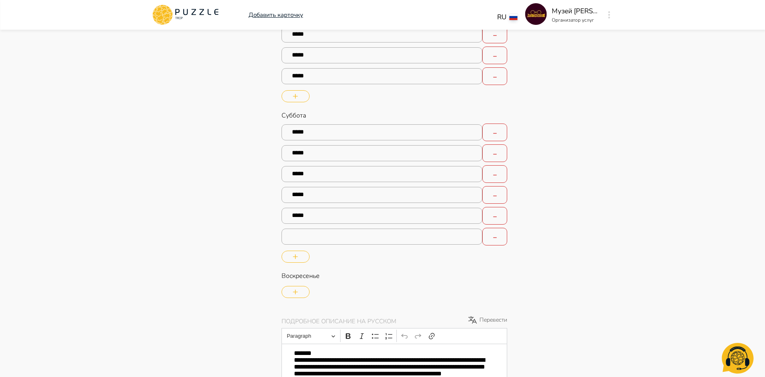
click at [322, 238] on input "text" at bounding box center [381, 237] width 201 height 16
click at [303, 308] on li "15:00" at bounding box center [299, 313] width 34 height 16
click at [302, 254] on button "button" at bounding box center [295, 257] width 28 height 12
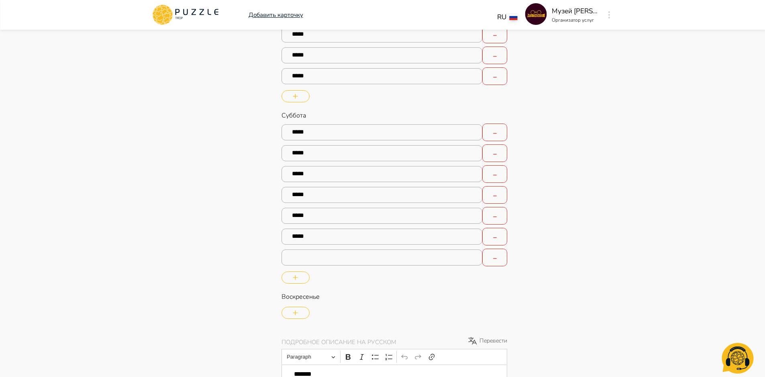
drag, startPoint x: 323, startPoint y: 262, endPoint x: 330, endPoint y: 261, distance: 6.9
click at [323, 262] on input "text" at bounding box center [381, 258] width 201 height 16
click at [295, 326] on li "16:00" at bounding box center [299, 332] width 34 height 16
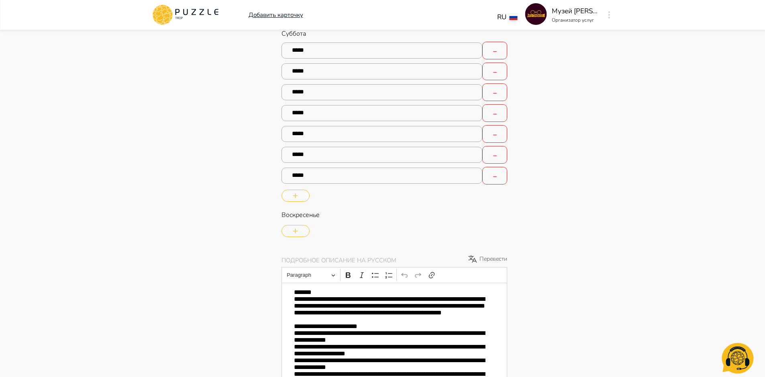
scroll to position [2005, 0]
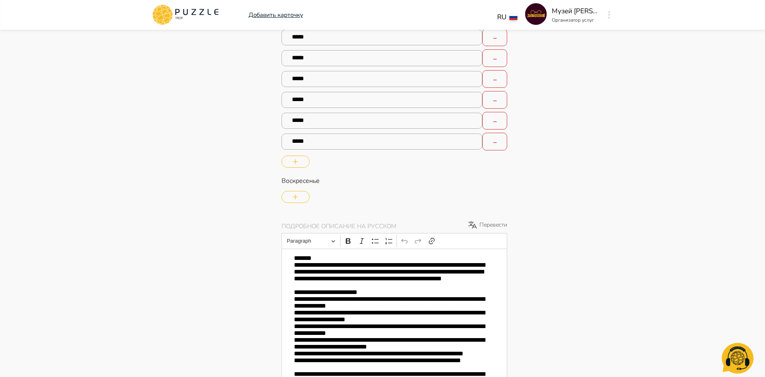
drag, startPoint x: 293, startPoint y: 159, endPoint x: 366, endPoint y: 202, distance: 84.9
click at [293, 159] on button "button" at bounding box center [295, 162] width 28 height 12
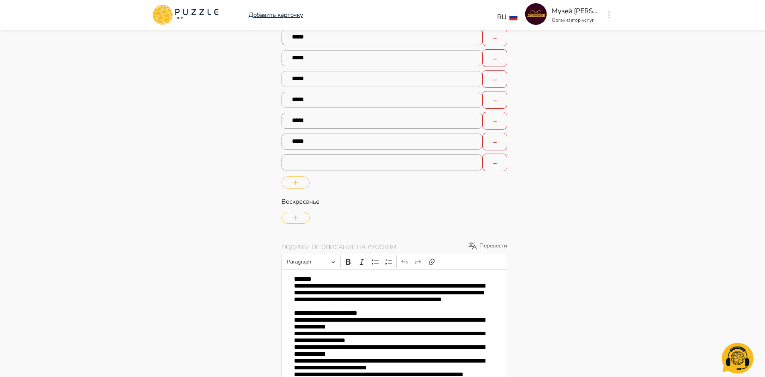
click at [313, 159] on input "text" at bounding box center [381, 163] width 201 height 16
click at [300, 214] on li "17:00" at bounding box center [299, 218] width 34 height 16
drag, startPoint x: 302, startPoint y: 182, endPoint x: 351, endPoint y: 212, distance: 57.5
click at [301, 182] on button "button" at bounding box center [295, 183] width 28 height 12
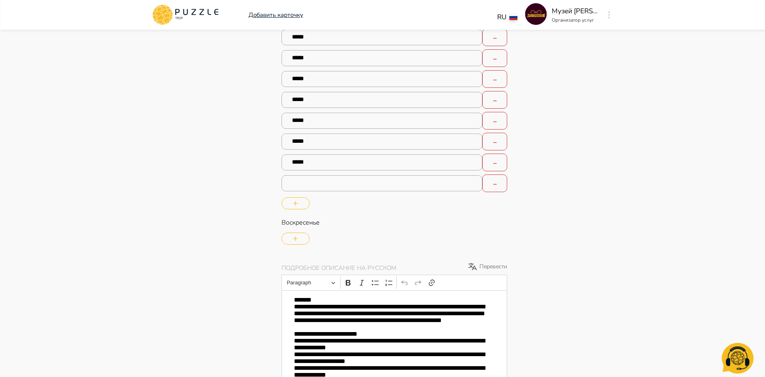
click at [325, 183] on input "text" at bounding box center [381, 183] width 201 height 16
click at [303, 280] on li "18:00" at bounding box center [299, 284] width 34 height 16
click at [292, 207] on button "button" at bounding box center [295, 203] width 28 height 12
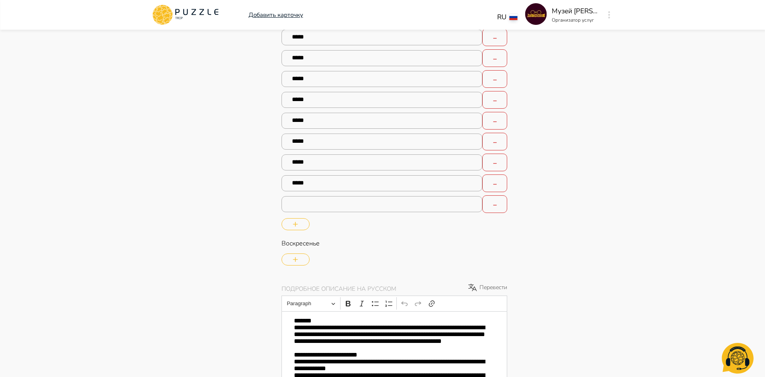
drag, startPoint x: 338, startPoint y: 206, endPoint x: 349, endPoint y: 207, distance: 11.0
click at [339, 206] on input "text" at bounding box center [381, 204] width 201 height 16
drag, startPoint x: 301, startPoint y: 292, endPoint x: 309, endPoint y: 288, distance: 9.0
click at [301, 292] on li "19:00" at bounding box center [299, 294] width 34 height 16
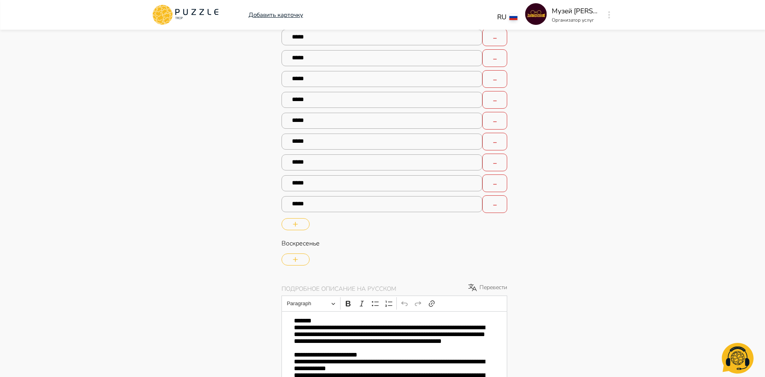
click at [294, 224] on icon "button" at bounding box center [295, 224] width 5 height 5
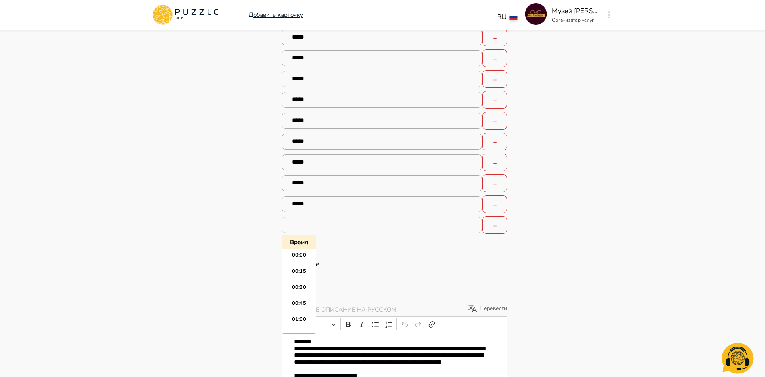
click at [340, 228] on input "text" at bounding box center [381, 225] width 201 height 16
click at [299, 275] on li "20:00" at bounding box center [299, 277] width 34 height 16
click at [299, 247] on button "button" at bounding box center [295, 245] width 28 height 12
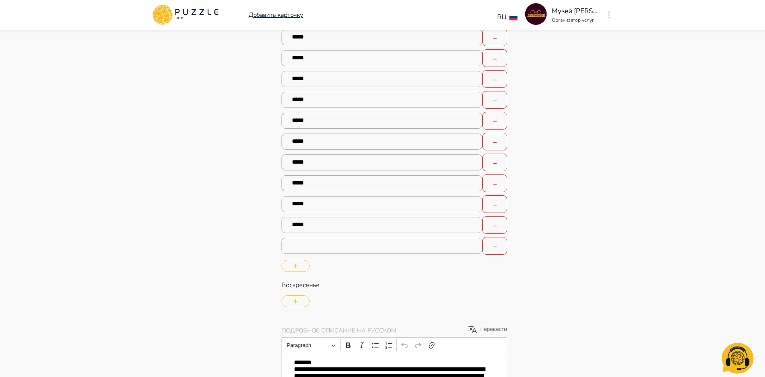
click at [323, 248] on input "text" at bounding box center [381, 246] width 201 height 16
click at [306, 313] on li "21:00" at bounding box center [299, 315] width 34 height 16
click at [356, 301] on div "Воскресенье" at bounding box center [394, 295] width 226 height 29
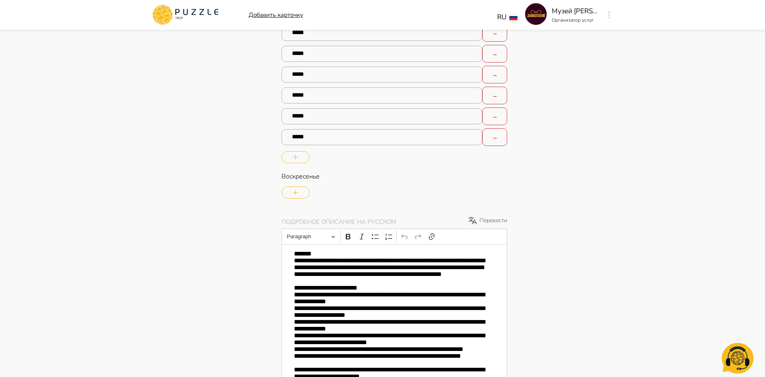
scroll to position [2143, 0]
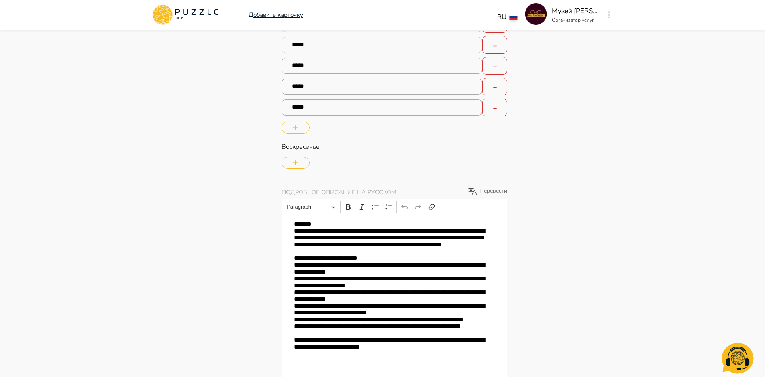
click at [297, 166] on button "button" at bounding box center [295, 163] width 28 height 12
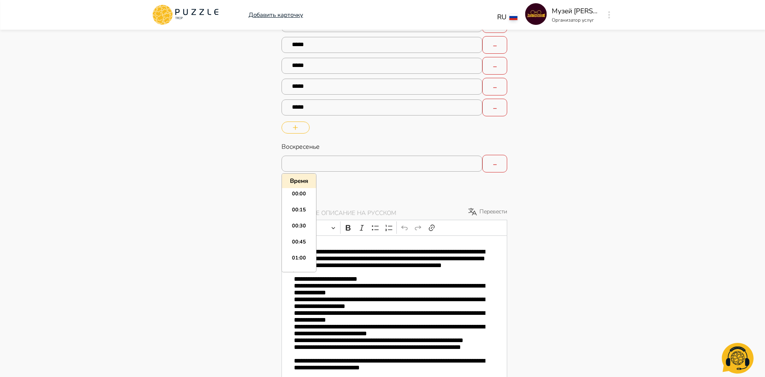
click at [327, 164] on input "text" at bounding box center [381, 164] width 201 height 16
click at [300, 222] on li "10:00" at bounding box center [299, 227] width 34 height 16
click at [297, 183] on icon "button" at bounding box center [295, 183] width 5 height 5
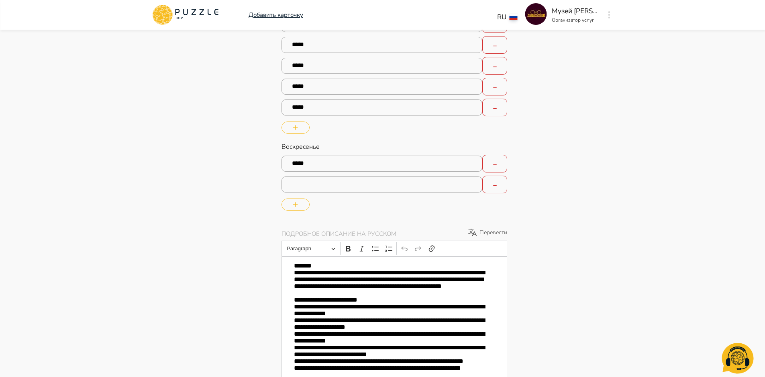
click at [322, 191] on input "text" at bounding box center [381, 185] width 201 height 16
click at [304, 269] on li "11:00" at bounding box center [299, 275] width 34 height 16
click at [300, 205] on button "button" at bounding box center [295, 205] width 28 height 12
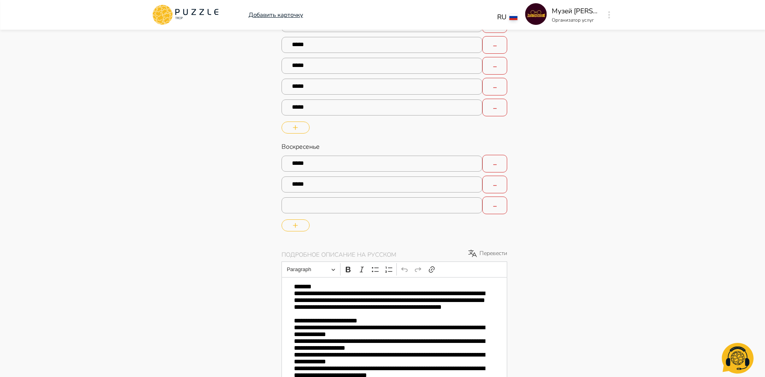
click at [309, 210] on input "text" at bounding box center [381, 205] width 201 height 16
click at [303, 238] on li "12:00" at bounding box center [299, 238] width 34 height 16
click at [293, 223] on icon "button" at bounding box center [295, 225] width 5 height 5
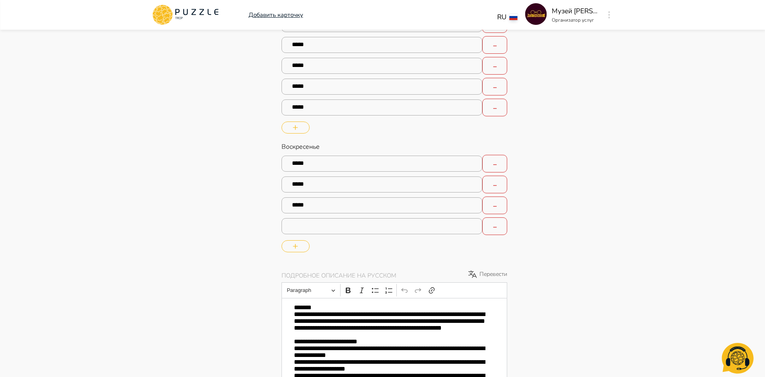
click at [309, 228] on input "text" at bounding box center [381, 226] width 201 height 16
click at [301, 275] on li "13:00" at bounding box center [299, 277] width 34 height 16
click at [298, 247] on button "button" at bounding box center [295, 246] width 28 height 12
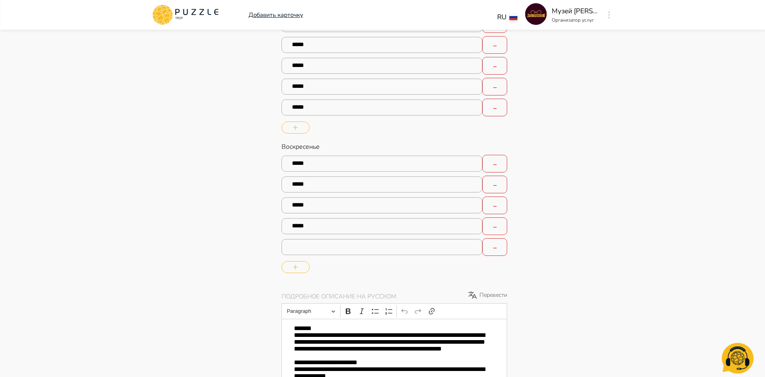
click at [306, 248] on input "text" at bounding box center [381, 247] width 201 height 16
click at [301, 326] on li "14:00" at bounding box center [299, 334] width 34 height 16
click at [293, 265] on icon "button" at bounding box center [295, 267] width 5 height 5
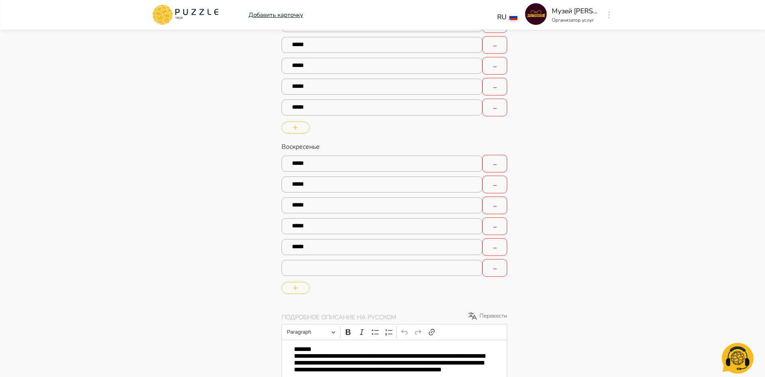
click at [315, 270] on input "text" at bounding box center [381, 268] width 201 height 16
click at [305, 208] on li "15:15" at bounding box center [299, 208] width 34 height 16
click at [310, 269] on input "*****" at bounding box center [381, 268] width 201 height 16
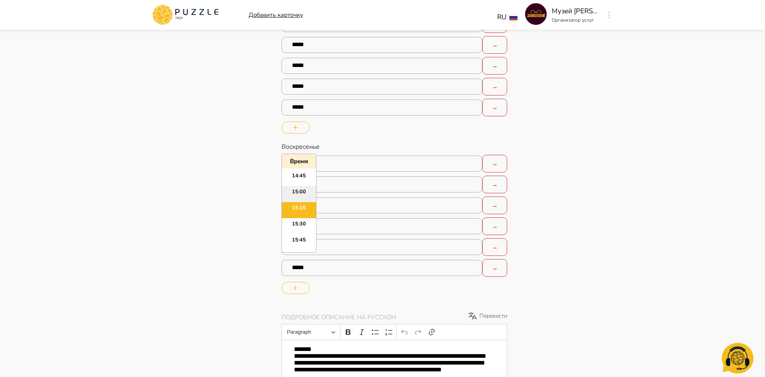
click at [302, 196] on li "15:00" at bounding box center [299, 194] width 34 height 16
click at [295, 285] on button "button" at bounding box center [295, 288] width 28 height 12
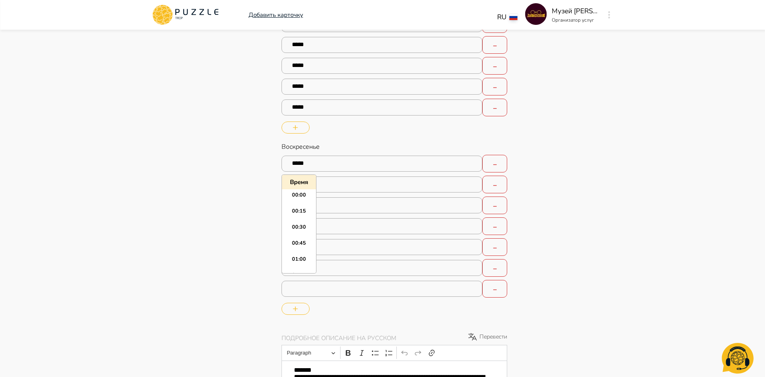
click at [302, 288] on input "text" at bounding box center [381, 289] width 201 height 16
click at [306, 253] on li "16:00" at bounding box center [299, 258] width 34 height 16
drag, startPoint x: 300, startPoint y: 307, endPoint x: 320, endPoint y: 289, distance: 27.0
click at [300, 307] on button "button" at bounding box center [295, 309] width 28 height 12
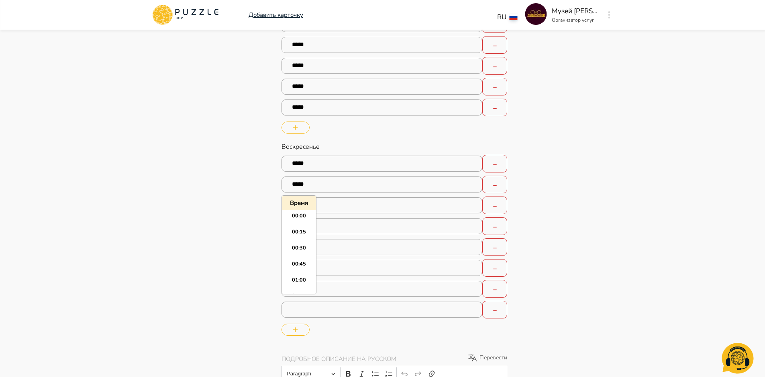
click at [291, 316] on input "text" at bounding box center [381, 310] width 201 height 16
click at [302, 248] on li "17:00" at bounding box center [299, 250] width 34 height 16
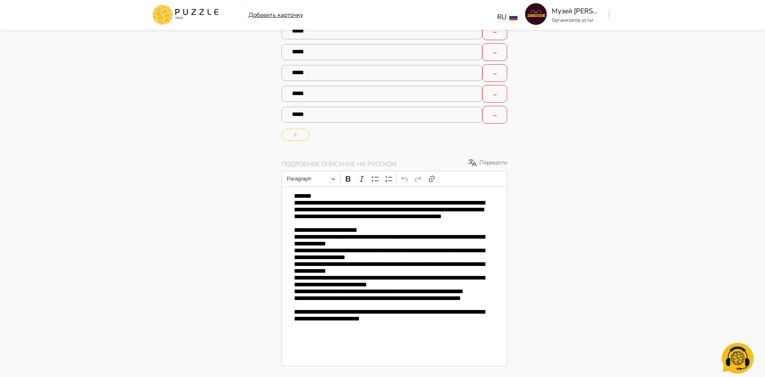
scroll to position [2344, 0]
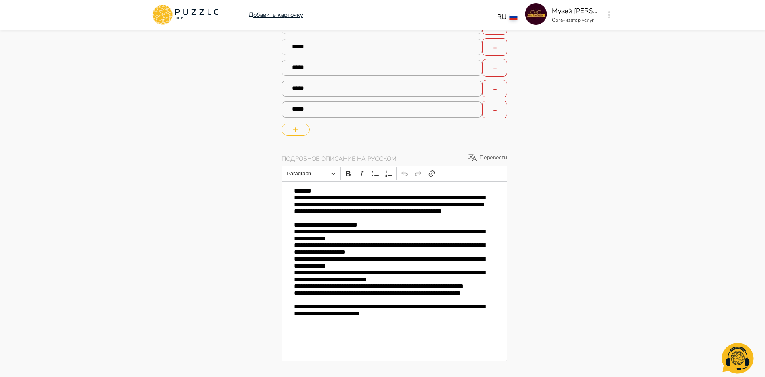
click at [289, 129] on button "button" at bounding box center [295, 130] width 28 height 12
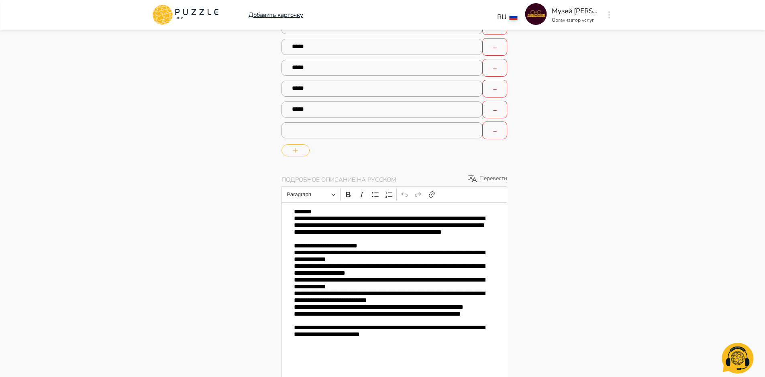
click at [310, 128] on input "text" at bounding box center [381, 130] width 201 height 16
click at [299, 216] on li "18:00" at bounding box center [299, 222] width 34 height 16
drag, startPoint x: 298, startPoint y: 154, endPoint x: 337, endPoint y: 161, distance: 39.5
click at [298, 153] on button "button" at bounding box center [295, 150] width 28 height 12
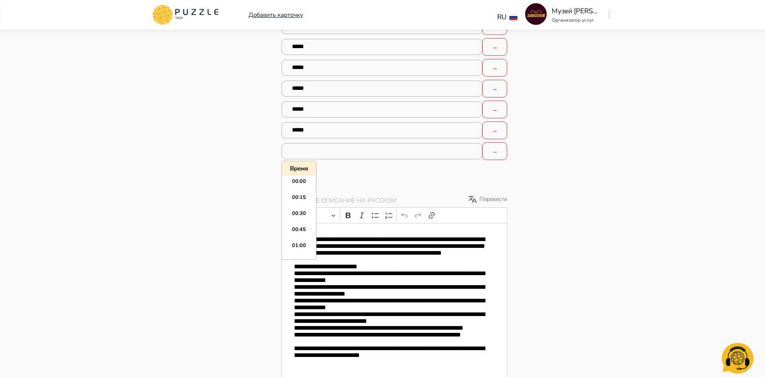
click at [315, 150] on input "text" at bounding box center [381, 151] width 201 height 16
drag, startPoint x: 291, startPoint y: 213, endPoint x: 298, endPoint y: 214, distance: 6.8
click at [292, 213] on li "19:00" at bounding box center [299, 213] width 34 height 16
click at [299, 169] on button "button" at bounding box center [295, 171] width 28 height 12
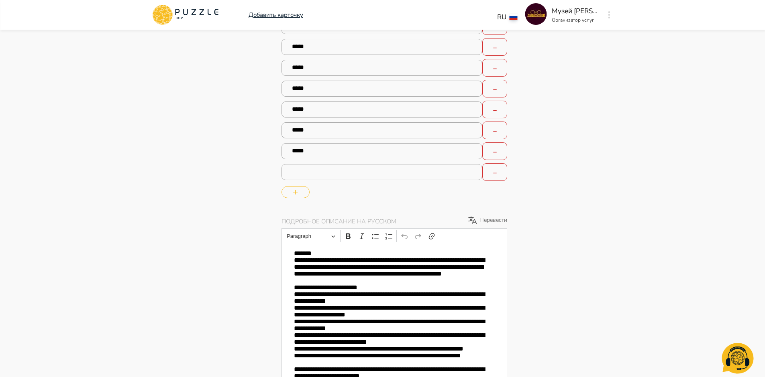
click at [313, 182] on div "Воскресенье Selected time: 10:00 ***** Selected time: 11:00 ***** Selected time…" at bounding box center [394, 71] width 226 height 258
click at [318, 174] on input "text" at bounding box center [381, 172] width 201 height 16
click at [301, 243] on li "20:00" at bounding box center [299, 242] width 34 height 16
drag, startPoint x: 295, startPoint y: 188, endPoint x: 346, endPoint y: 212, distance: 56.6
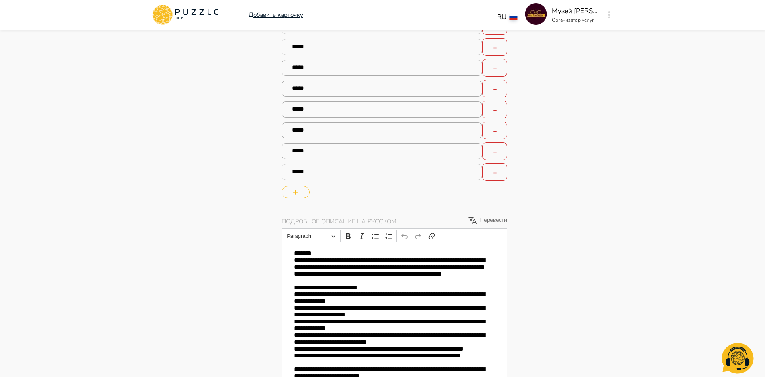
click at [295, 188] on button "button" at bounding box center [295, 192] width 28 height 12
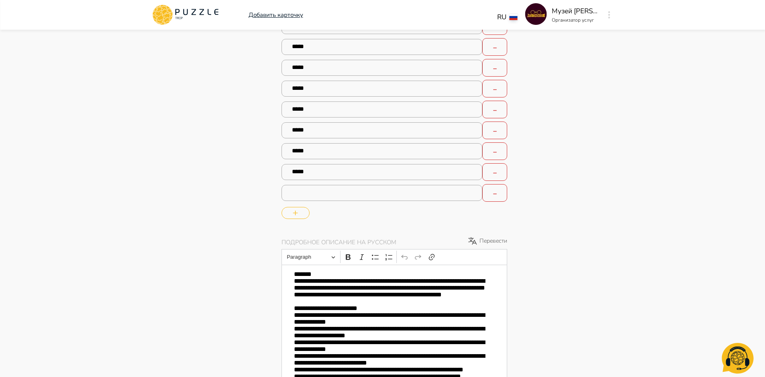
click at [344, 197] on input "text" at bounding box center [381, 193] width 201 height 16
click at [288, 231] on li "21:00" at bounding box center [299, 234] width 34 height 16
click at [581, 207] on div "**********" at bounding box center [442, 0] width 323 height 4394
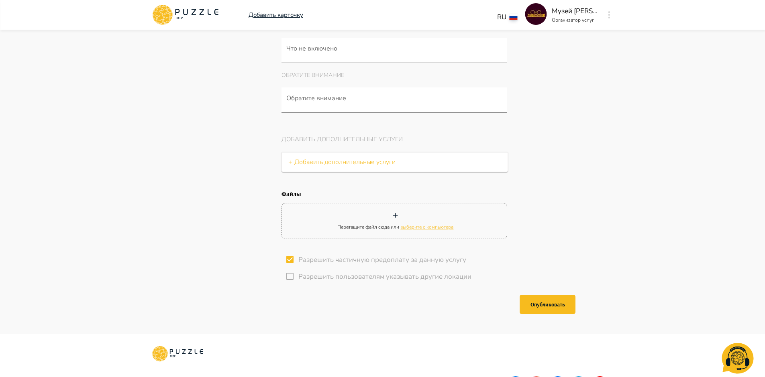
scroll to position [4240, 0]
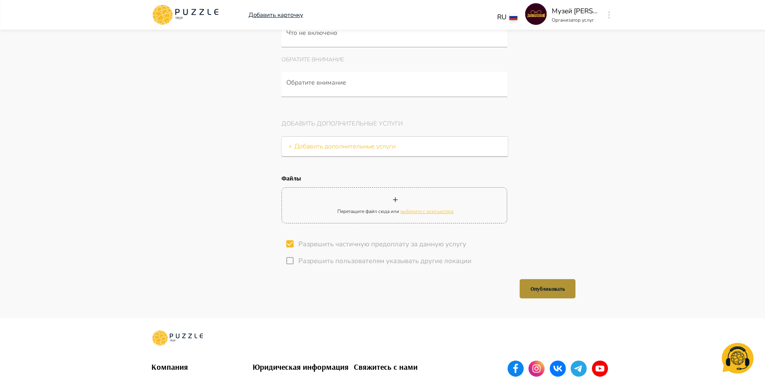
click at [557, 295] on button "Опубликовать" at bounding box center [547, 288] width 56 height 19
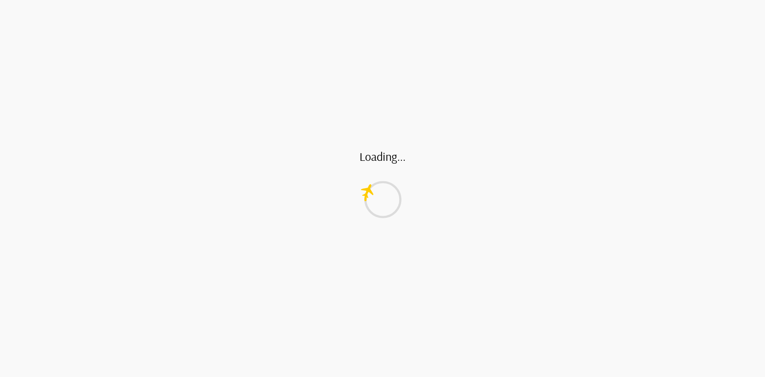
scroll to position [0, 0]
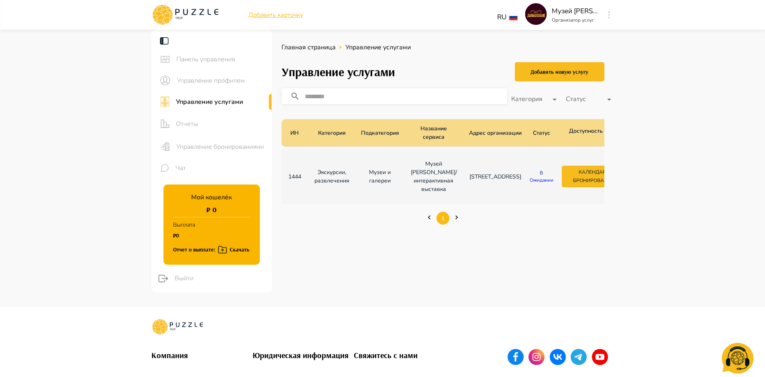
click at [190, 122] on span "Отчеты" at bounding box center [221, 124] width 90 height 10
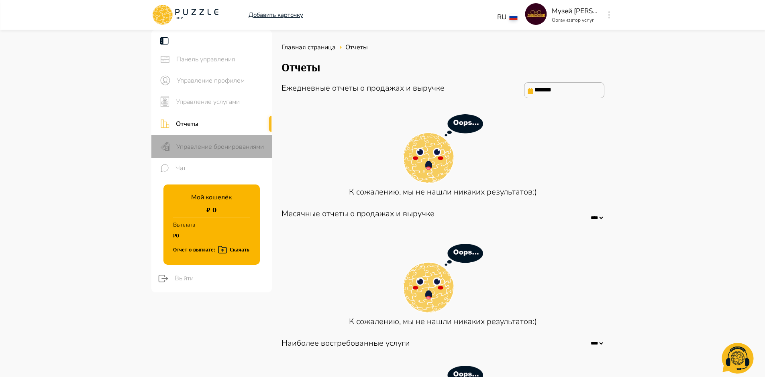
click at [199, 144] on span "Управление бронированиями" at bounding box center [220, 147] width 89 height 10
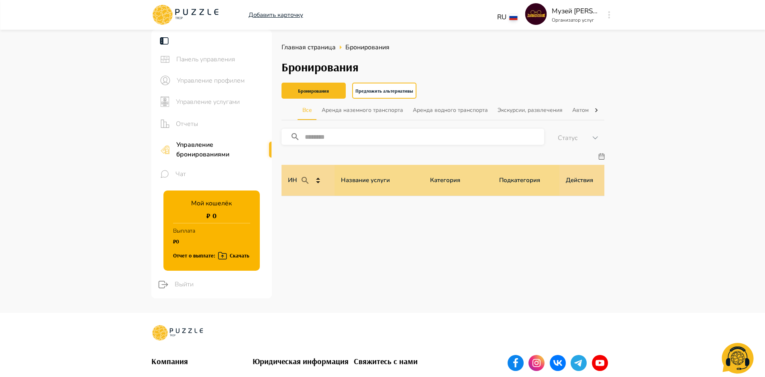
click at [219, 61] on span "Панель управления" at bounding box center [220, 60] width 89 height 10
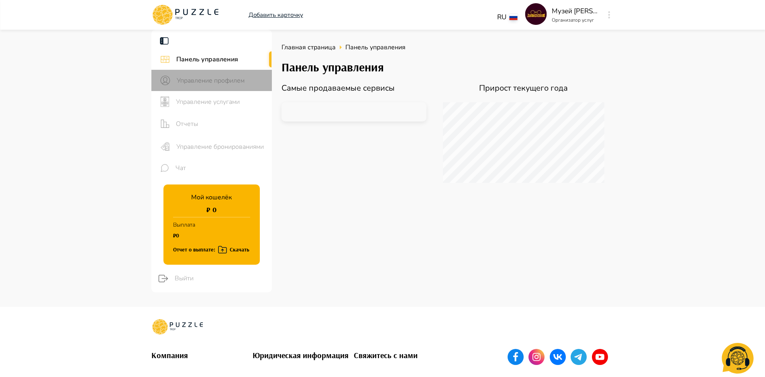
click at [229, 82] on span "Управление профилем" at bounding box center [221, 81] width 89 height 10
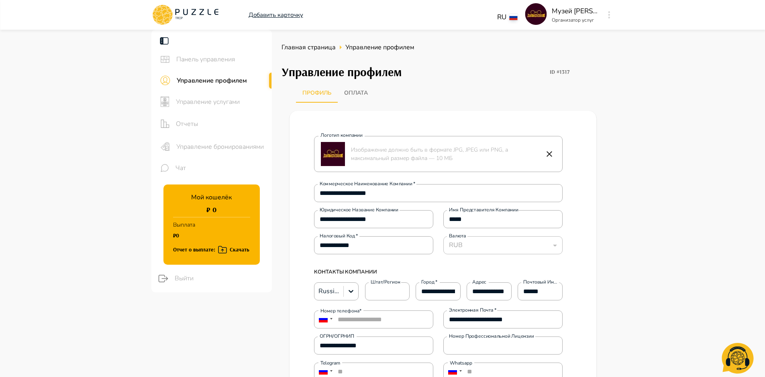
click at [210, 57] on span "Панель управления" at bounding box center [220, 60] width 89 height 10
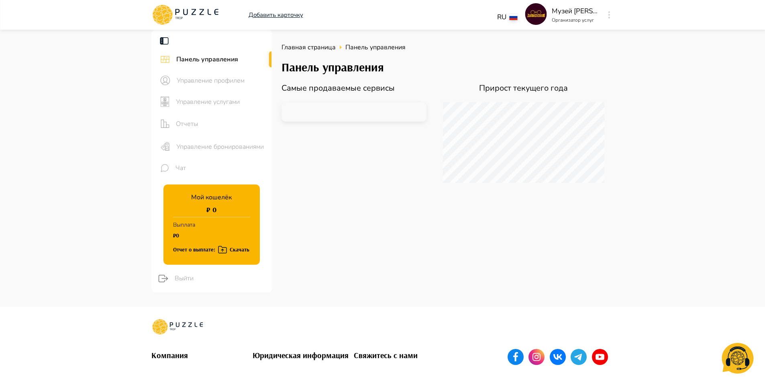
click at [208, 85] on div "Управление профилем" at bounding box center [211, 80] width 120 height 21
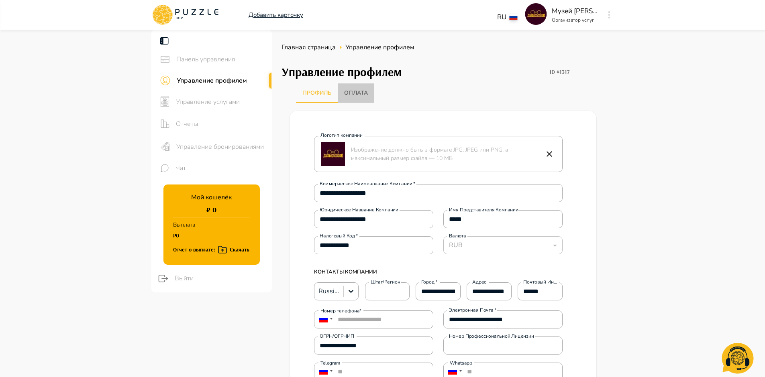
click at [357, 94] on button "Оплата" at bounding box center [356, 92] width 37 height 19
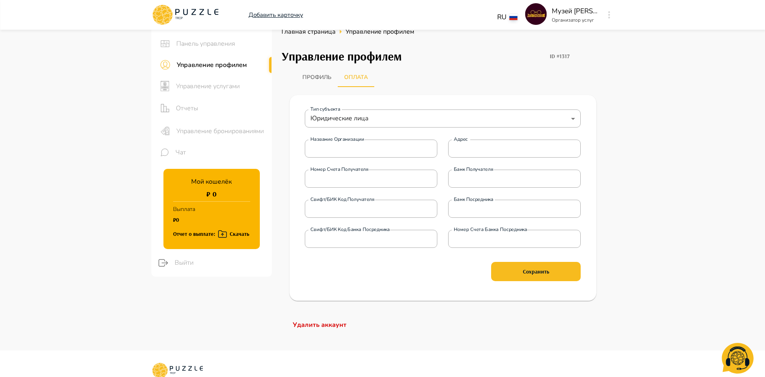
scroll to position [11, 0]
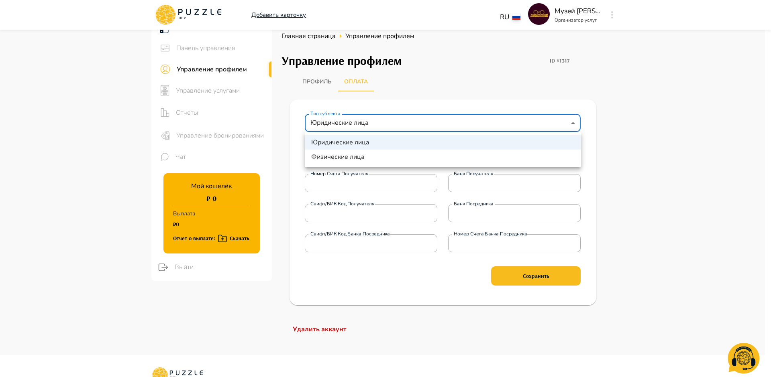
click at [579, 122] on body "**********" at bounding box center [385, 264] width 771 height 551
click at [613, 118] on div at bounding box center [385, 188] width 771 height 377
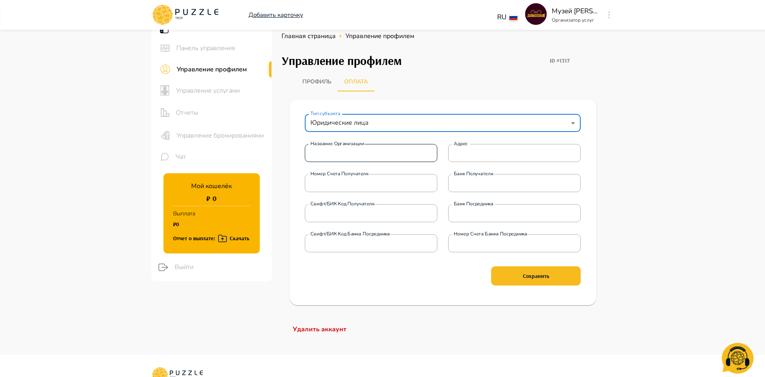
click at [403, 155] on input "Название организации" at bounding box center [371, 153] width 132 height 16
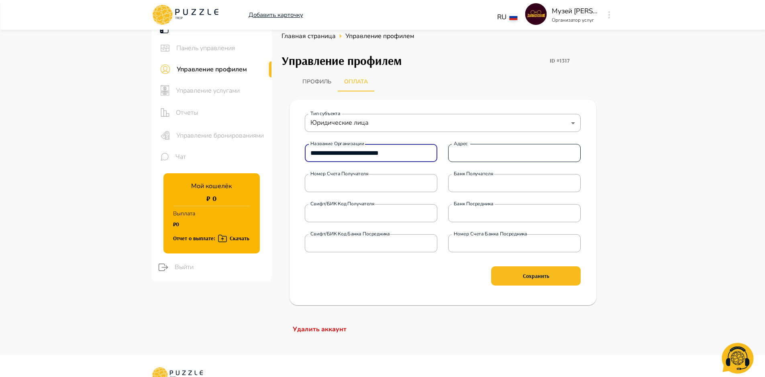
click at [467, 151] on input "Адрес" at bounding box center [514, 153] width 132 height 16
paste input "**********"
click at [481, 153] on input "**********" at bounding box center [514, 153] width 132 height 16
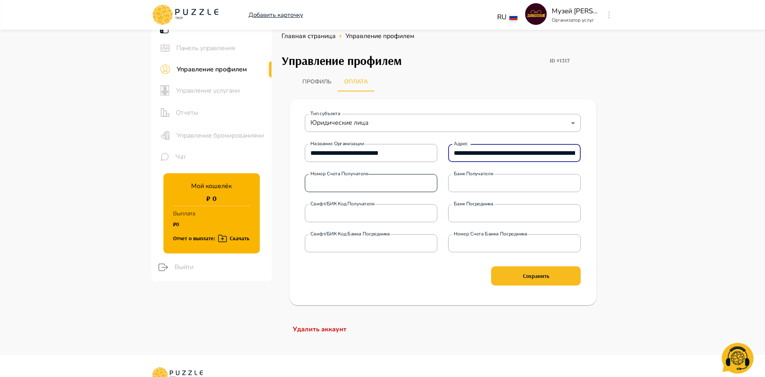
click at [376, 181] on input "Номер счета получателя" at bounding box center [371, 183] width 132 height 16
paste input "**********"
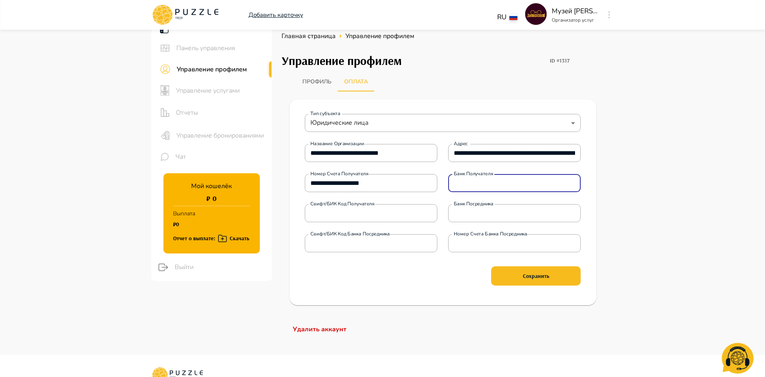
click at [492, 183] on input "Банк получателя" at bounding box center [514, 183] width 132 height 16
paste input "**********"
click at [375, 211] on input "Свифт/БИК код получателя" at bounding box center [371, 214] width 132 height 16
paste input "*********"
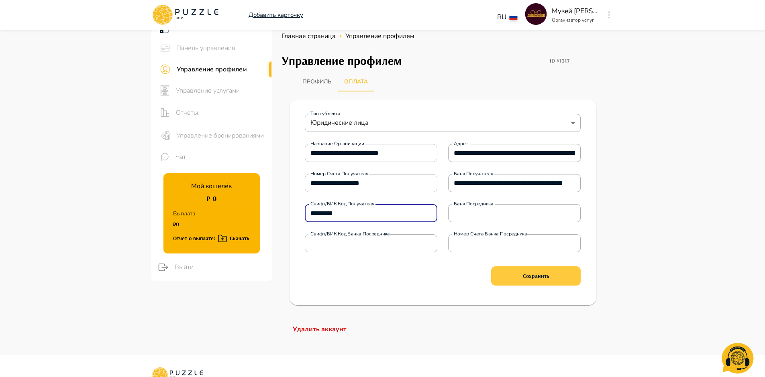
click at [569, 279] on button "Сохранить" at bounding box center [536, 276] width 90 height 19
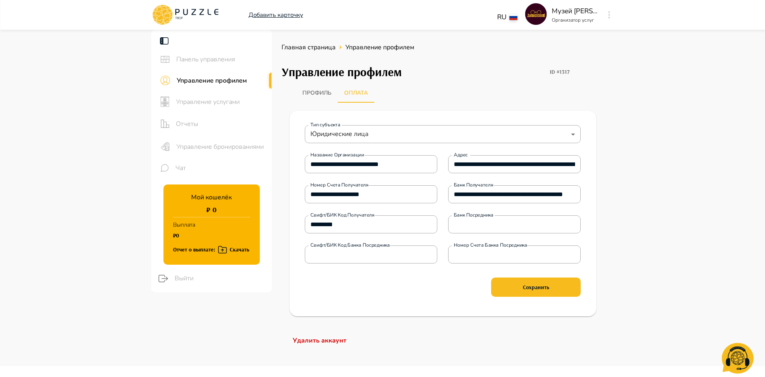
click at [165, 40] on icon at bounding box center [164, 41] width 10 height 10
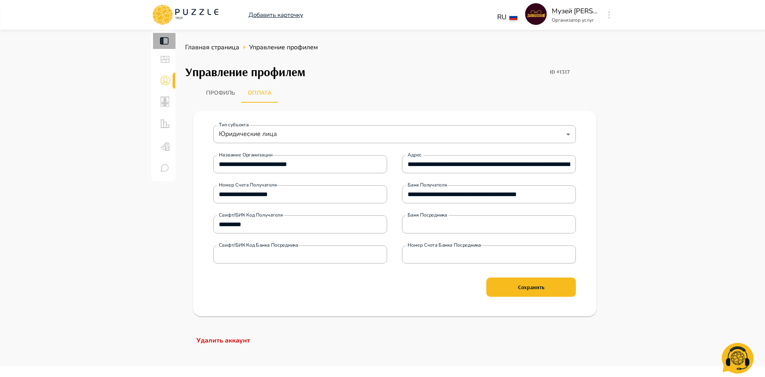
click at [167, 45] on icon at bounding box center [164, 41] width 10 height 10
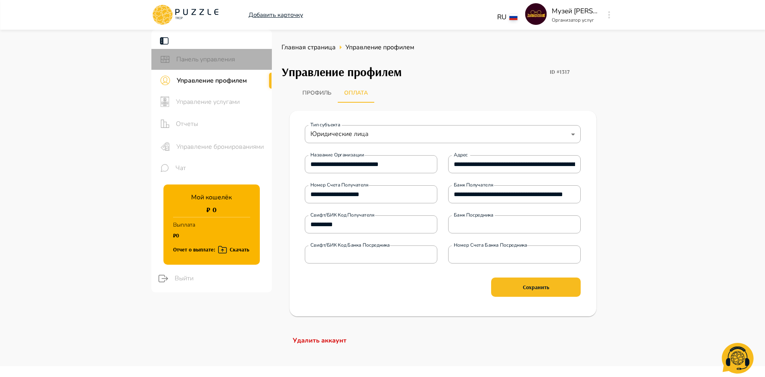
click at [194, 61] on span "Панель управления" at bounding box center [220, 60] width 89 height 10
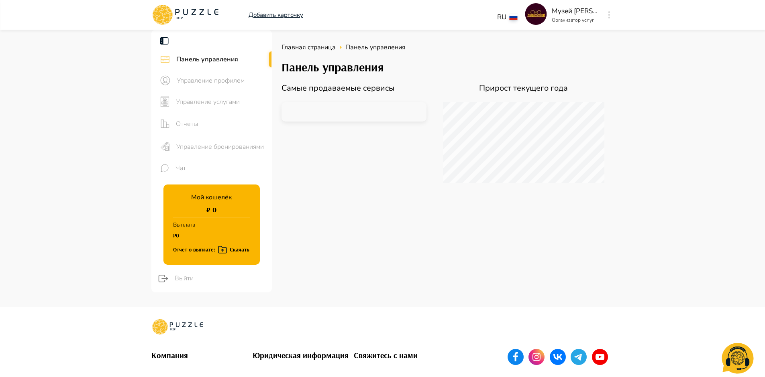
click at [228, 85] on span "Управление профилем" at bounding box center [221, 81] width 89 height 10
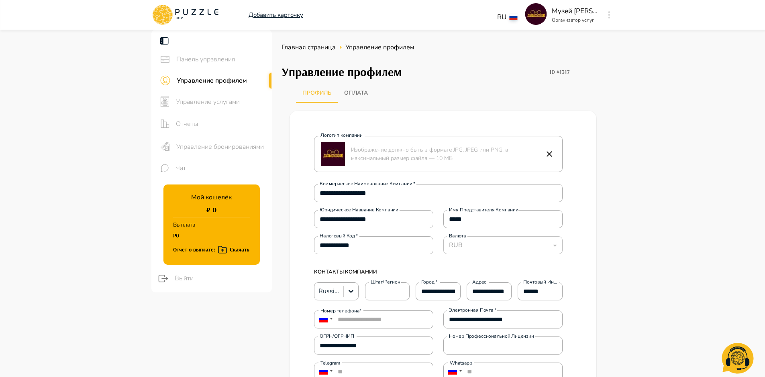
click at [360, 94] on button "Оплата" at bounding box center [356, 92] width 37 height 19
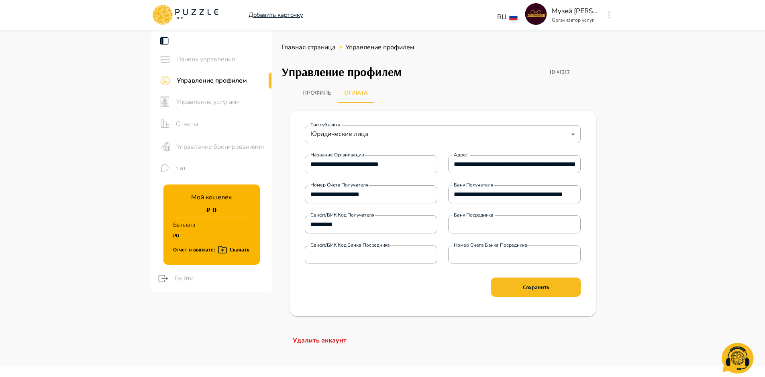
click at [225, 100] on span "Управление услугами" at bounding box center [221, 102] width 90 height 10
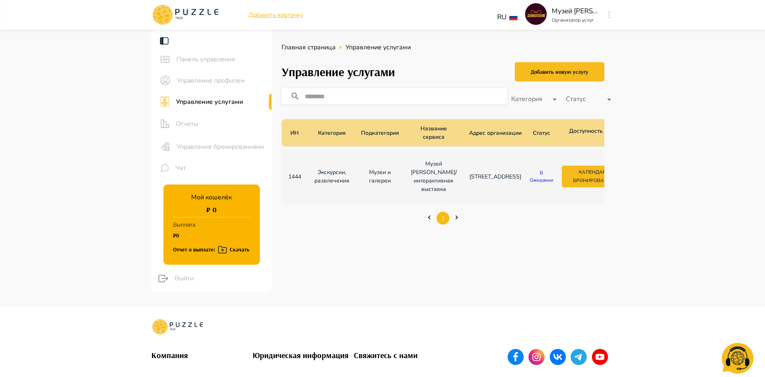
click at [528, 179] on p "В ожидании" at bounding box center [541, 176] width 26 height 14
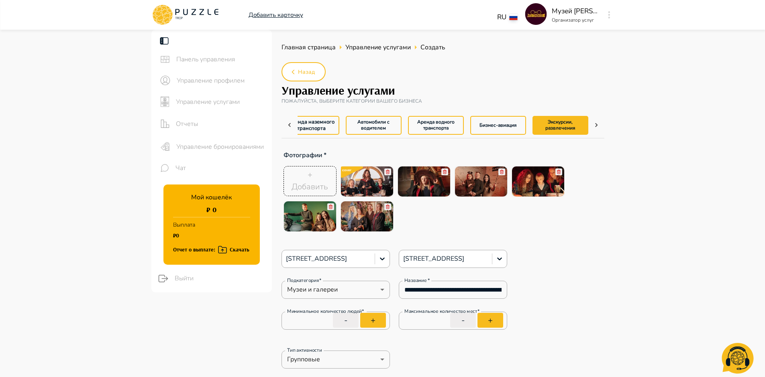
click at [292, 123] on icon at bounding box center [289, 125] width 8 height 8
click at [317, 125] on div "Аренда наземного транспорта Автомобили с водителем Аренда водного транспорта Би…" at bounding box center [442, 125] width 291 height 25
click at [380, 128] on div "Аренда наземного транспорта Автомобили с водителем Аренда водного транспорта Би…" at bounding box center [442, 125] width 291 height 25
click at [442, 123] on div "Аренда наземного транспорта Автомобили с водителем Аренда водного транспорта Би…" at bounding box center [442, 125] width 291 height 25
click at [504, 127] on div "Аренда наземного транспорта Автомобили с водителем Аренда водного транспорта Би…" at bounding box center [442, 125] width 291 height 25
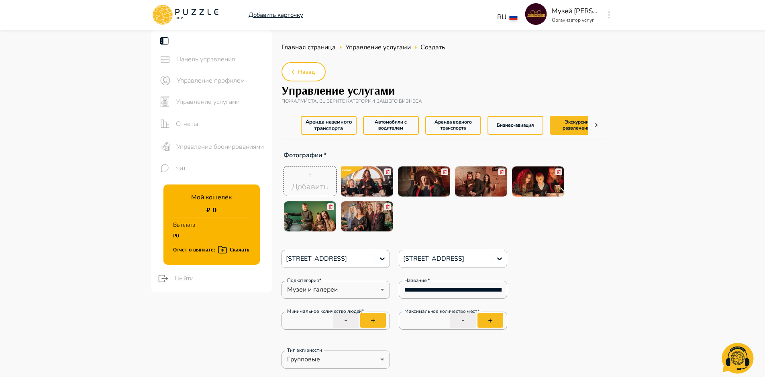
click at [570, 132] on button "Экскурсии, развлечения" at bounding box center [577, 125] width 56 height 19
click at [595, 123] on icon at bounding box center [596, 125] width 8 height 8
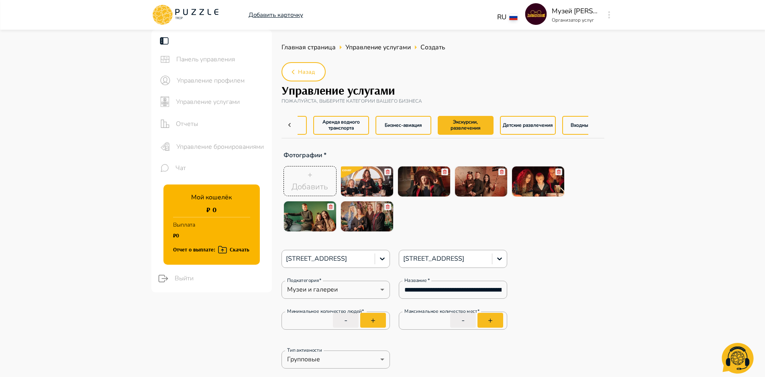
scroll to position [0, 142]
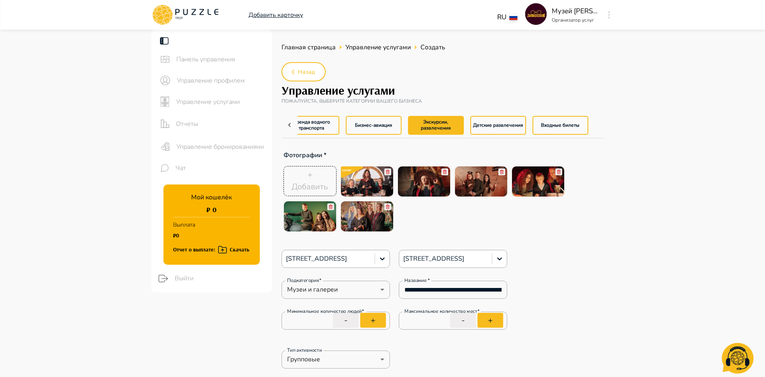
click at [554, 124] on div "Аренда наземного транспорта Автомобили с водителем Аренда водного транспорта Би…" at bounding box center [442, 125] width 291 height 25
click at [493, 128] on div "Аренда наземного транспорта Автомобили с водителем Аренда водного транспорта Би…" at bounding box center [442, 125] width 291 height 25
click at [559, 128] on div "Аренда наземного транспорта Автомобили с водителем Аренда водного транспорта Би…" at bounding box center [442, 125] width 291 height 25
click at [561, 122] on div "Аренда наземного транспорта Автомобили с водителем Аренда водного транспорта Би…" at bounding box center [442, 125] width 291 height 25
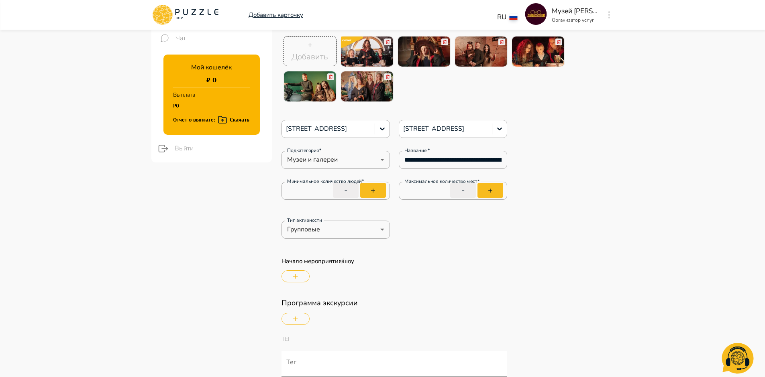
scroll to position [0, 0]
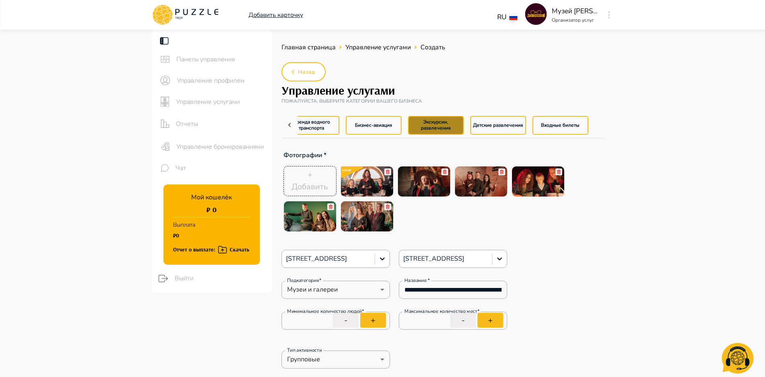
click at [441, 126] on button "Экскурсии, развлечения" at bounding box center [436, 125] width 56 height 19
click at [440, 128] on button "Экскурсии, развлечения" at bounding box center [436, 125] width 56 height 19
click at [212, 80] on span "Управление профилем" at bounding box center [221, 81] width 89 height 10
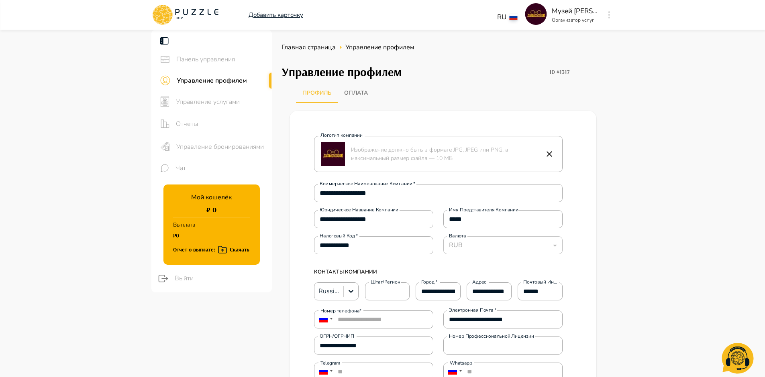
click at [211, 107] on div "Управление услугами" at bounding box center [211, 101] width 120 height 21
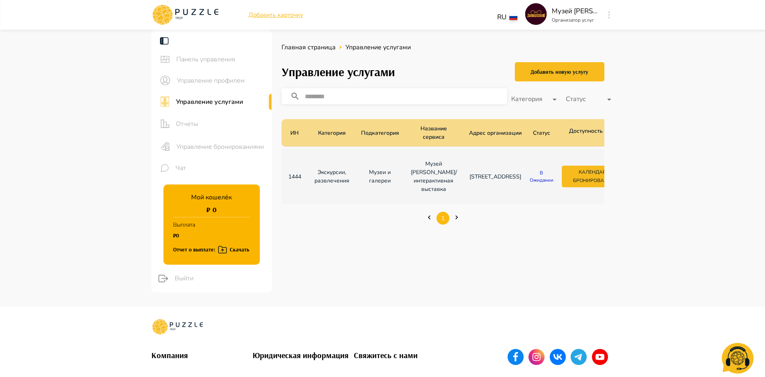
click at [189, 127] on span "Отчеты" at bounding box center [221, 124] width 90 height 10
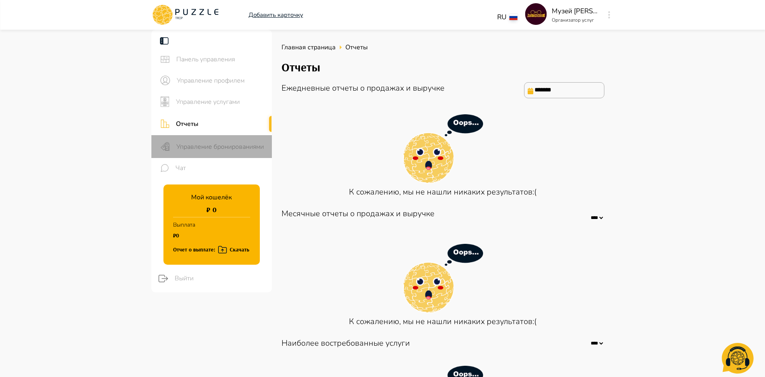
click at [197, 146] on span "Управление бронированиями" at bounding box center [220, 147] width 89 height 10
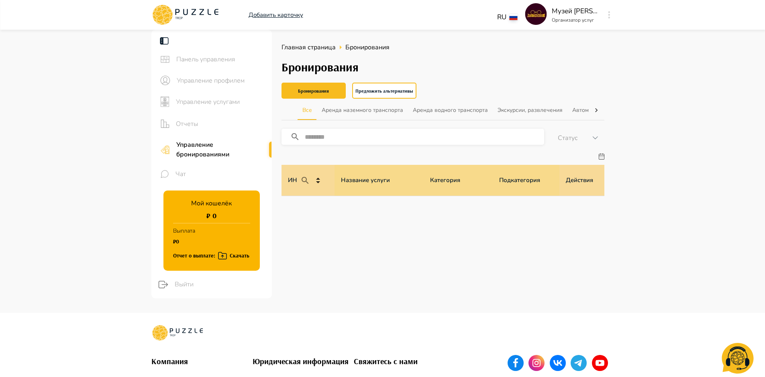
click at [186, 175] on span "Чат" at bounding box center [220, 174] width 90 height 10
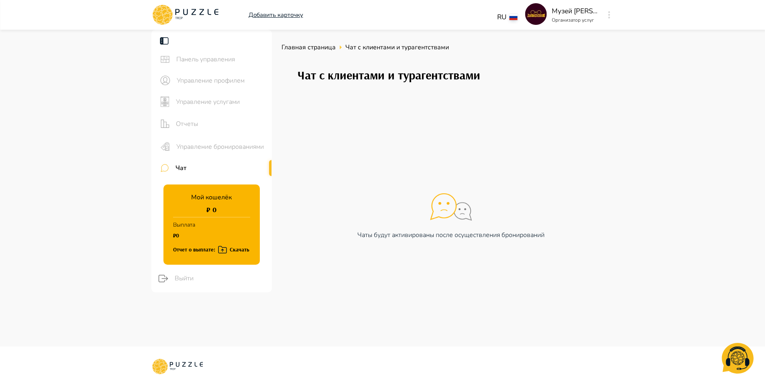
click at [203, 61] on span "Панель управления" at bounding box center [220, 60] width 89 height 10
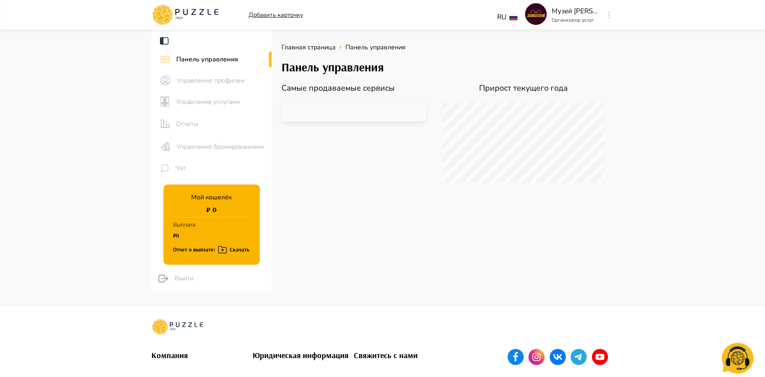
click at [212, 80] on span "Управление профилем" at bounding box center [221, 81] width 89 height 10
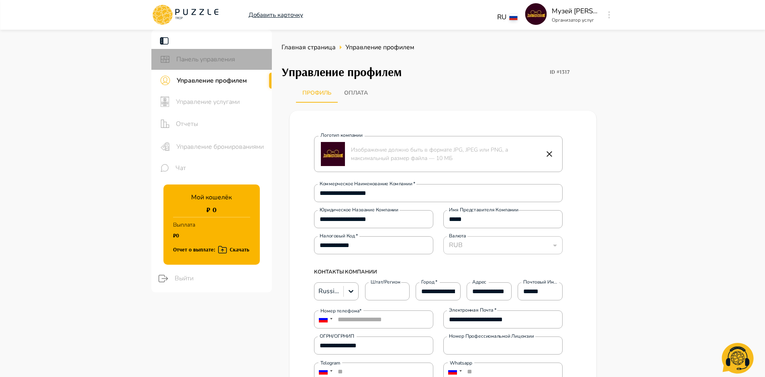
click at [203, 56] on span "Панель управления" at bounding box center [220, 60] width 89 height 10
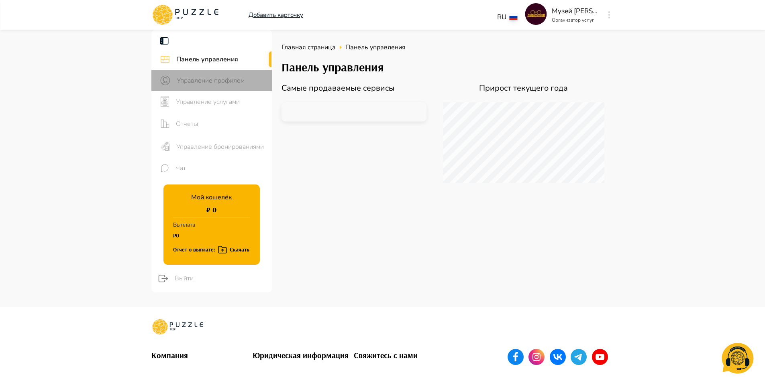
click at [240, 85] on span "Управление профилем" at bounding box center [221, 81] width 89 height 10
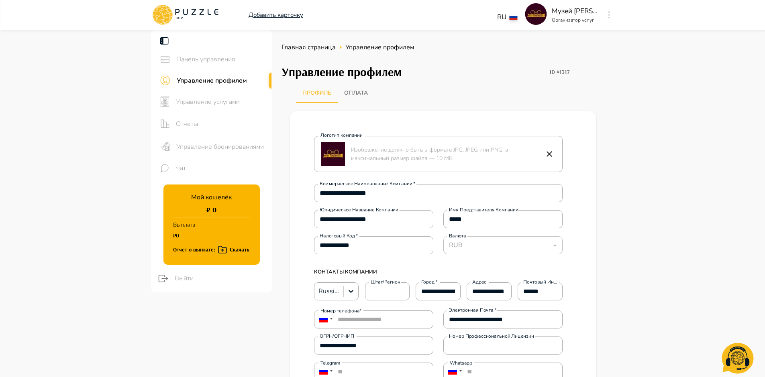
click at [234, 101] on span "Управление услугами" at bounding box center [221, 102] width 90 height 10
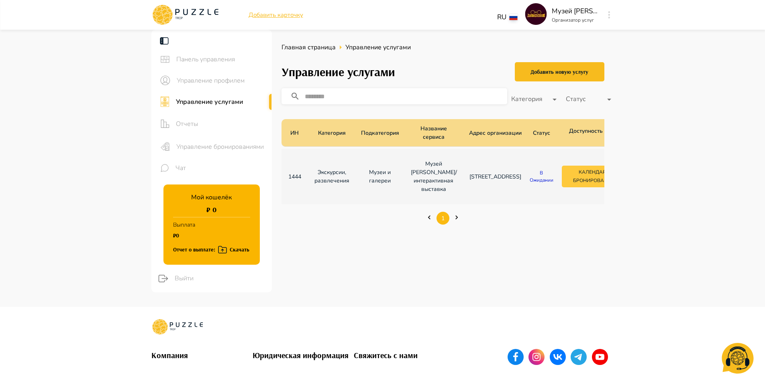
click at [568, 174] on button "Календарь бронирований" at bounding box center [594, 177] width 64 height 22
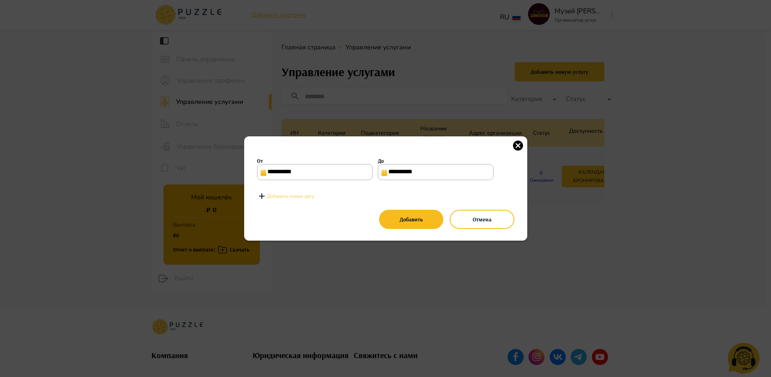
click at [403, 169] on input "**********" at bounding box center [436, 172] width 116 height 16
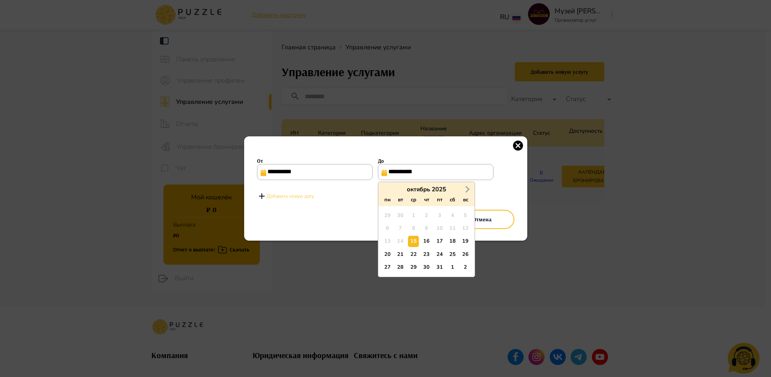
click at [466, 187] on span "Next Month" at bounding box center [466, 189] width 0 height 9
click at [414, 269] on div "31" at bounding box center [413, 267] width 11 height 11
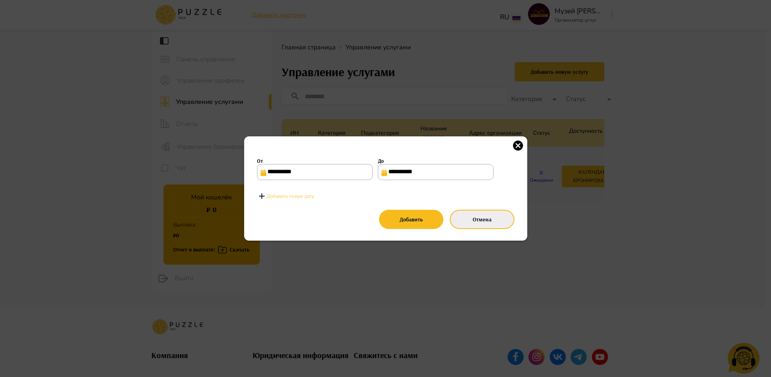
click at [483, 225] on button "Отмена" at bounding box center [482, 219] width 64 height 19
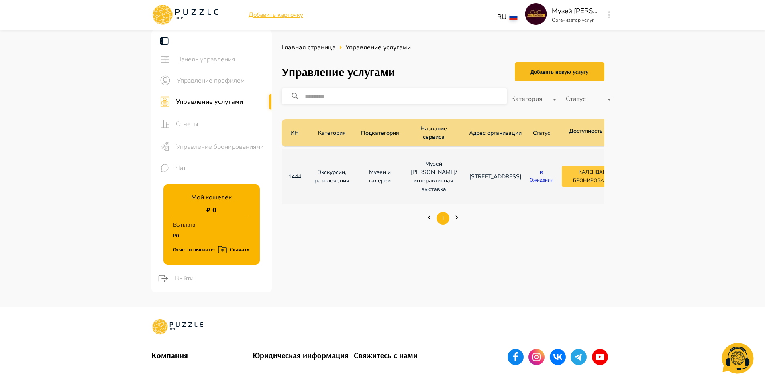
click at [563, 181] on button "Календарь бронирований" at bounding box center [594, 177] width 64 height 22
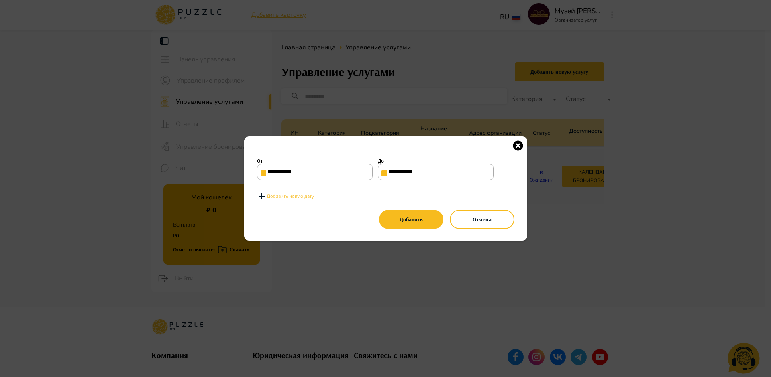
click at [280, 197] on p "Добавить новую дату" at bounding box center [290, 196] width 47 height 7
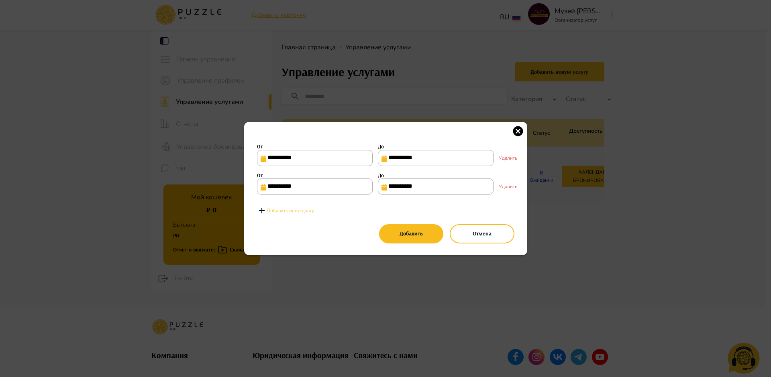
click at [297, 187] on input "**********" at bounding box center [315, 187] width 116 height 16
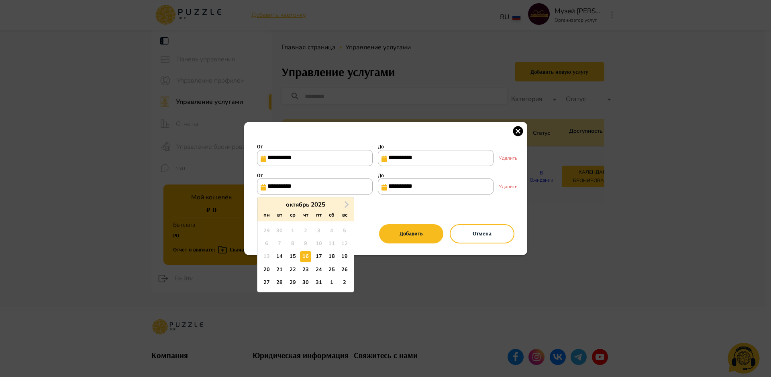
click at [509, 189] on p "Удалить" at bounding box center [507, 186] width 18 height 7
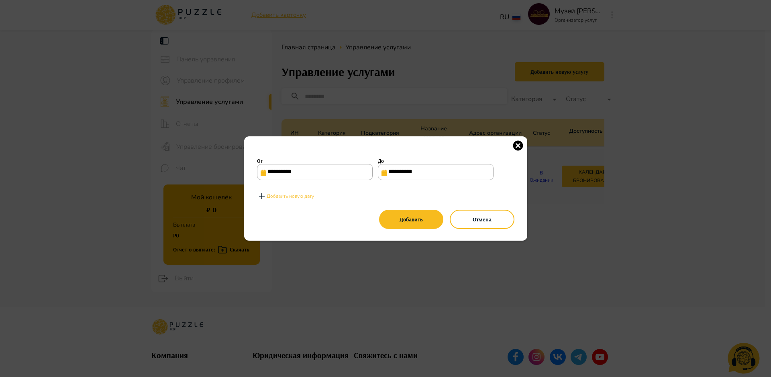
click at [324, 165] on input "**********" at bounding box center [315, 172] width 116 height 16
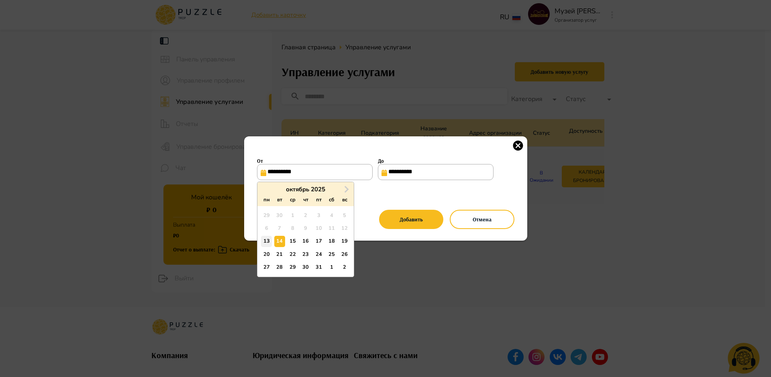
click at [268, 241] on div "13" at bounding box center [266, 241] width 11 height 11
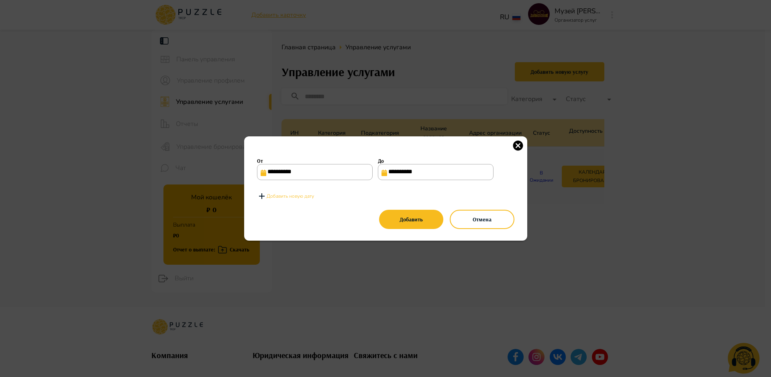
click at [447, 174] on input "**********" at bounding box center [436, 172] width 116 height 16
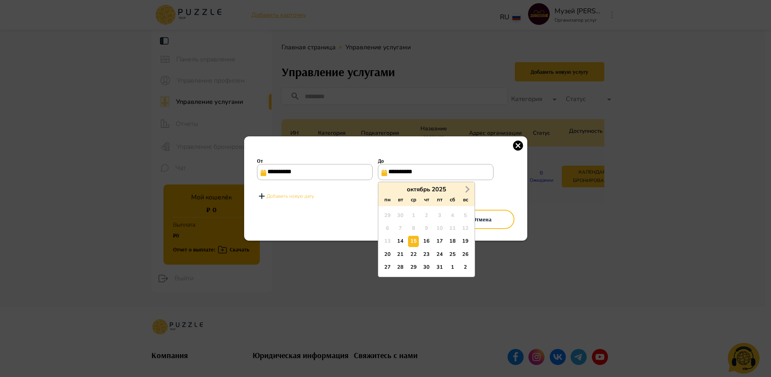
click at [466, 188] on span "Next Month" at bounding box center [466, 189] width 0 height 9
click at [416, 269] on div "31" at bounding box center [413, 267] width 11 height 11
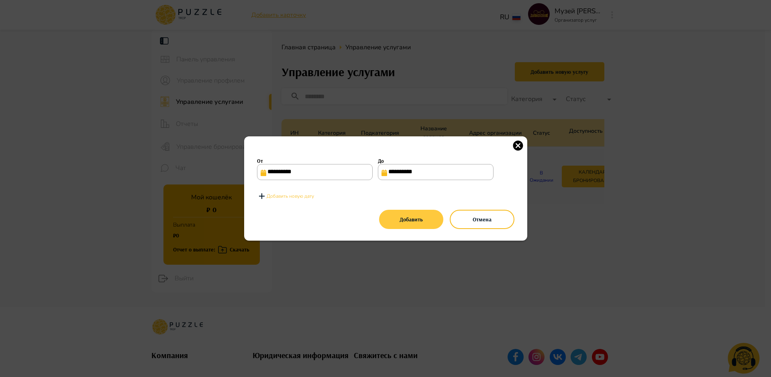
click at [417, 225] on button "Добавить" at bounding box center [411, 219] width 64 height 19
click at [416, 220] on button "Добавить" at bounding box center [411, 219] width 64 height 19
click at [407, 173] on input "**********" at bounding box center [436, 172] width 116 height 16
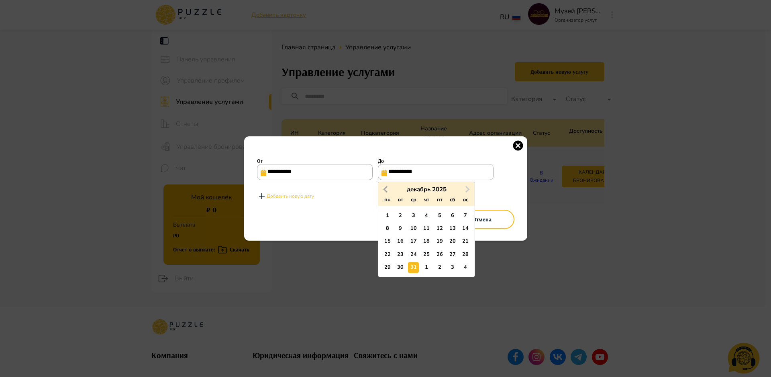
click at [386, 190] on span "Previous Month" at bounding box center [386, 189] width 0 height 9
click at [404, 240] on div "14" at bounding box center [400, 241] width 11 height 11
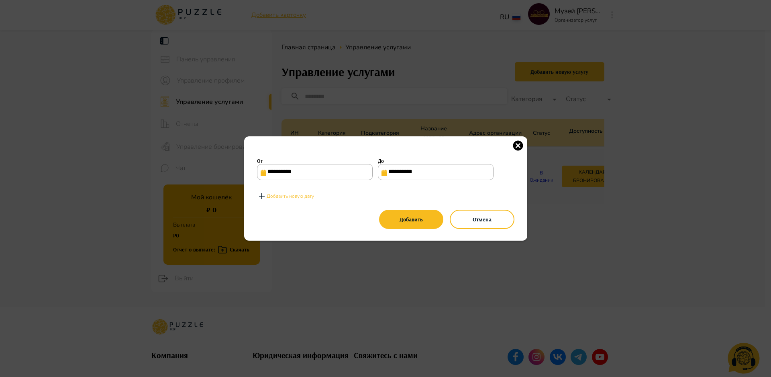
click at [287, 197] on p "Добавить новую дату" at bounding box center [290, 196] width 47 height 7
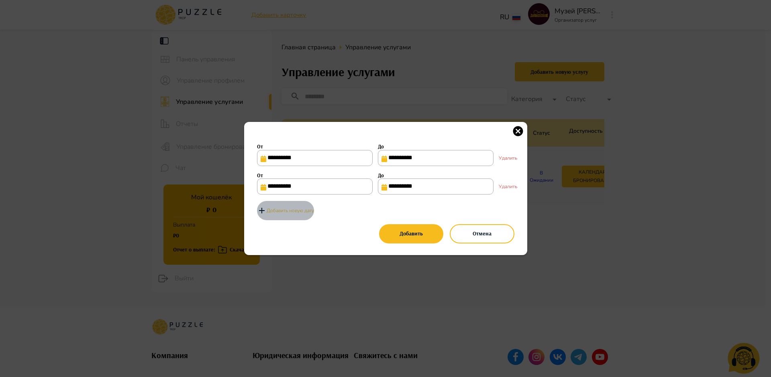
click at [295, 214] on p "Добавить новую дату" at bounding box center [290, 210] width 47 height 7
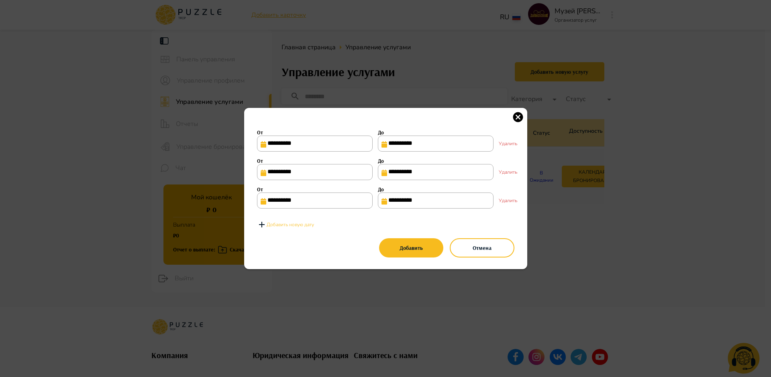
click at [297, 224] on p "Добавить новую дату" at bounding box center [290, 224] width 47 height 7
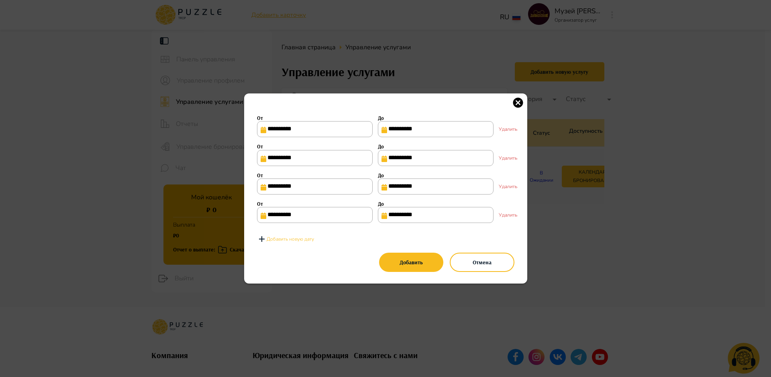
click at [298, 234] on button "Добавить новую дату" at bounding box center [285, 239] width 57 height 19
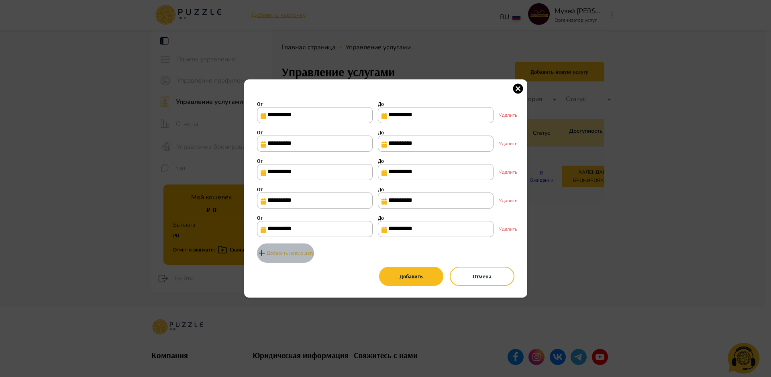
click at [305, 254] on p "Добавить новую дату" at bounding box center [290, 253] width 47 height 7
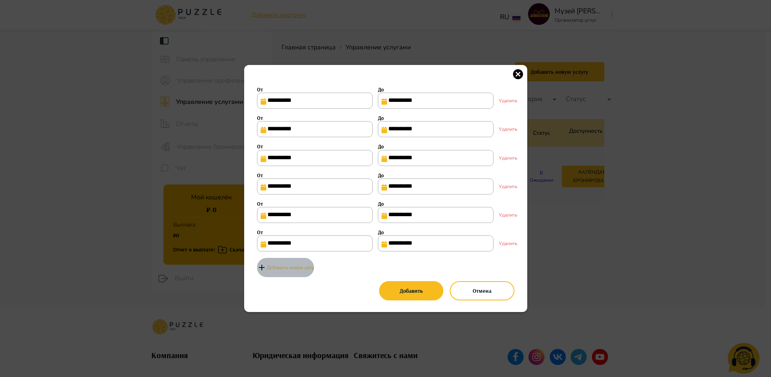
click at [296, 271] on p "Добавить новую дату" at bounding box center [290, 267] width 47 height 7
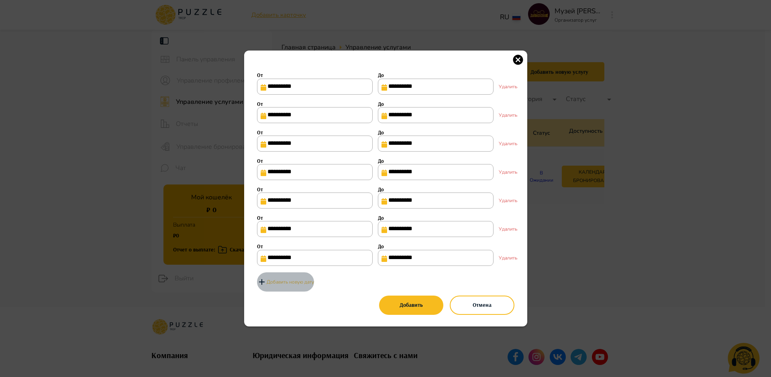
click at [301, 286] on p "Добавить новую дату" at bounding box center [290, 282] width 47 height 7
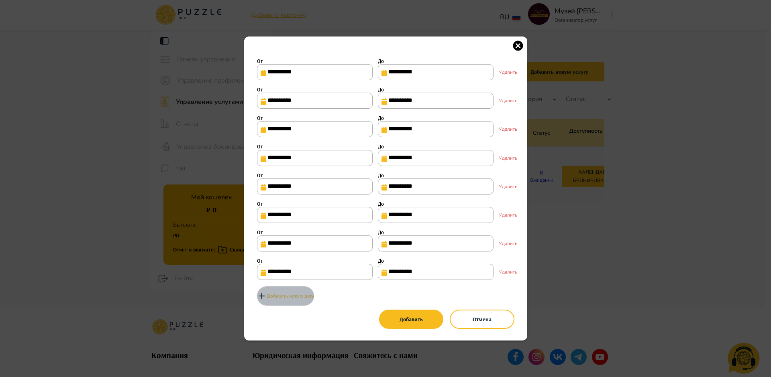
click at [303, 300] on p "Добавить новую дату" at bounding box center [290, 296] width 47 height 7
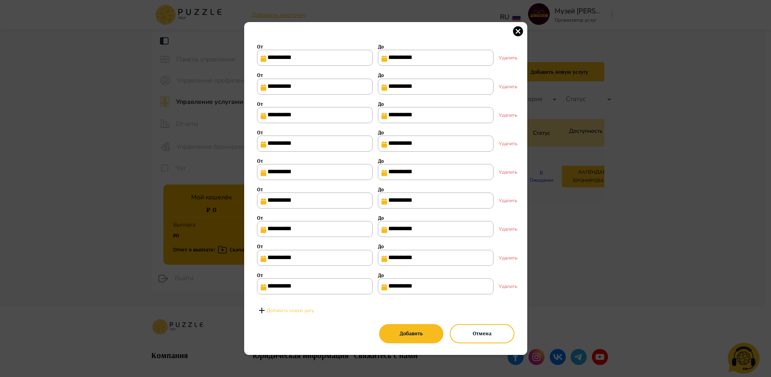
click at [304, 314] on p "Добавить новую дату" at bounding box center [290, 310] width 47 height 7
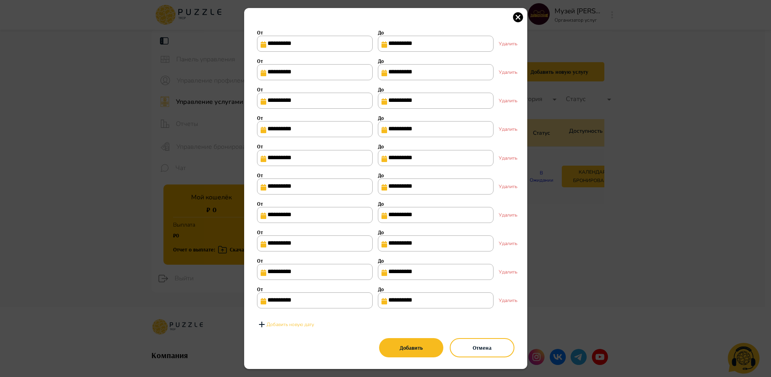
click at [292, 328] on p "Добавить новую дату" at bounding box center [290, 324] width 47 height 7
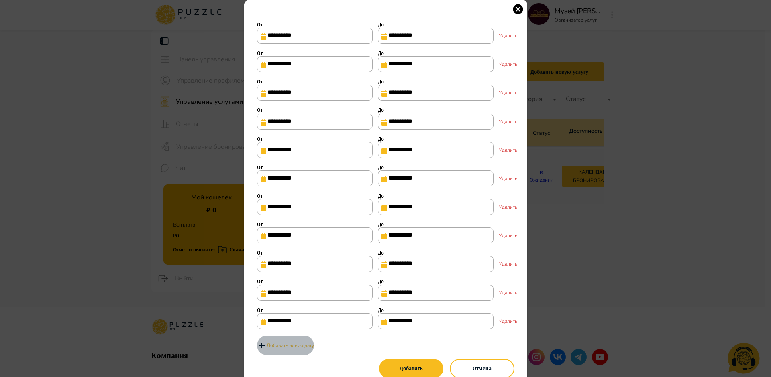
click at [289, 349] on p "Добавить новую дату" at bounding box center [290, 345] width 47 height 7
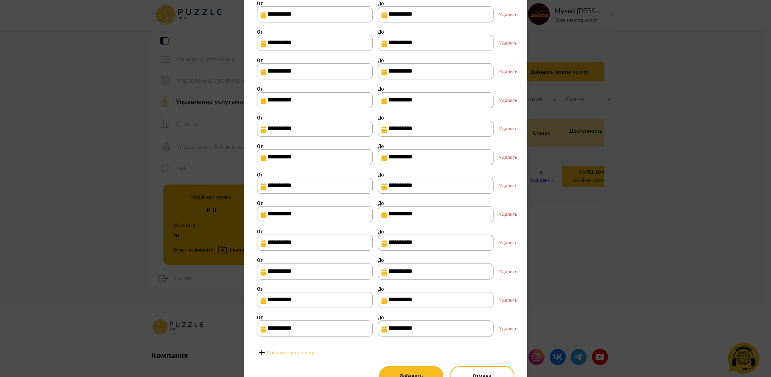
scroll to position [61, 0]
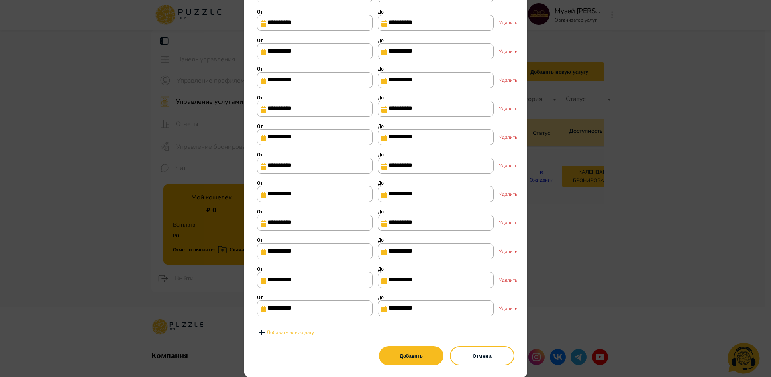
click at [285, 333] on p "Добавить новую дату" at bounding box center [290, 332] width 47 height 7
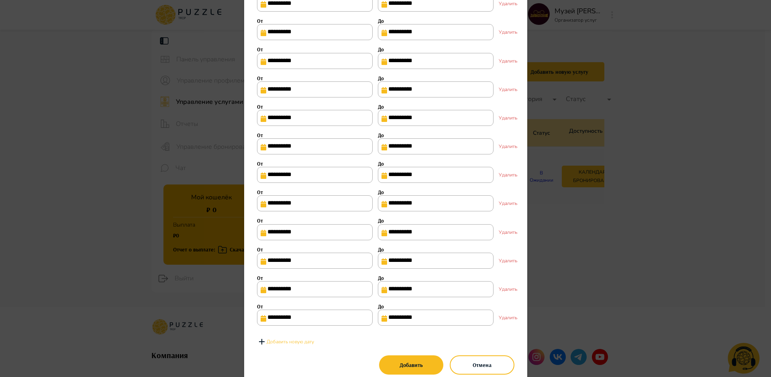
click at [293, 346] on p "Добавить новую дату" at bounding box center [290, 341] width 47 height 7
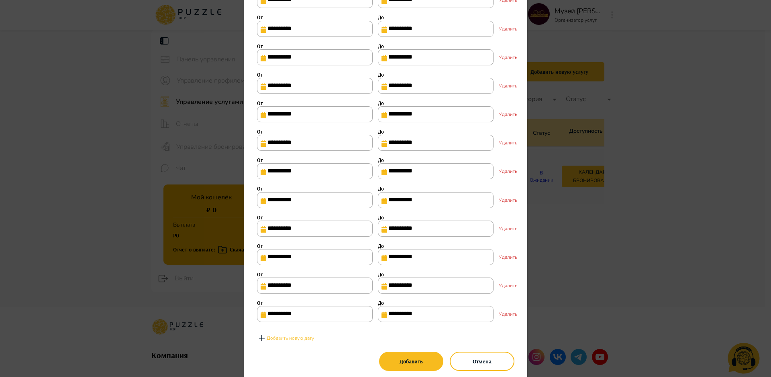
scroll to position [121, 0]
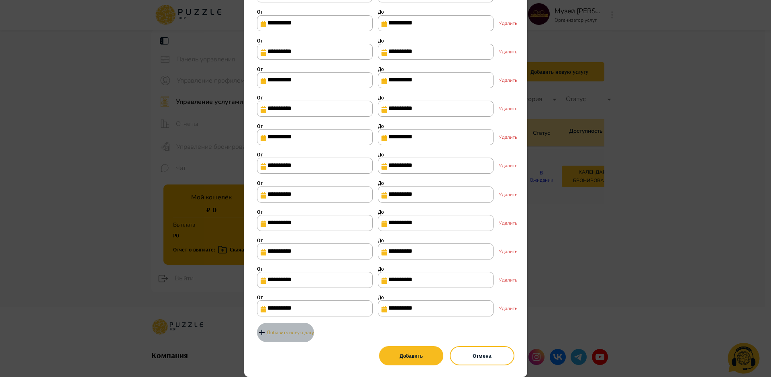
click at [288, 332] on p "Добавить новую дату" at bounding box center [290, 332] width 47 height 7
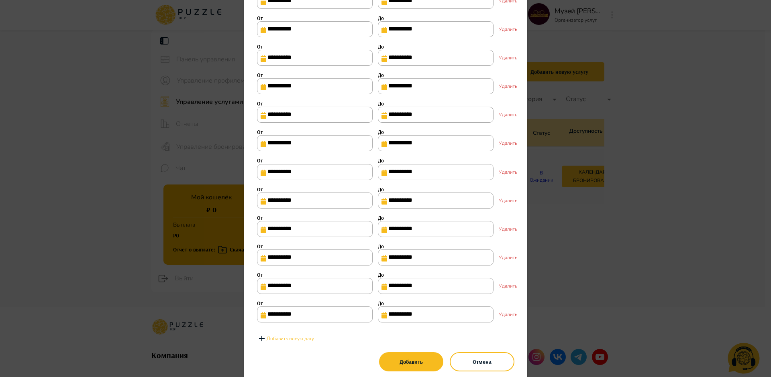
click at [294, 348] on button "Добавить новую дату" at bounding box center [285, 338] width 57 height 19
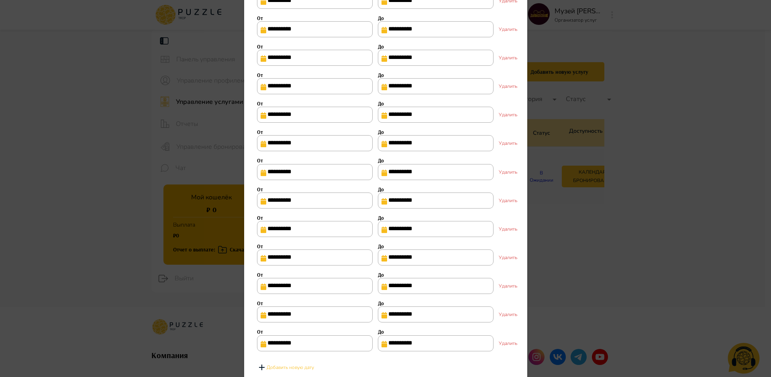
scroll to position [181, 0]
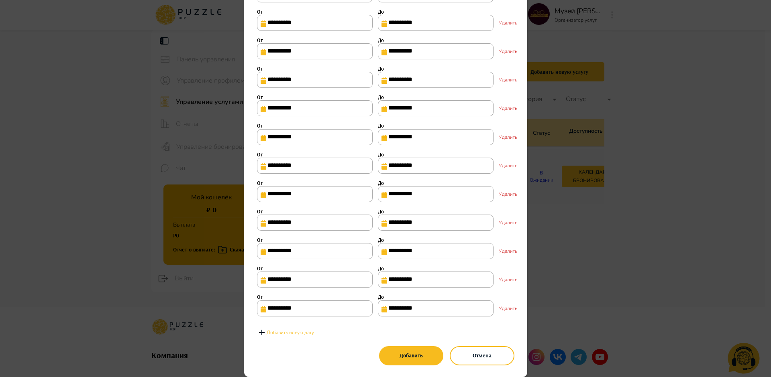
click at [305, 335] on p "Добавить новую дату" at bounding box center [290, 332] width 47 height 7
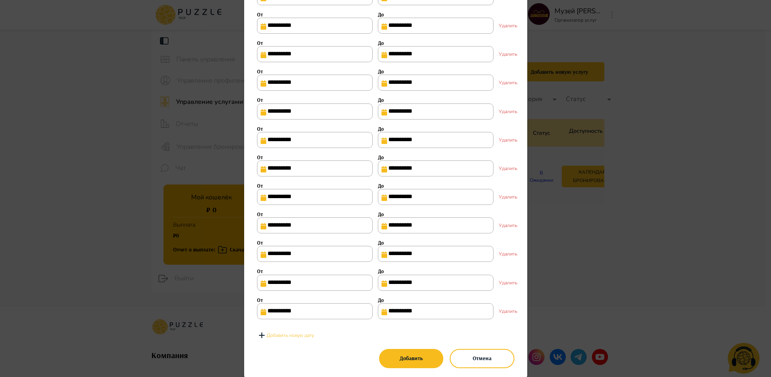
click at [299, 339] on p "Добавить новую дату" at bounding box center [290, 335] width 47 height 7
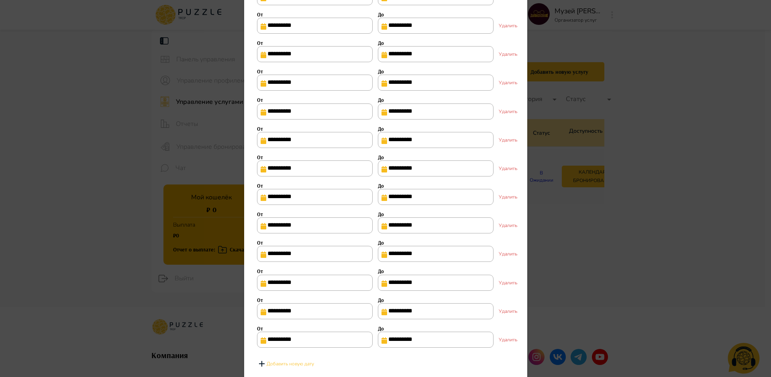
scroll to position [242, 0]
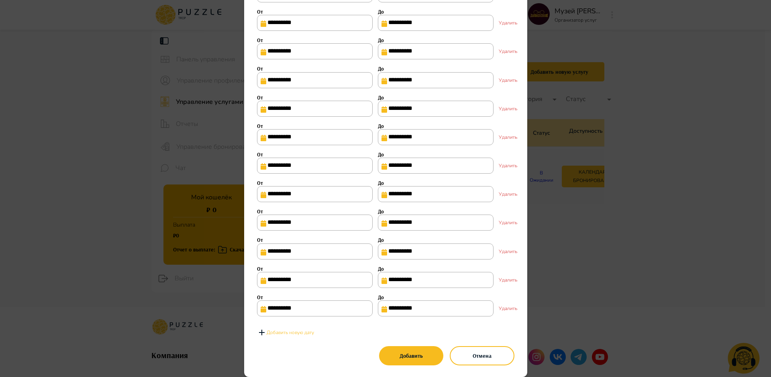
click at [279, 328] on button "Добавить новую дату" at bounding box center [285, 332] width 57 height 19
drag, startPoint x: 284, startPoint y: 360, endPoint x: 390, endPoint y: 341, distance: 107.4
click at [285, 336] on p "Добавить новую дату" at bounding box center [290, 332] width 47 height 7
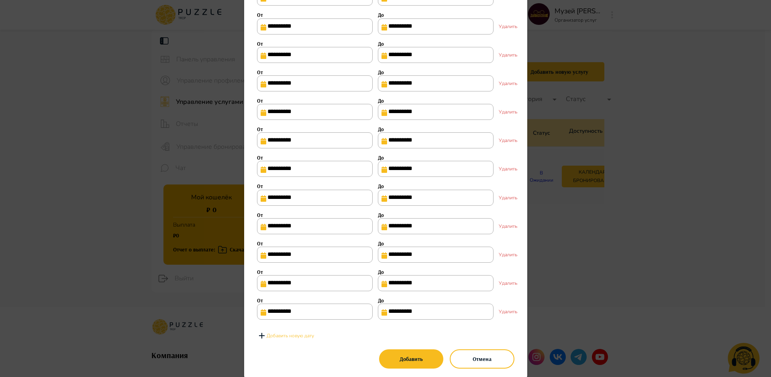
scroll to position [302, 0]
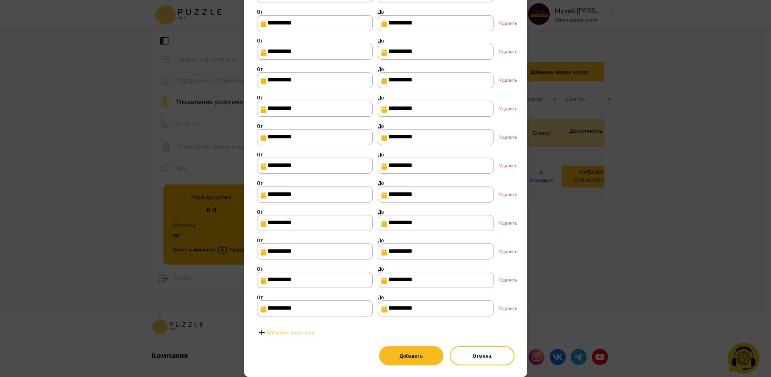
click at [296, 332] on p "Добавить новую дату" at bounding box center [290, 332] width 47 height 7
click at [296, 342] on button "Добавить новую дату" at bounding box center [285, 332] width 57 height 19
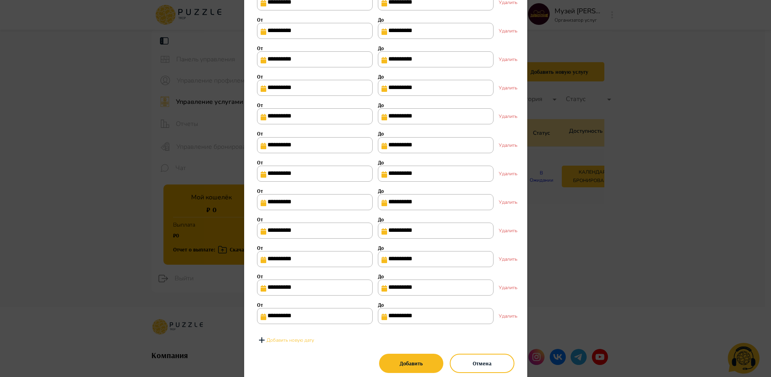
scroll to position [362, 0]
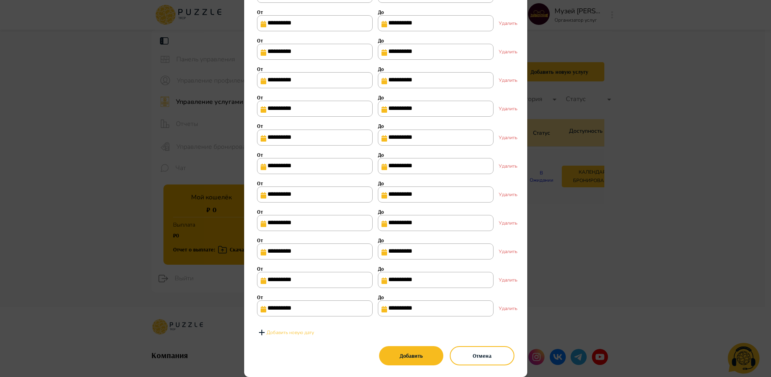
click at [304, 335] on p "Добавить новую дату" at bounding box center [290, 332] width 47 height 7
click at [287, 336] on p "Добавить новую дату" at bounding box center [290, 332] width 47 height 7
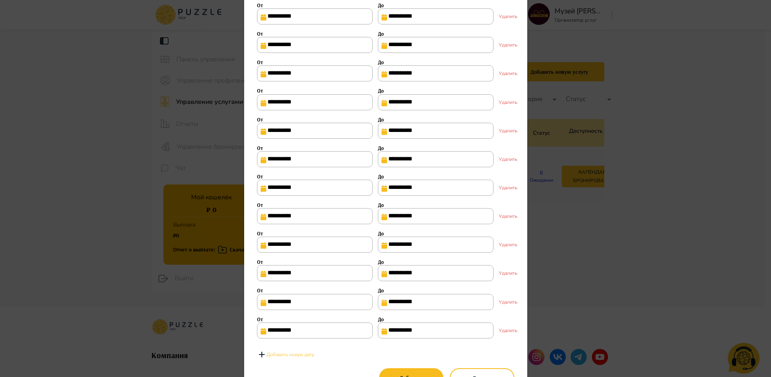
scroll to position [423, 0]
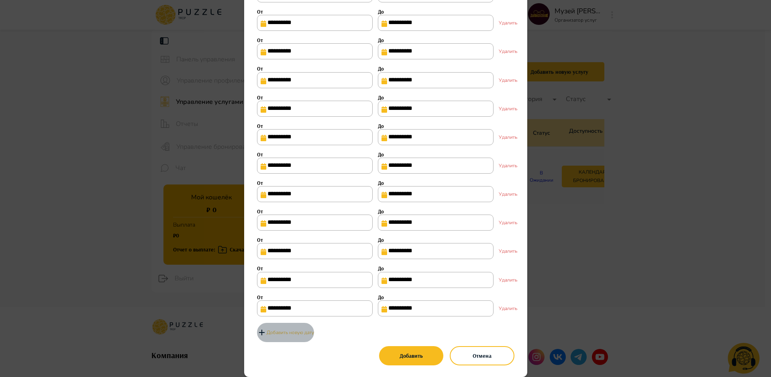
click at [294, 332] on p "Добавить новую дату" at bounding box center [290, 332] width 47 height 7
click at [297, 336] on p "Добавить новую дату" at bounding box center [290, 332] width 47 height 7
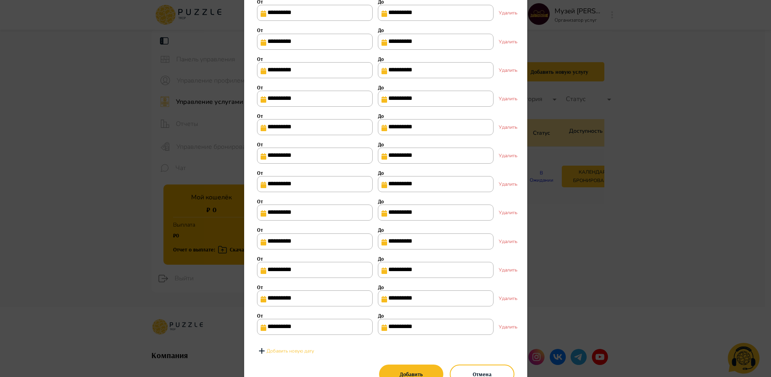
scroll to position [483, 0]
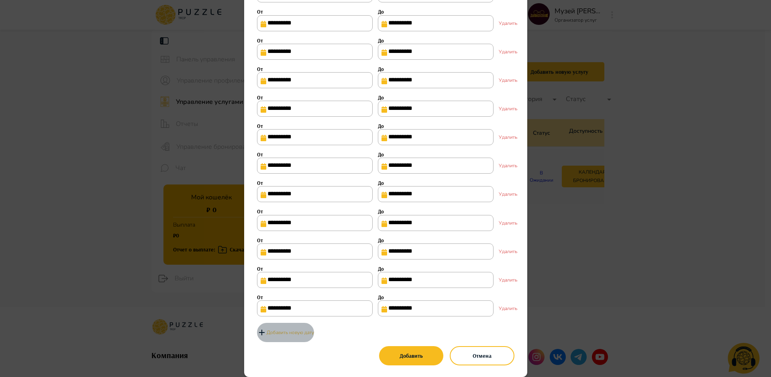
click at [275, 334] on p "Добавить новую дату" at bounding box center [290, 332] width 47 height 7
click at [284, 336] on p "Добавить новую дату" at bounding box center [290, 332] width 47 height 7
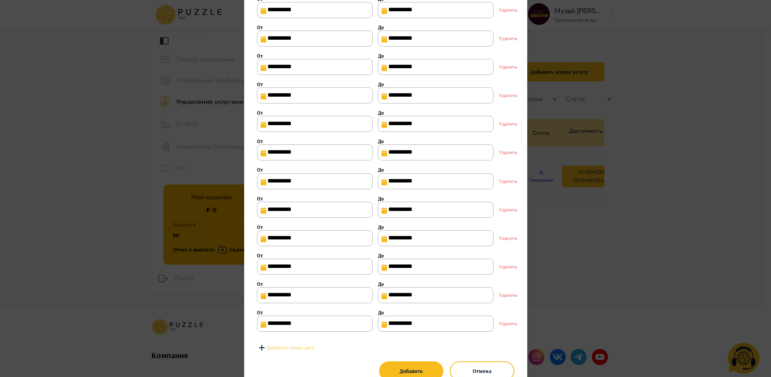
scroll to position [543, 0]
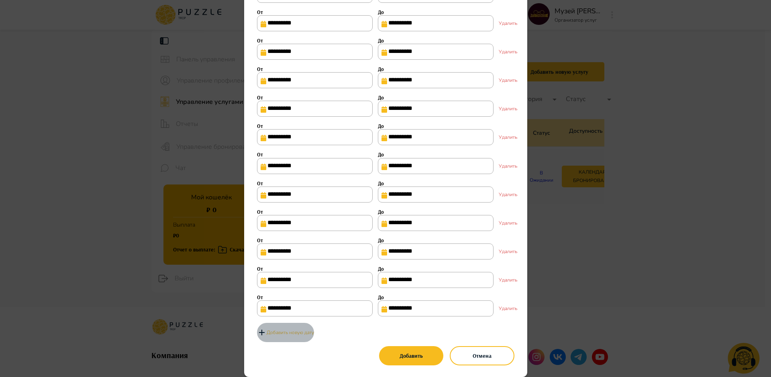
click at [295, 333] on p "Добавить новую дату" at bounding box center [290, 332] width 47 height 7
click at [296, 336] on p "Добавить новую дату" at bounding box center [290, 332] width 47 height 7
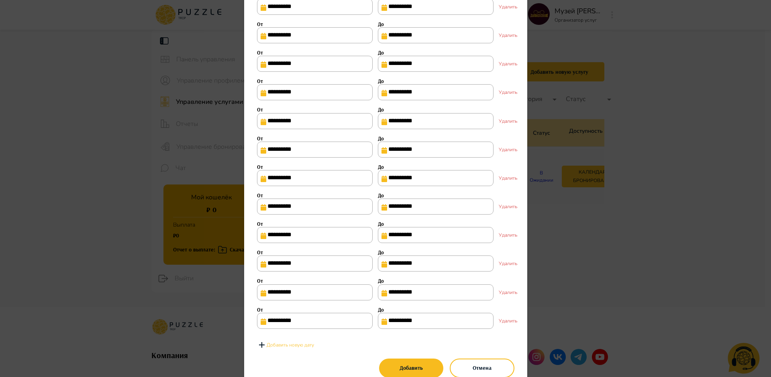
scroll to position [604, 0]
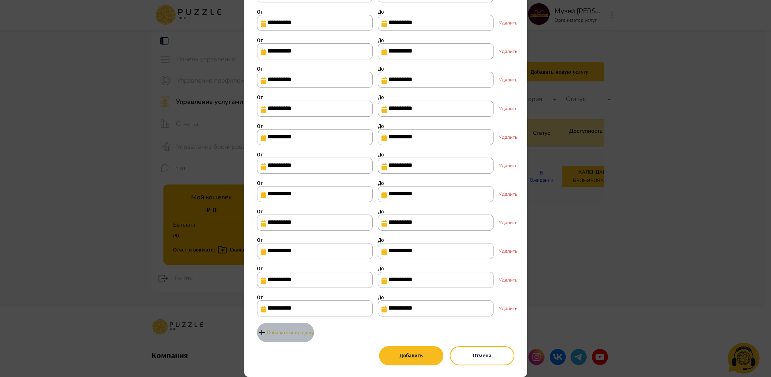
click at [294, 331] on p "Добавить новую дату" at bounding box center [290, 332] width 47 height 7
click at [297, 342] on button "Добавить новую дату" at bounding box center [285, 332] width 57 height 19
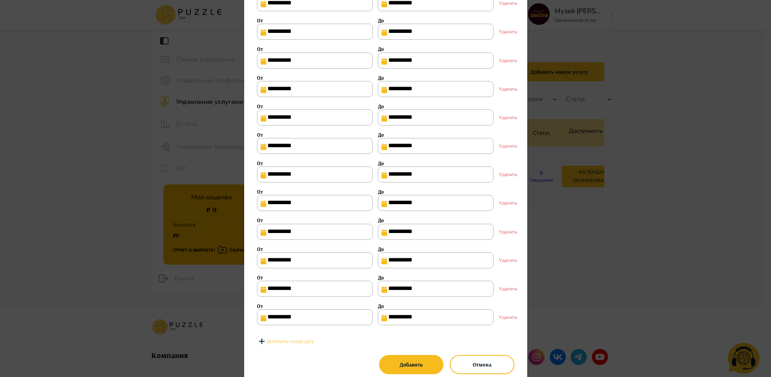
scroll to position [664, 0]
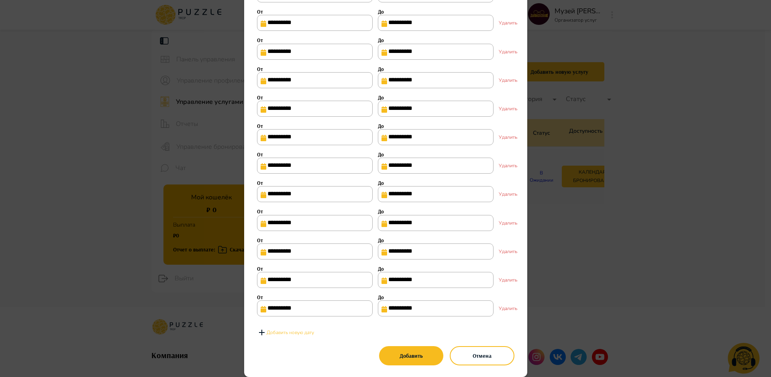
click at [296, 335] on p "Добавить новую дату" at bounding box center [290, 332] width 47 height 7
click at [291, 336] on p "Добавить новую дату" at bounding box center [290, 332] width 47 height 7
click at [295, 331] on p "Добавить новую дату" at bounding box center [290, 332] width 47 height 7
click at [291, 336] on p "Добавить новую дату" at bounding box center [290, 332] width 47 height 7
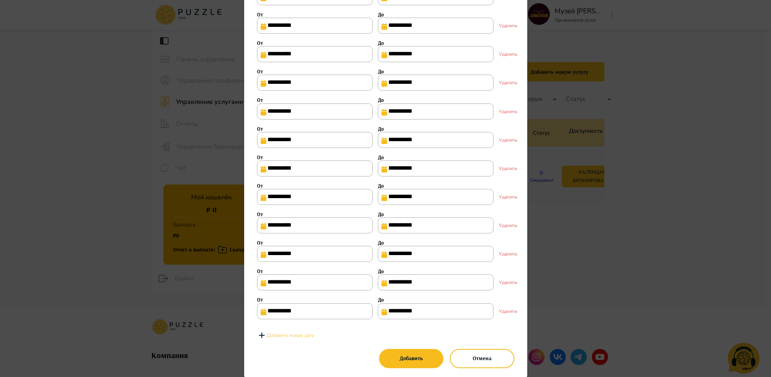
scroll to position [785, 0]
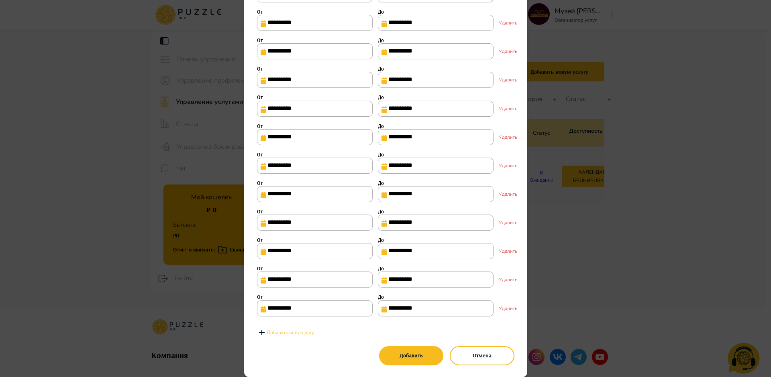
click at [291, 328] on button "Добавить новую дату" at bounding box center [285, 332] width 57 height 19
click at [293, 342] on button "Добавить новую дату" at bounding box center [285, 332] width 57 height 19
click at [303, 337] on button "Добавить новую дату" at bounding box center [285, 332] width 57 height 19
click at [300, 336] on p "Добавить новую дату" at bounding box center [290, 332] width 47 height 7
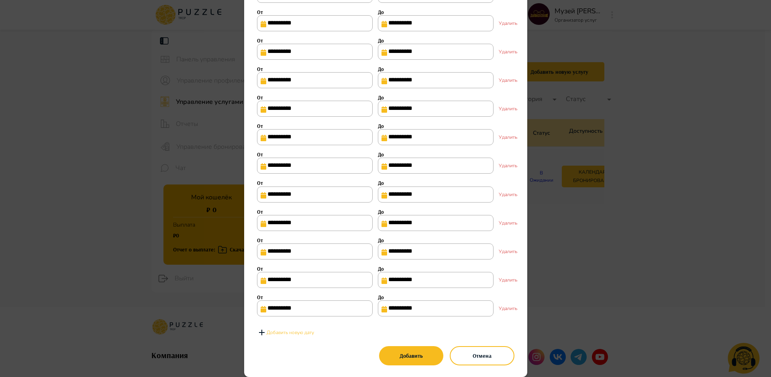
scroll to position [905, 0]
click at [405, 356] on button "Добавить" at bounding box center [411, 355] width 64 height 19
click at [398, 360] on button "Добавить" at bounding box center [411, 355] width 64 height 19
click at [415, 356] on button "Добавить" at bounding box center [411, 355] width 64 height 19
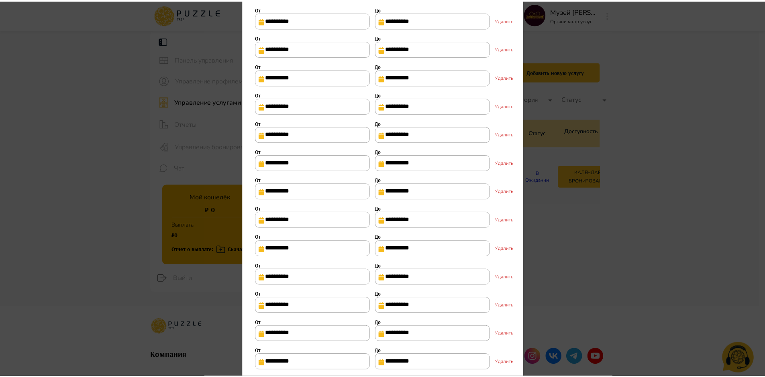
scroll to position [0, 0]
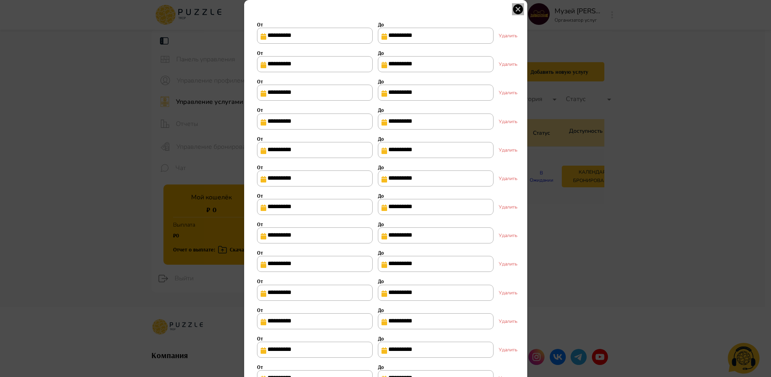
click at [514, 10] on icon "button" at bounding box center [518, 9] width 12 height 12
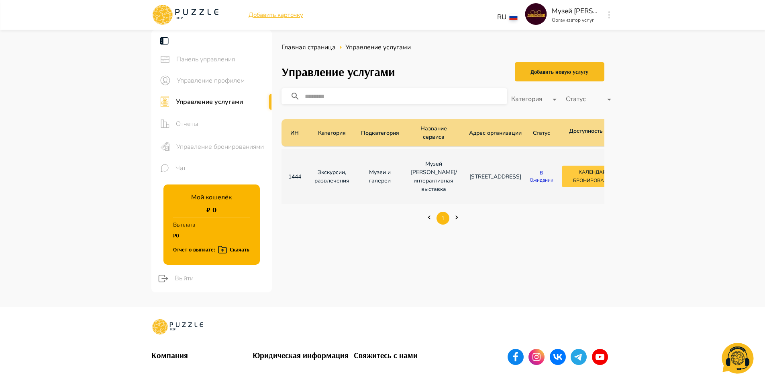
click at [569, 183] on button "Календарь бронирований" at bounding box center [594, 177] width 64 height 22
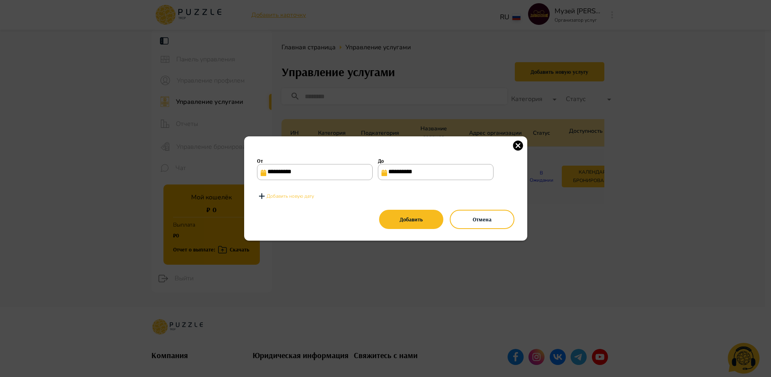
click at [279, 195] on p "Добавить новую дату" at bounding box center [290, 196] width 47 height 7
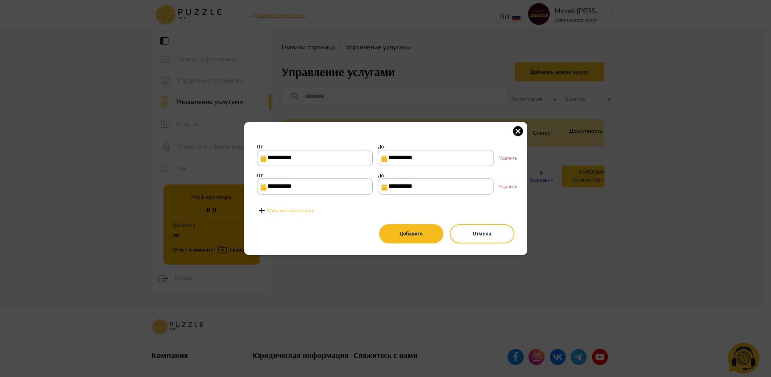
click at [273, 211] on p "Добавить новую дату" at bounding box center [290, 210] width 47 height 7
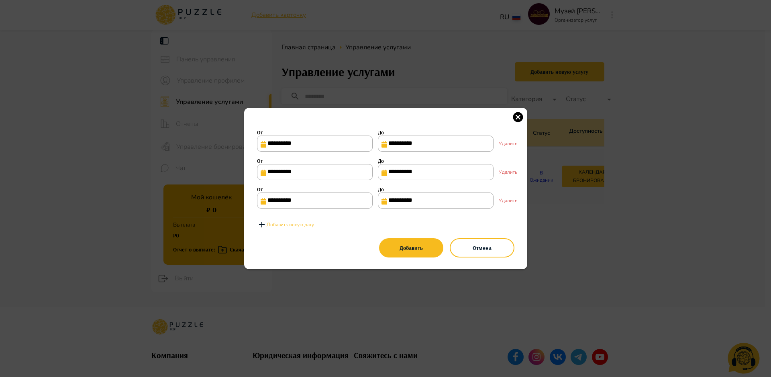
click at [275, 222] on button "Добавить новую дату" at bounding box center [285, 224] width 57 height 19
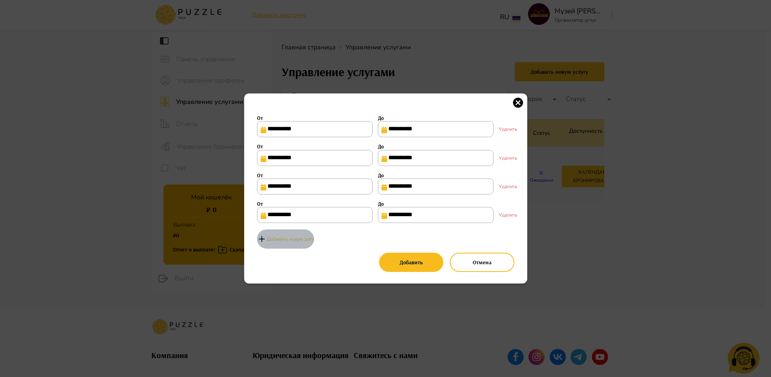
click at [285, 242] on p "Добавить новую дату" at bounding box center [290, 239] width 47 height 7
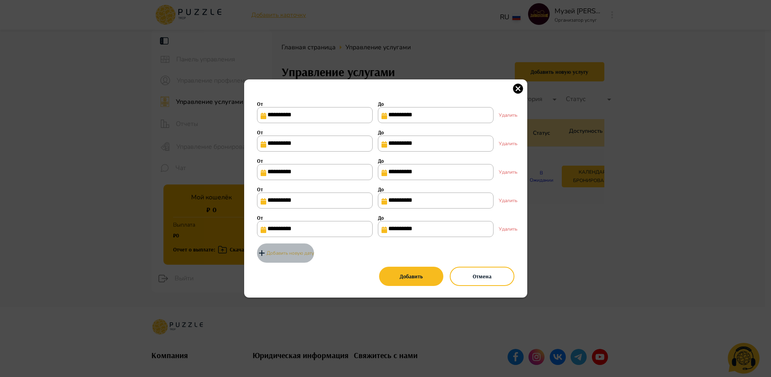
click at [289, 249] on button "Добавить новую дату" at bounding box center [285, 253] width 57 height 19
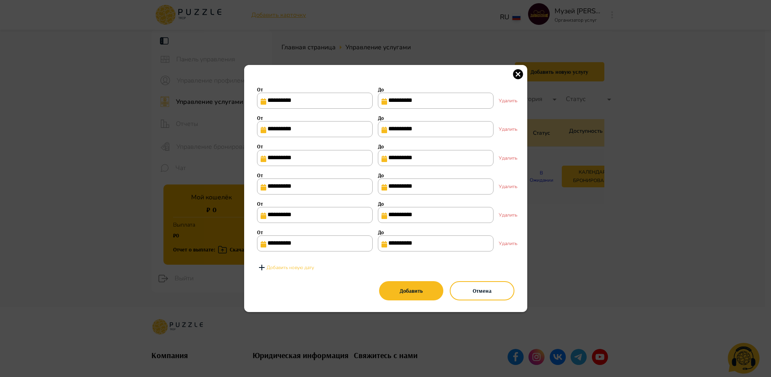
click at [296, 271] on p "Добавить новую дату" at bounding box center [290, 267] width 47 height 7
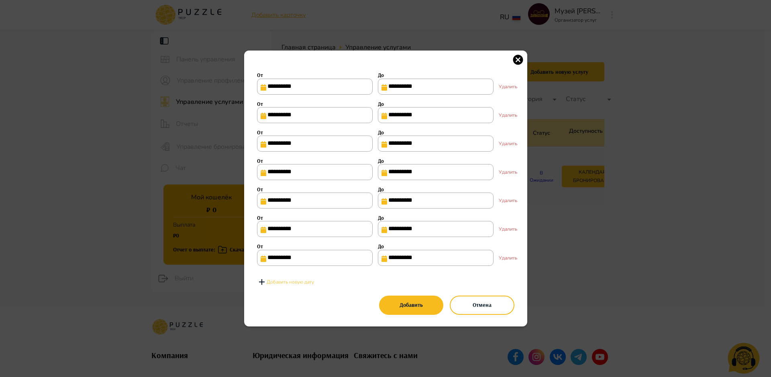
click at [297, 286] on p "Добавить новую дату" at bounding box center [290, 282] width 47 height 7
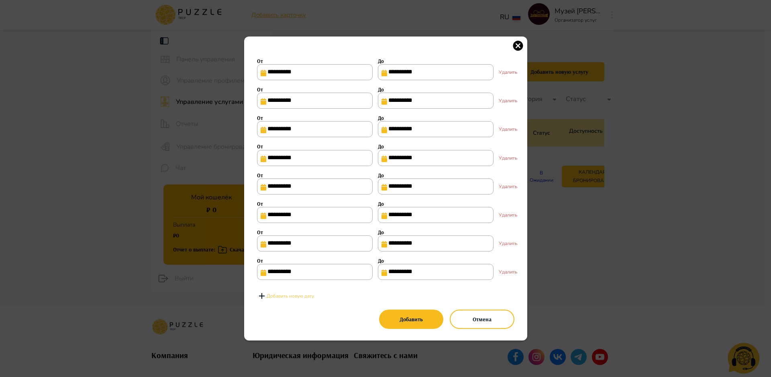
click at [297, 300] on p "Добавить новую дату" at bounding box center [290, 296] width 47 height 7
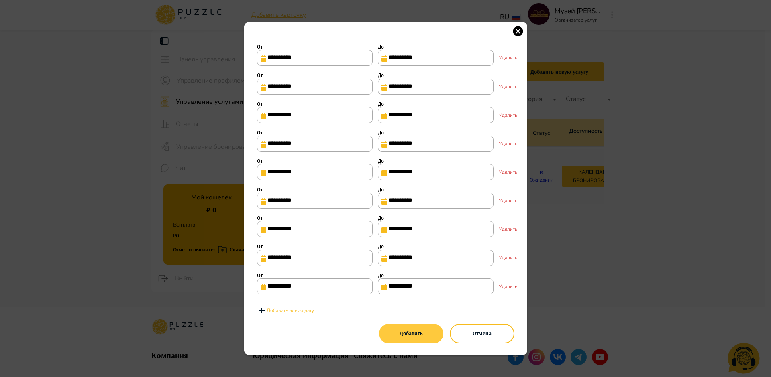
click at [423, 344] on button "Добавить" at bounding box center [411, 333] width 64 height 19
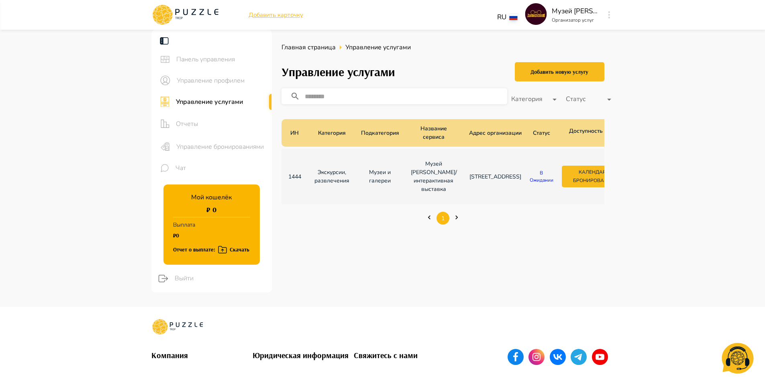
click at [293, 175] on p "1444" at bounding box center [295, 177] width 14 height 8
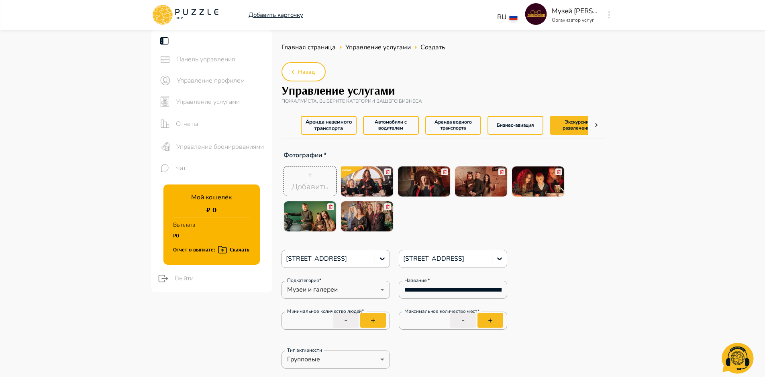
scroll to position [0, 17]
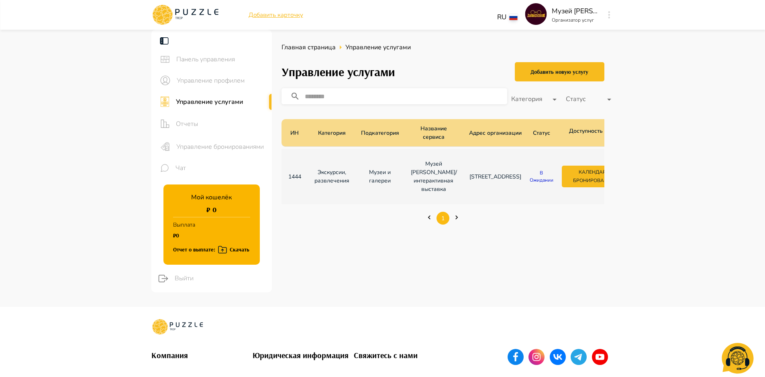
click at [331, 135] on p "Категория" at bounding box center [332, 133] width 28 height 8
click at [385, 133] on p "Подкатегория" at bounding box center [380, 133] width 38 height 8
click at [378, 176] on p "Музеи и галереи" at bounding box center [380, 176] width 36 height 17
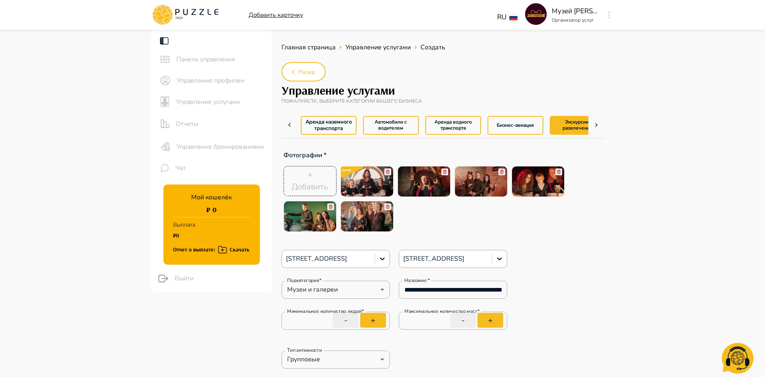
scroll to position [0, 17]
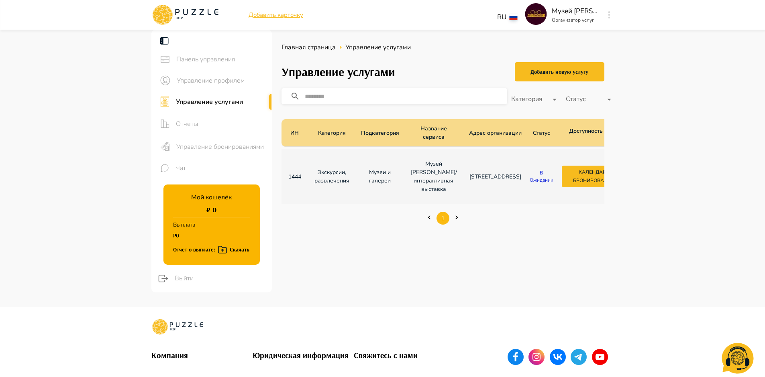
click at [429, 181] on p "Музей [PERSON_NAME]/интерактивная выставка" at bounding box center [434, 177] width 46 height 34
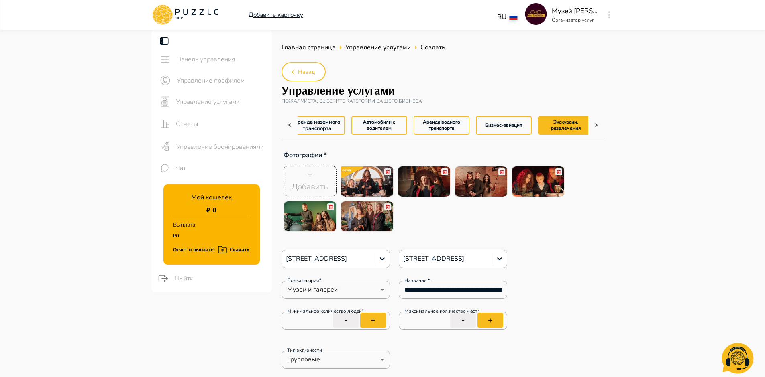
scroll to position [0, 17]
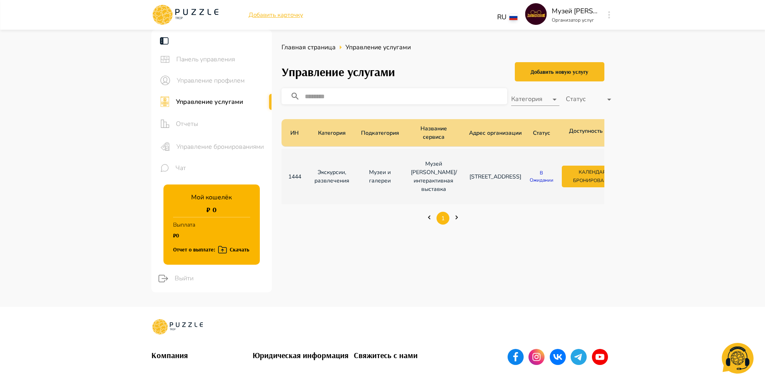
click at [557, 98] on body "Добавить карточку RU ** Музей [PERSON_NAME] Организатор услуг Панель управления…" at bounding box center [382, 246] width 765 height 492
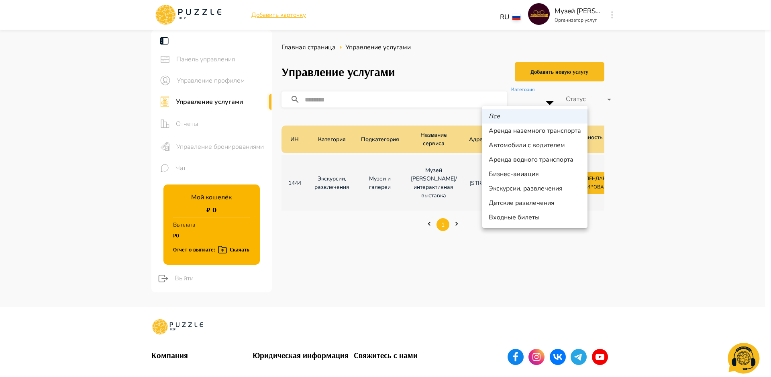
click at [673, 136] on div at bounding box center [385, 188] width 771 height 377
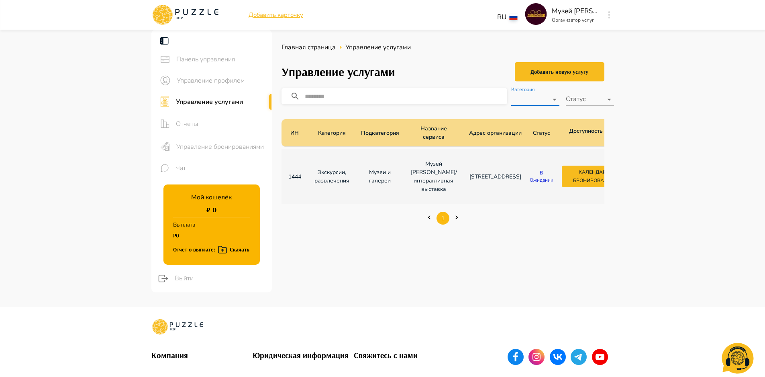
click at [608, 102] on body "Добавить карточку RU ** Музей [PERSON_NAME] Организатор услуг Панель управления…" at bounding box center [382, 246] width 765 height 492
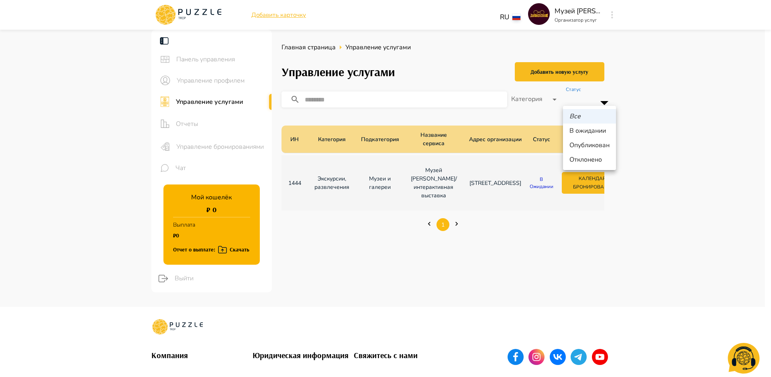
click at [606, 116] on li "Все" at bounding box center [589, 116] width 53 height 14
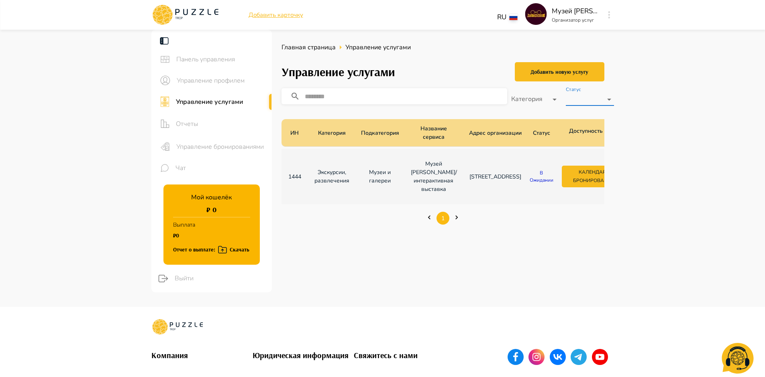
click at [528, 177] on p "В ожидании" at bounding box center [541, 176] width 26 height 14
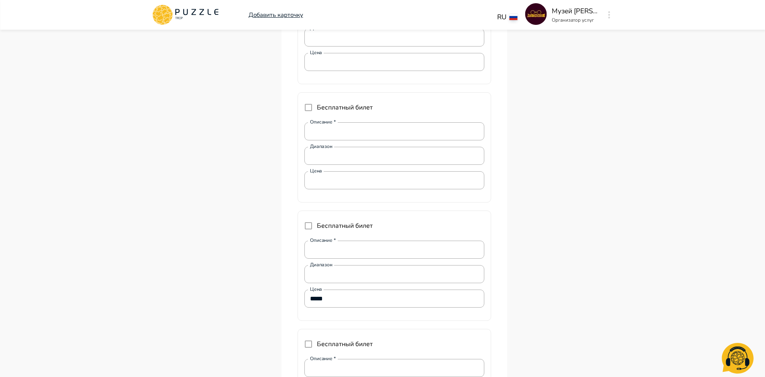
scroll to position [3699, 0]
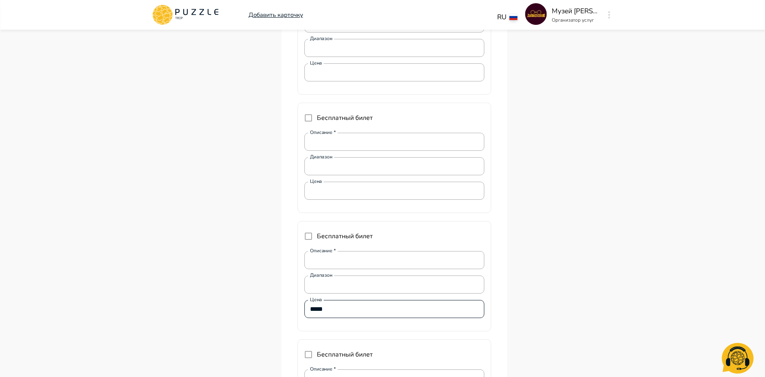
click at [336, 306] on input "*****" at bounding box center [394, 309] width 180 height 16
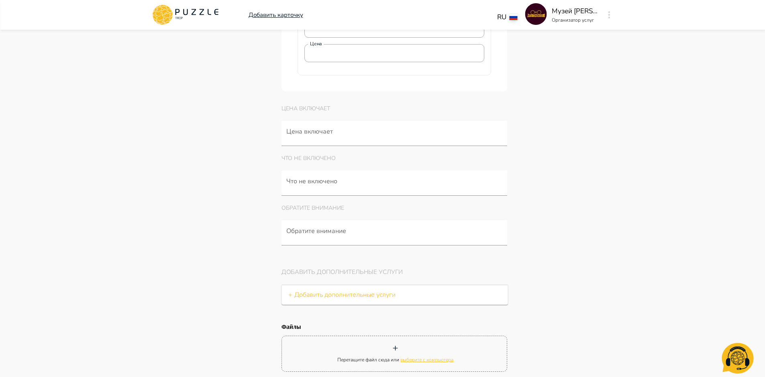
scroll to position [4328, 0]
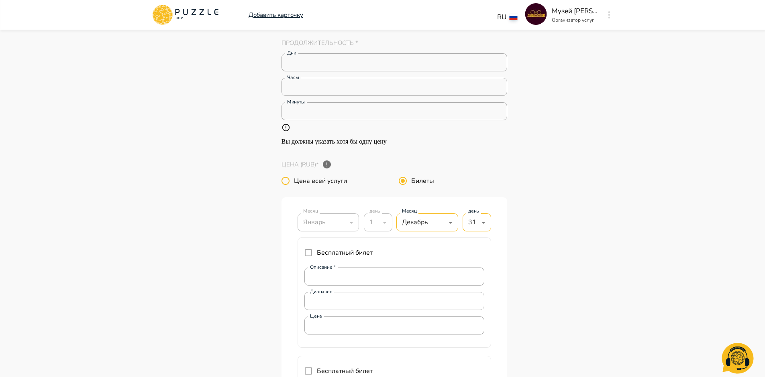
scroll to position [3380, 0]
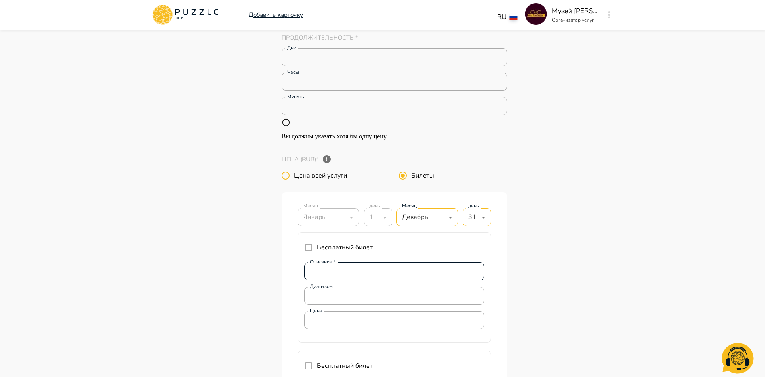
click at [367, 272] on input "Описание *" at bounding box center [394, 272] width 180 height 16
click at [380, 324] on input "Цена" at bounding box center [394, 321] width 180 height 16
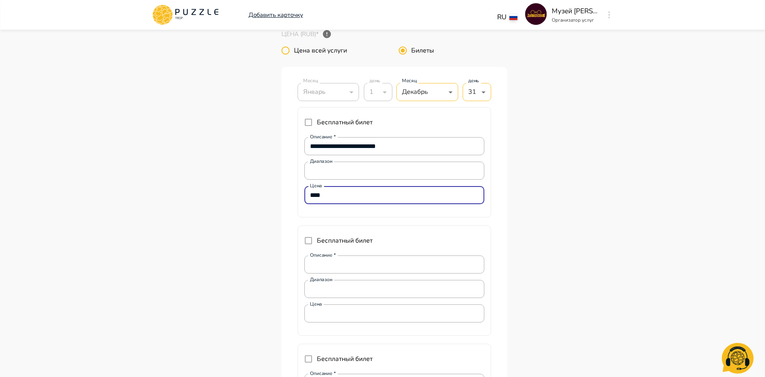
scroll to position [3500, 0]
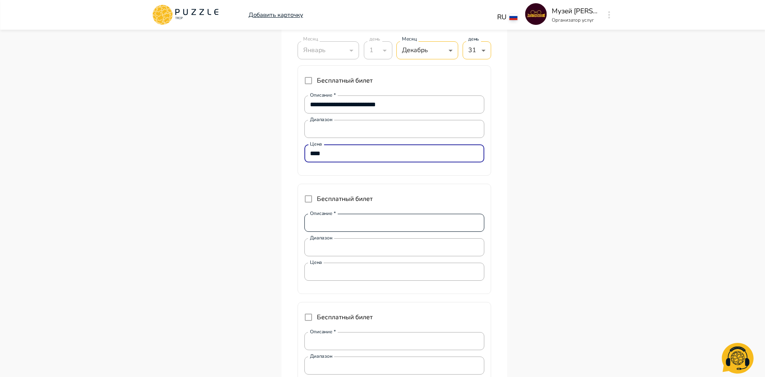
click at [335, 224] on input "Описание *" at bounding box center [394, 223] width 180 height 16
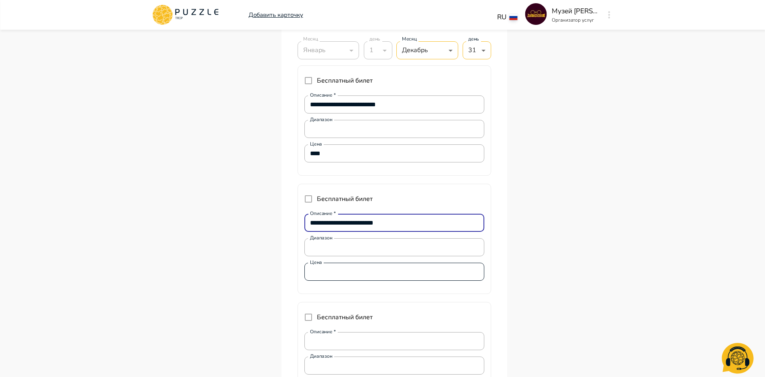
click at [344, 277] on input "Цена" at bounding box center [394, 272] width 180 height 16
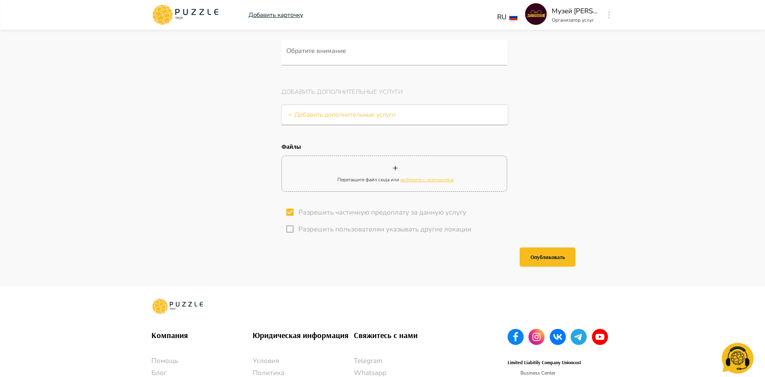
scroll to position [4280, 0]
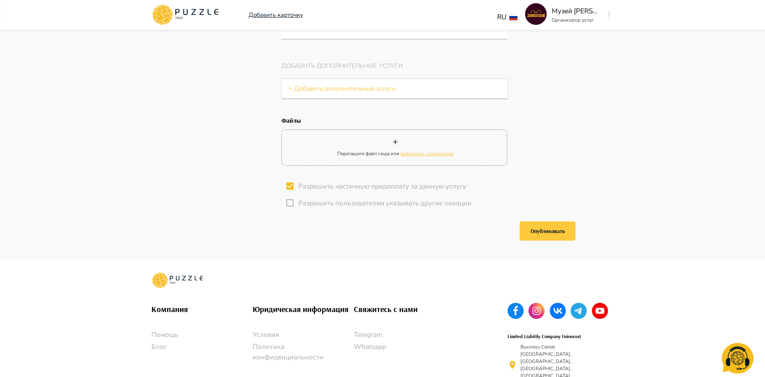
click at [560, 236] on button "Опубликовать" at bounding box center [547, 231] width 56 height 19
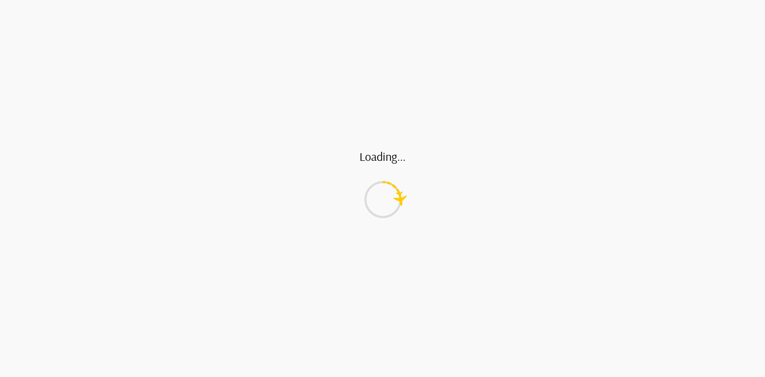
scroll to position [0, 0]
